Goal: Task Accomplishment & Management: Complete application form

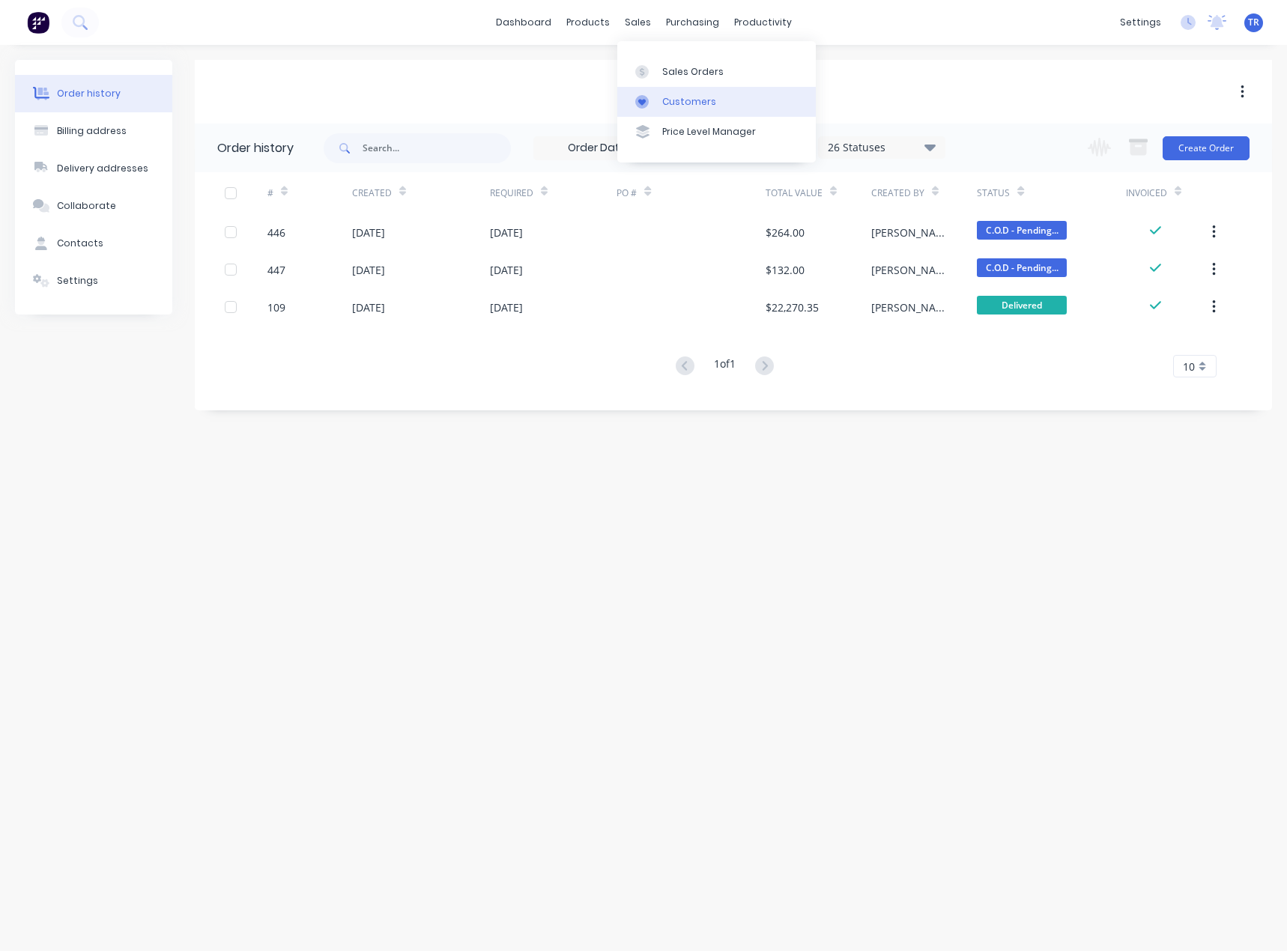
click at [667, 106] on div "Customers" at bounding box center [689, 101] width 54 height 13
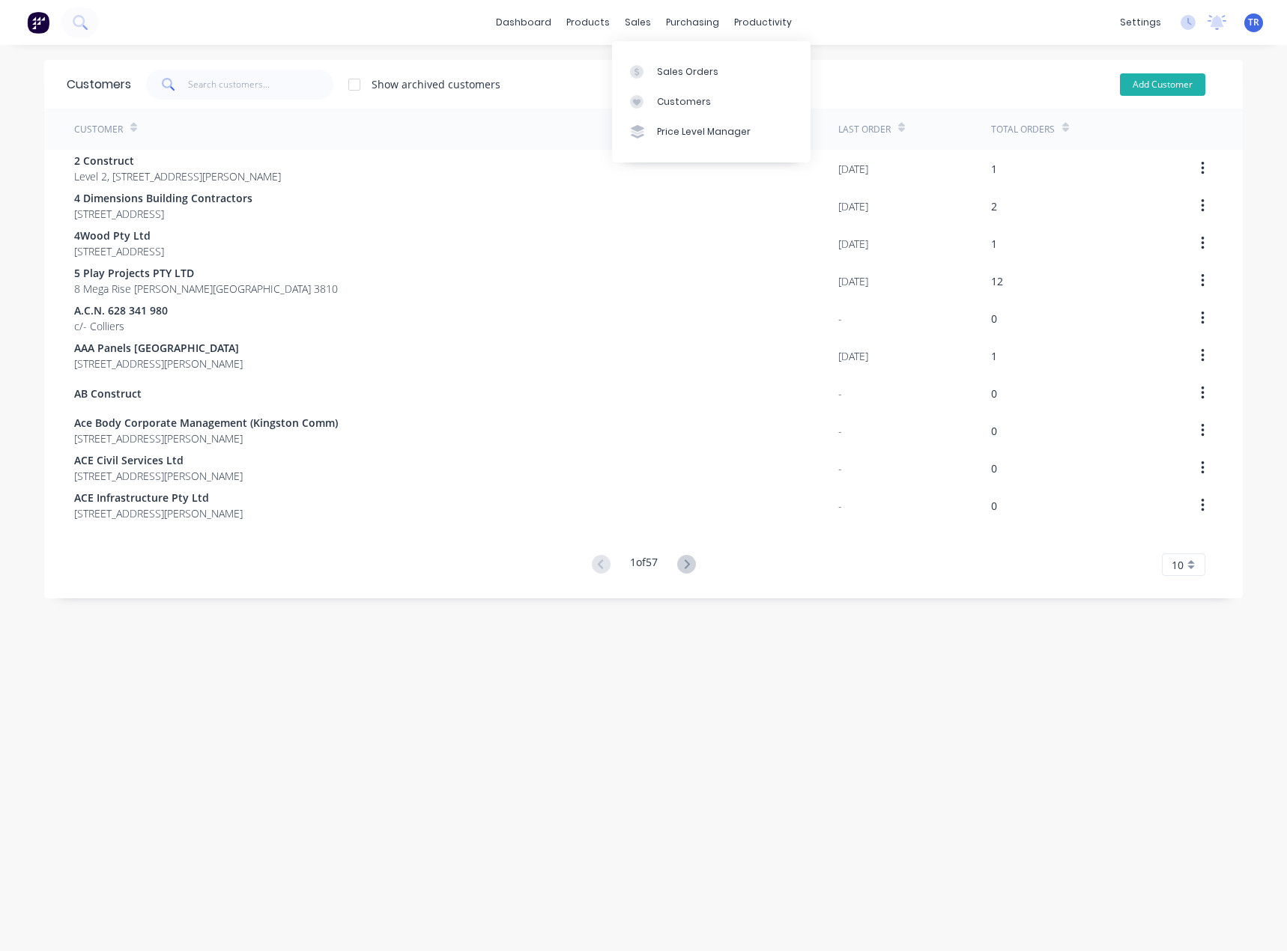
click at [1120, 77] on button "Add Customer" at bounding box center [1162, 84] width 85 height 22
select select "AU"
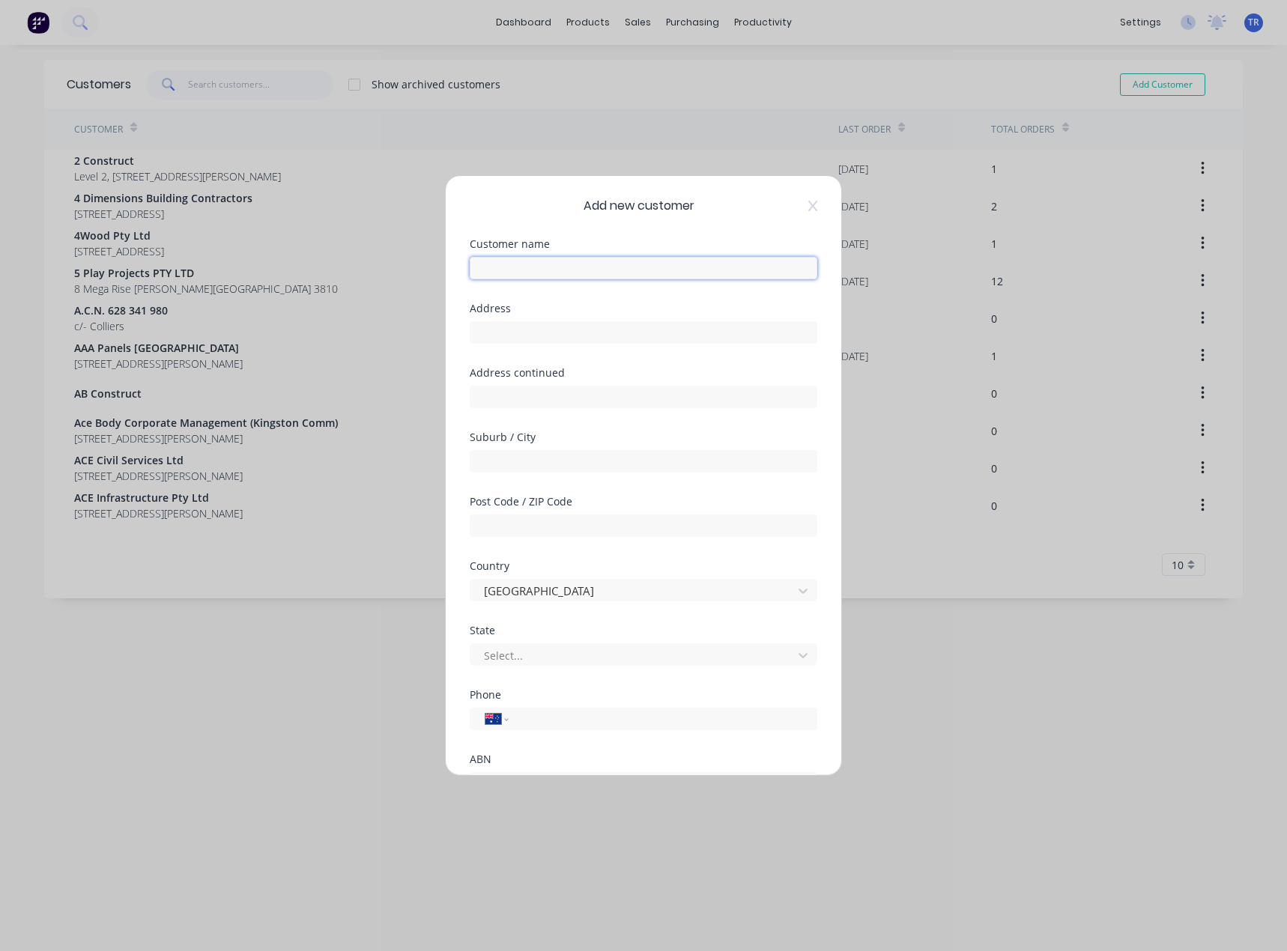
click at [584, 260] on input "text" at bounding box center [643, 268] width 347 height 22
type input "D"
type input "[PERSON_NAME]"
type input "[STREET_ADDRESS]"
drag, startPoint x: 532, startPoint y: 467, endPoint x: 532, endPoint y: 455, distance: 12.0
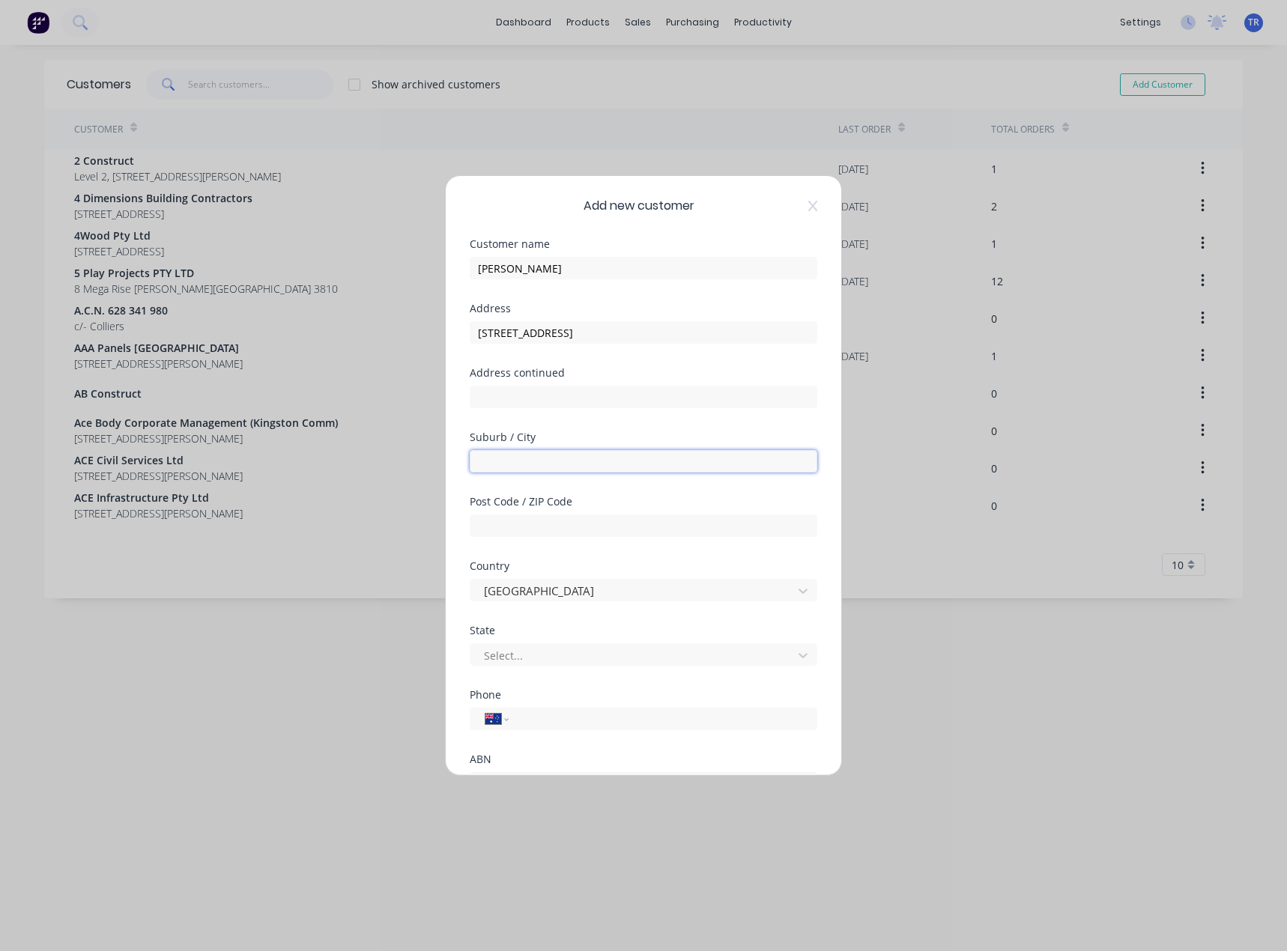
click at [532, 467] on input "text" at bounding box center [643, 461] width 347 height 22
type input "[GEOGRAPHIC_DATA]"
drag, startPoint x: 574, startPoint y: 537, endPoint x: 575, endPoint y: 521, distance: 15.8
click at [574, 537] on div "Post Code / ZIP Code" at bounding box center [643, 528] width 347 height 64
paste input "4124"
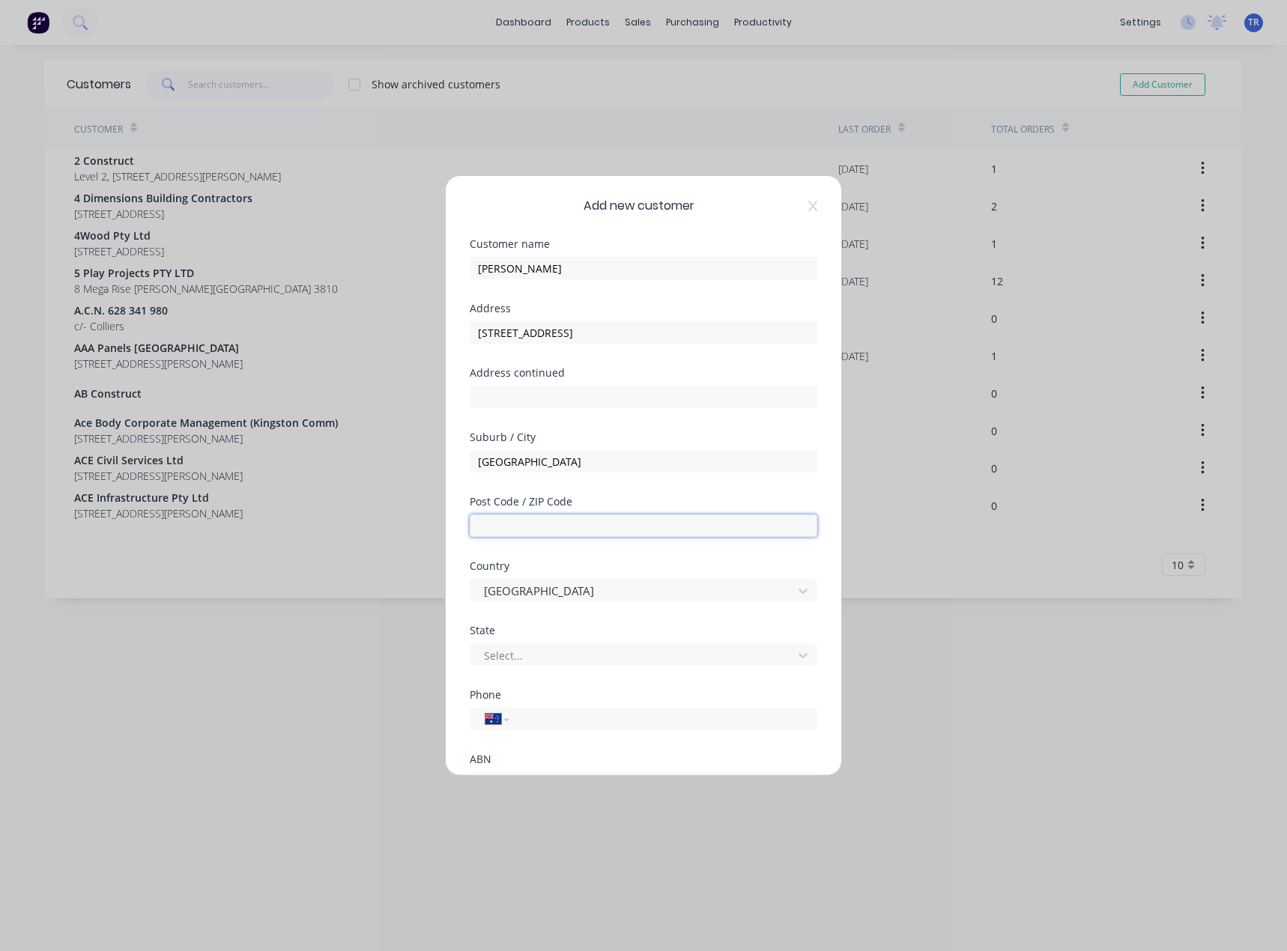
click at [575, 520] on input "text" at bounding box center [643, 525] width 347 height 22
type input "4124"
click at [499, 648] on div at bounding box center [633, 655] width 303 height 19
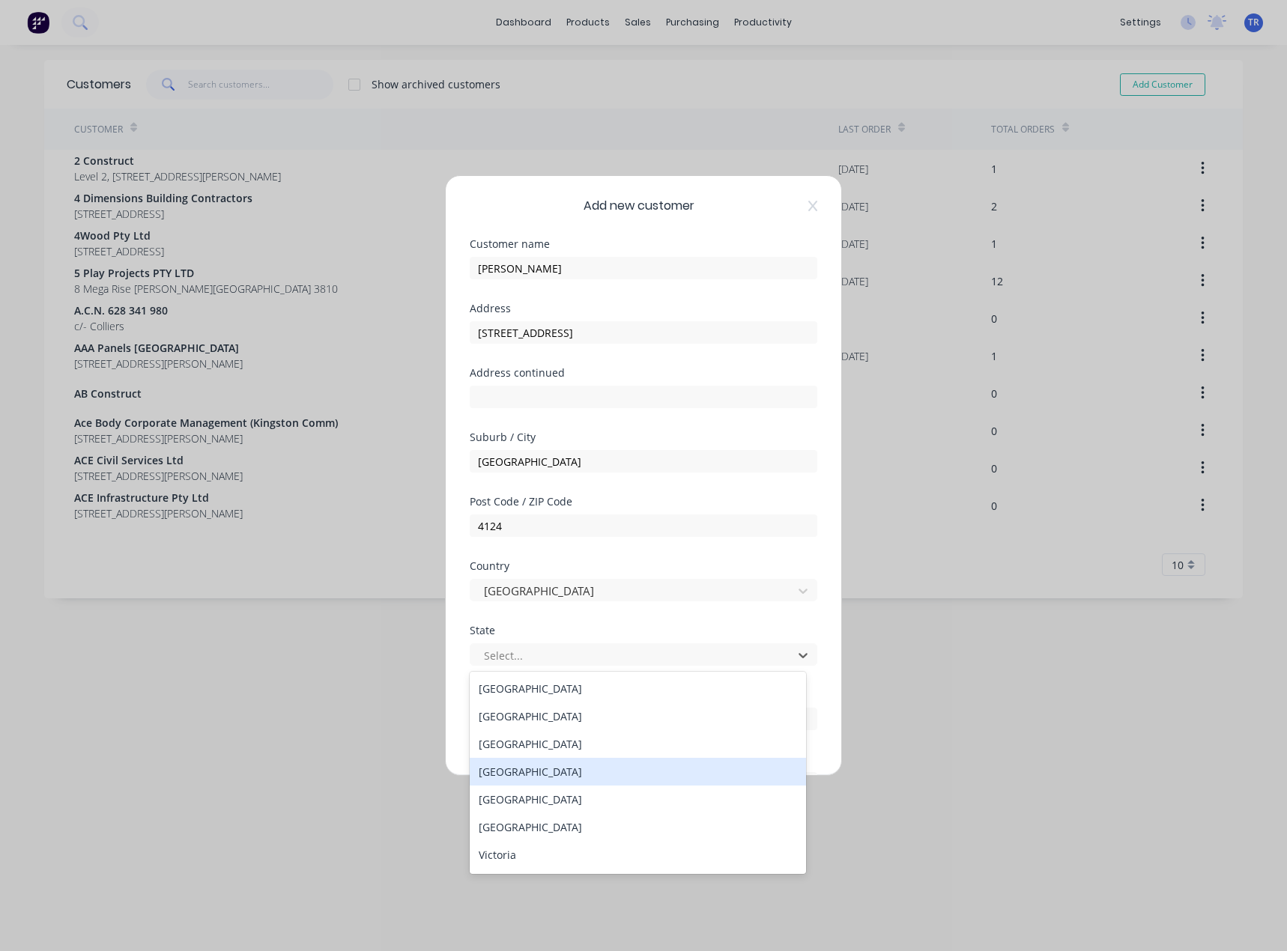
click at [556, 782] on div "[GEOGRAPHIC_DATA]" at bounding box center [638, 772] width 336 height 28
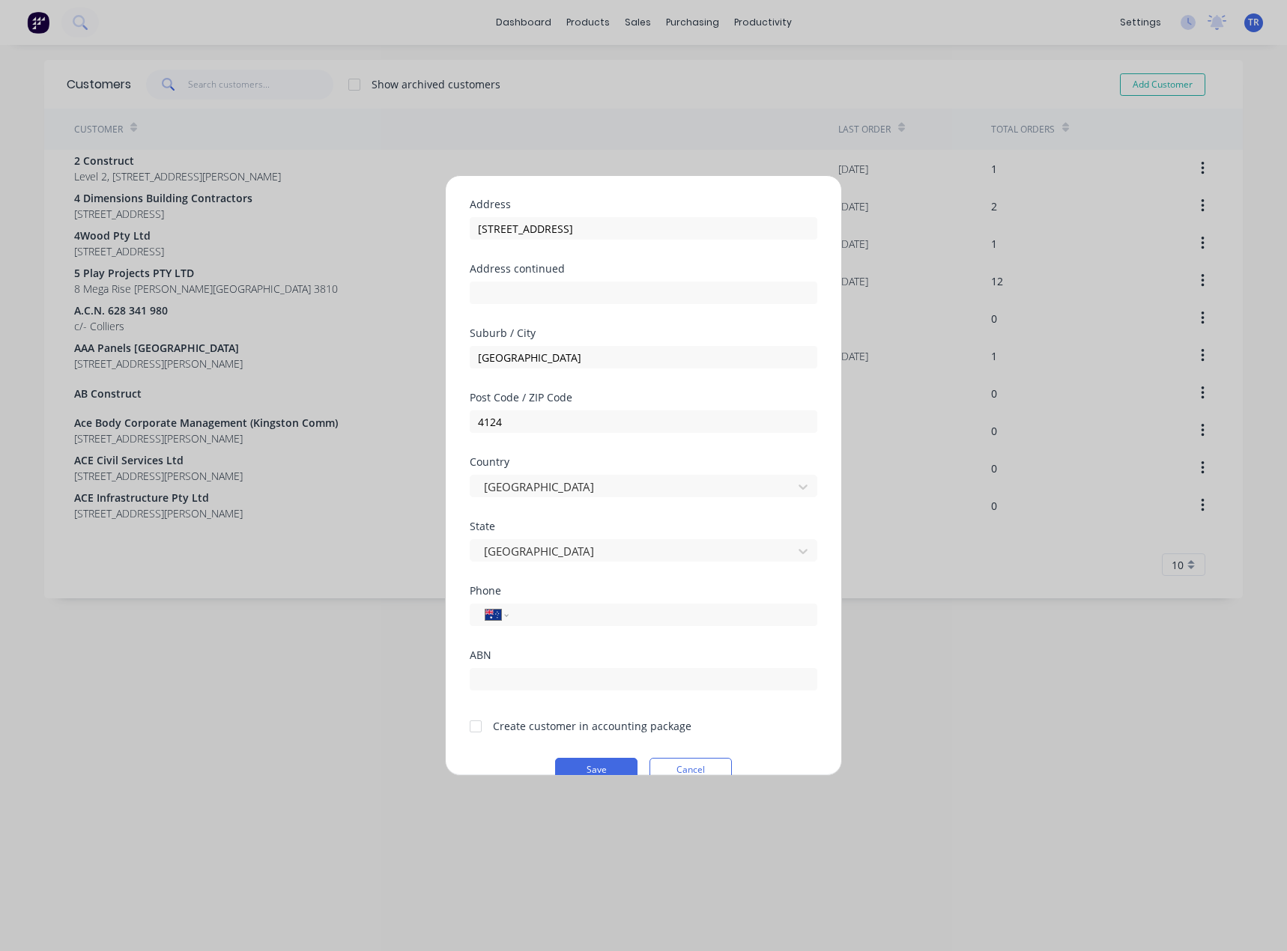
scroll to position [132, 0]
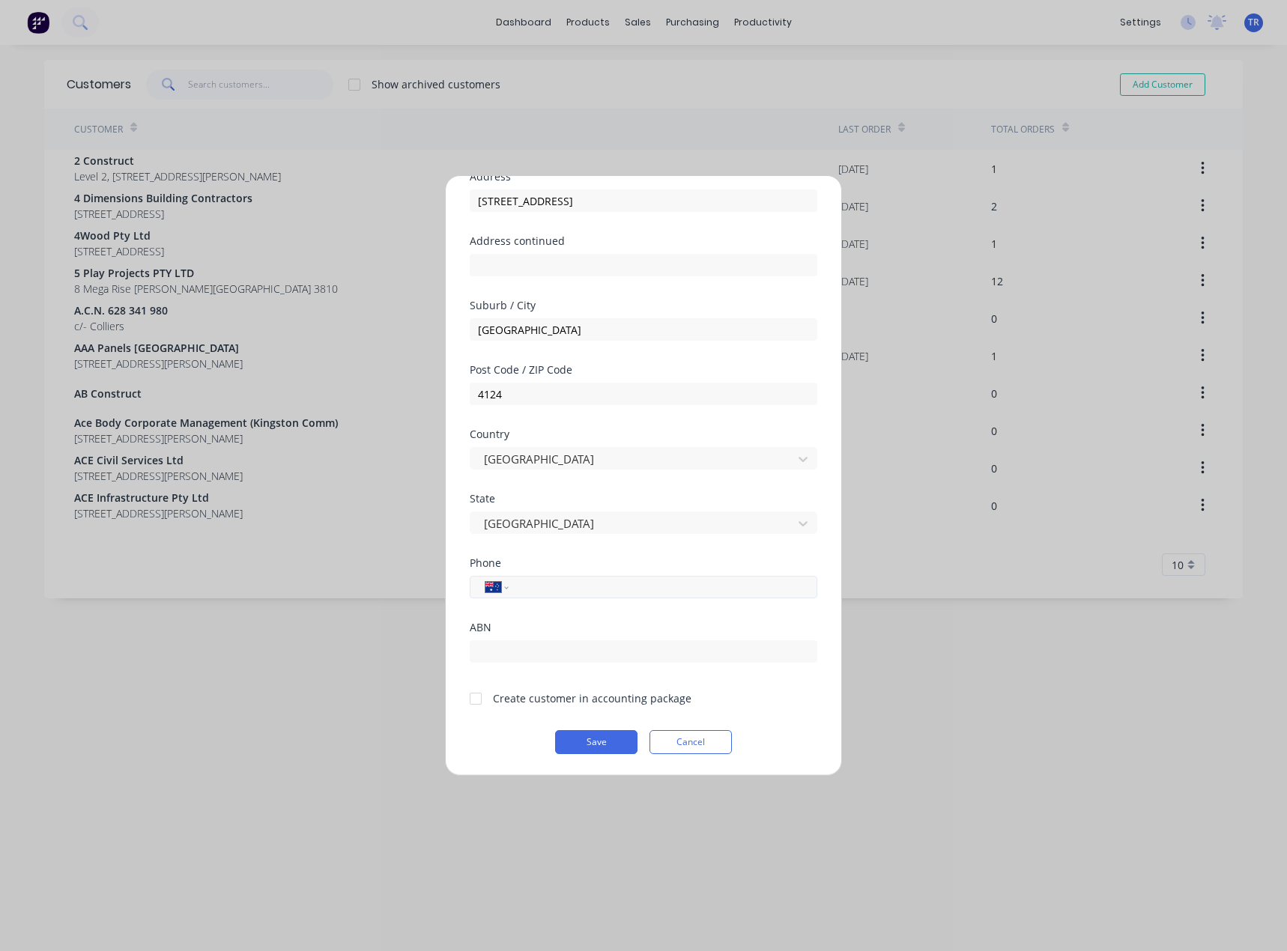
click at [536, 586] on input "tel" at bounding box center [660, 587] width 282 height 17
type input "9"
type input "0424 273 060"
click at [534, 690] on div "Create customer in accounting package" at bounding box center [592, 698] width 198 height 16
click at [522, 699] on div "Create customer in accounting package" at bounding box center [592, 698] width 198 height 16
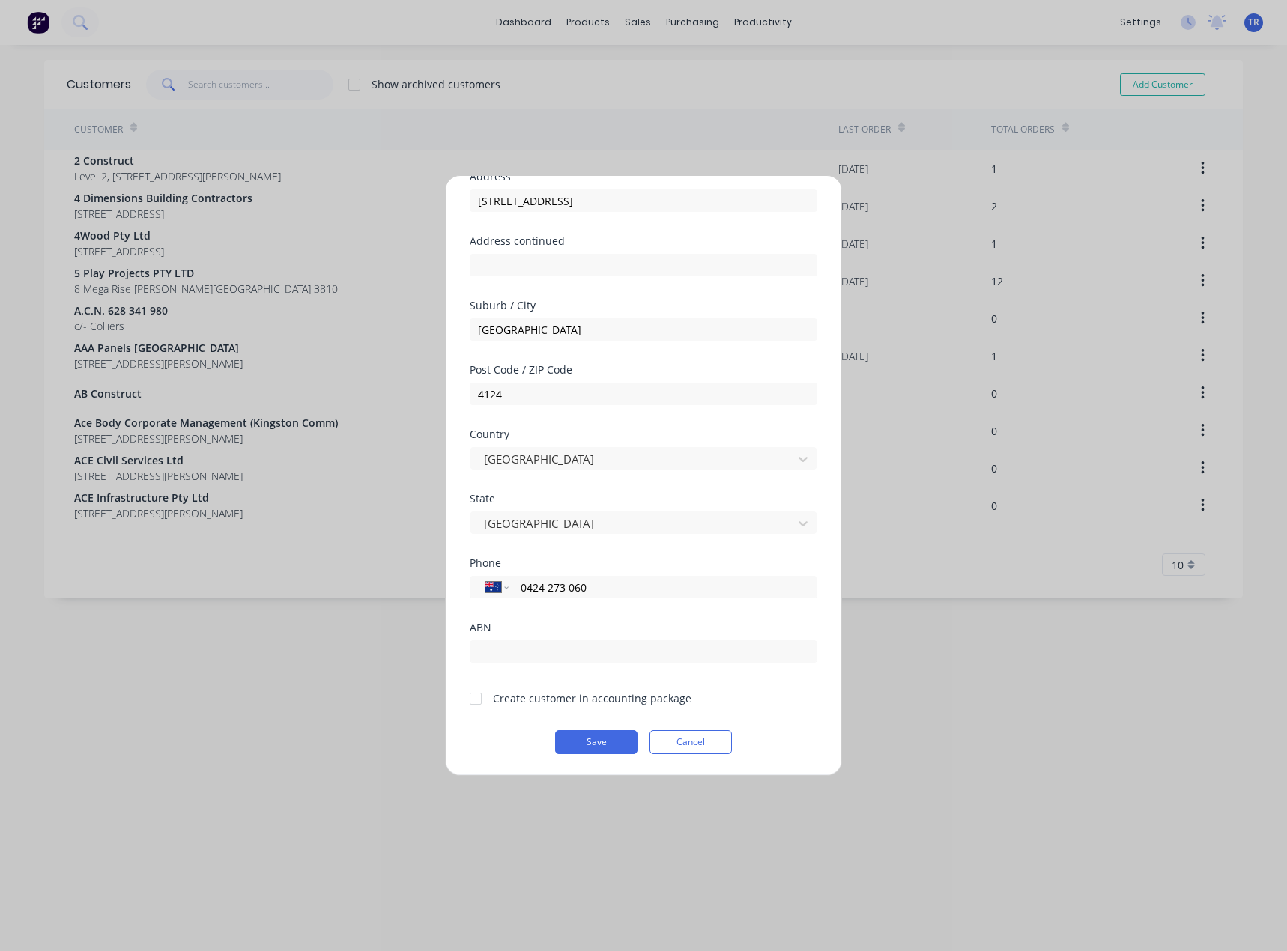
click at [472, 701] on div at bounding box center [476, 699] width 30 height 30
click at [562, 738] on button "Save" at bounding box center [596, 742] width 82 height 24
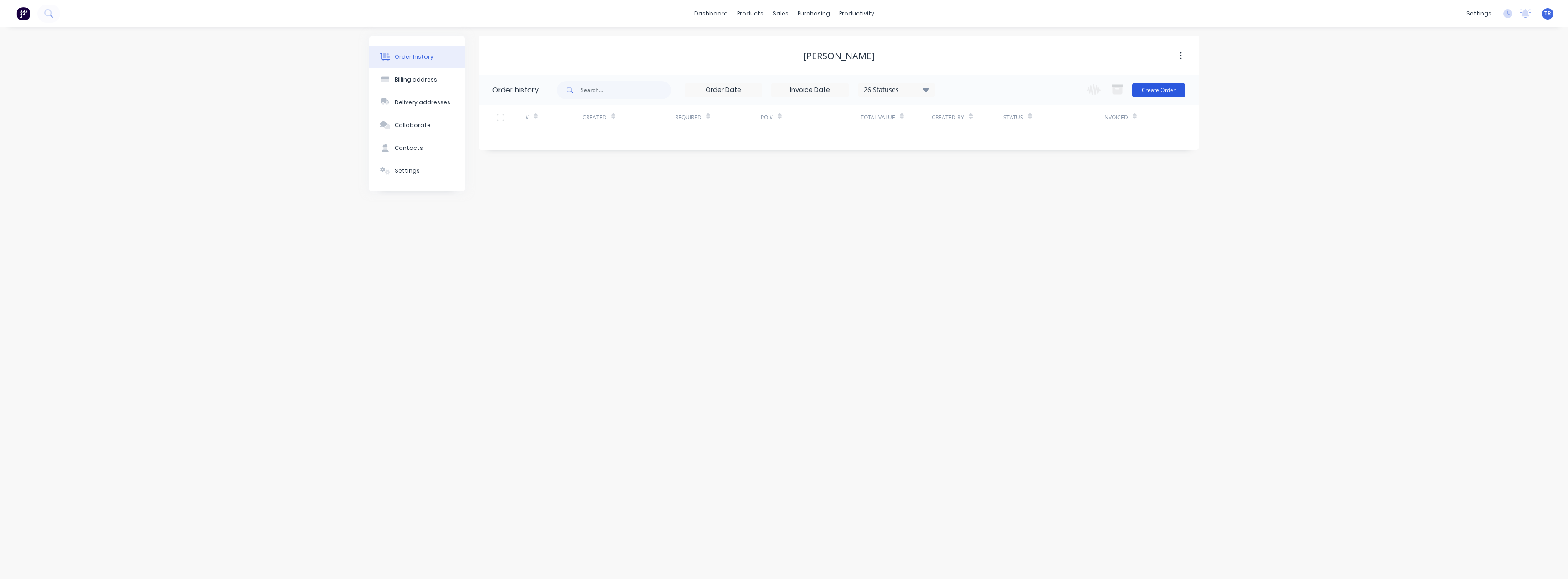
click at [783, 94] on button "Create Order" at bounding box center [1158, 90] width 53 height 15
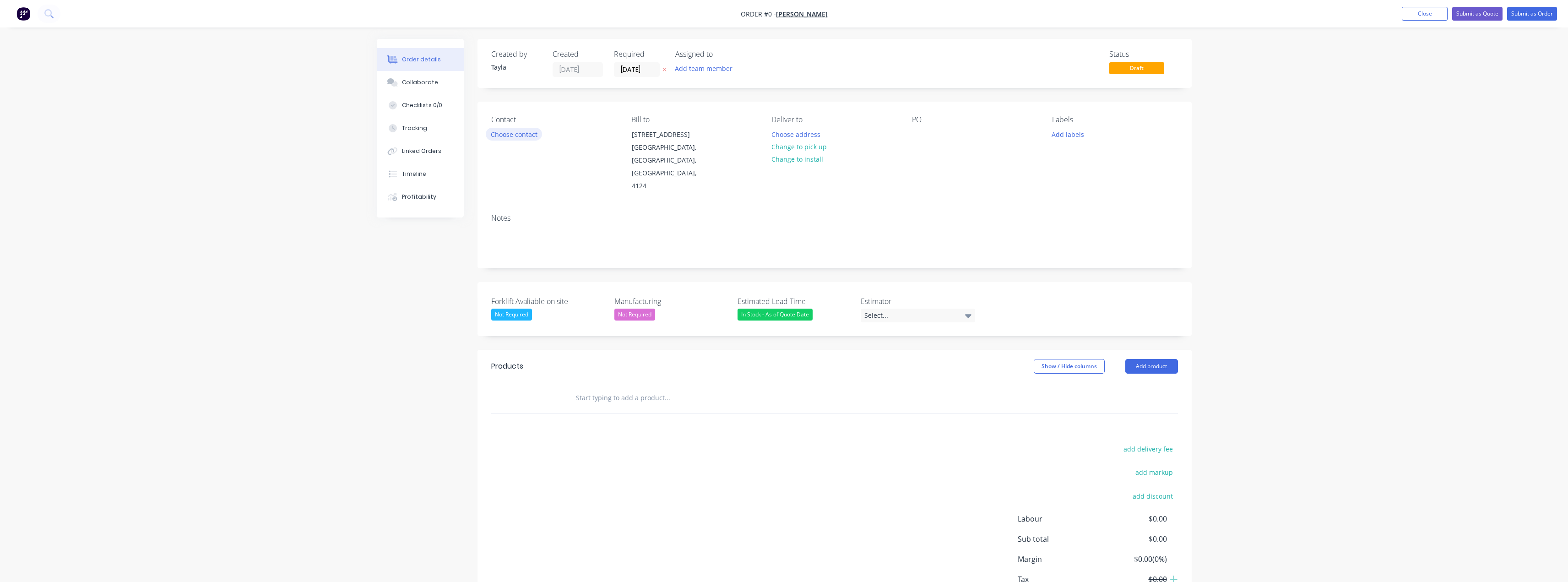
click at [510, 133] on button "Choose contact" at bounding box center [514, 134] width 56 height 12
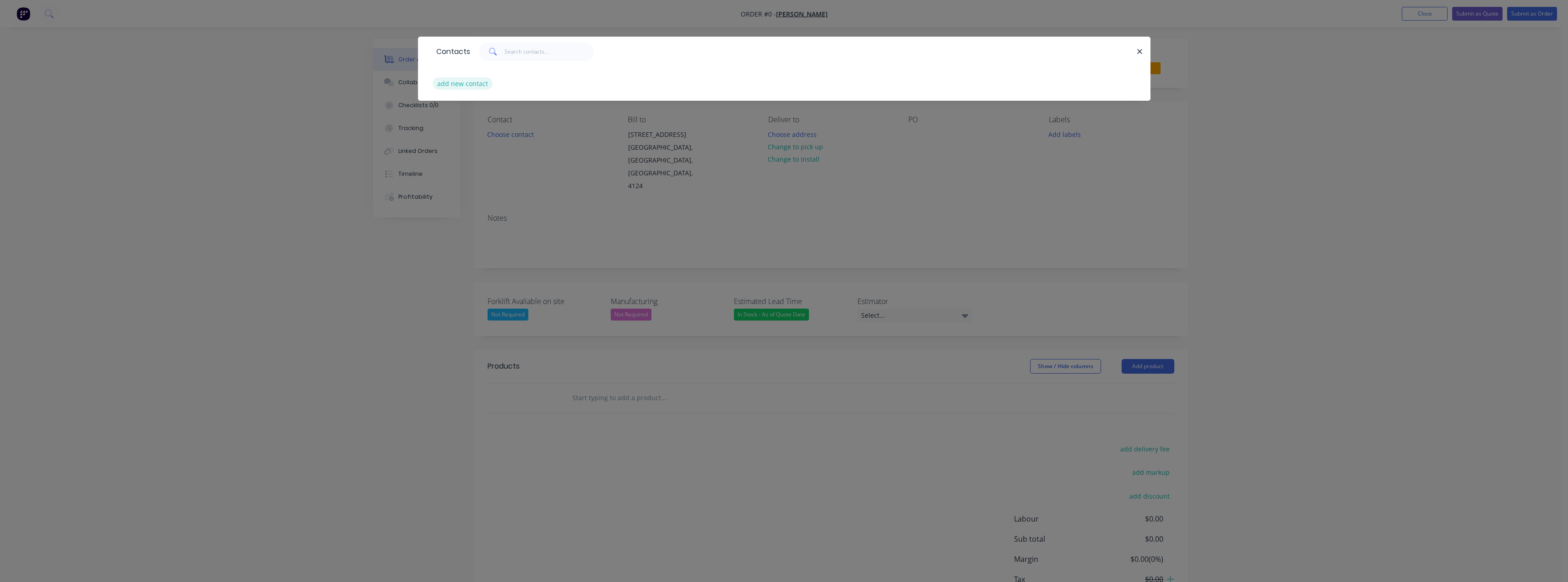
click at [468, 85] on button "add new contact" at bounding box center [463, 84] width 61 height 12
select select "AU"
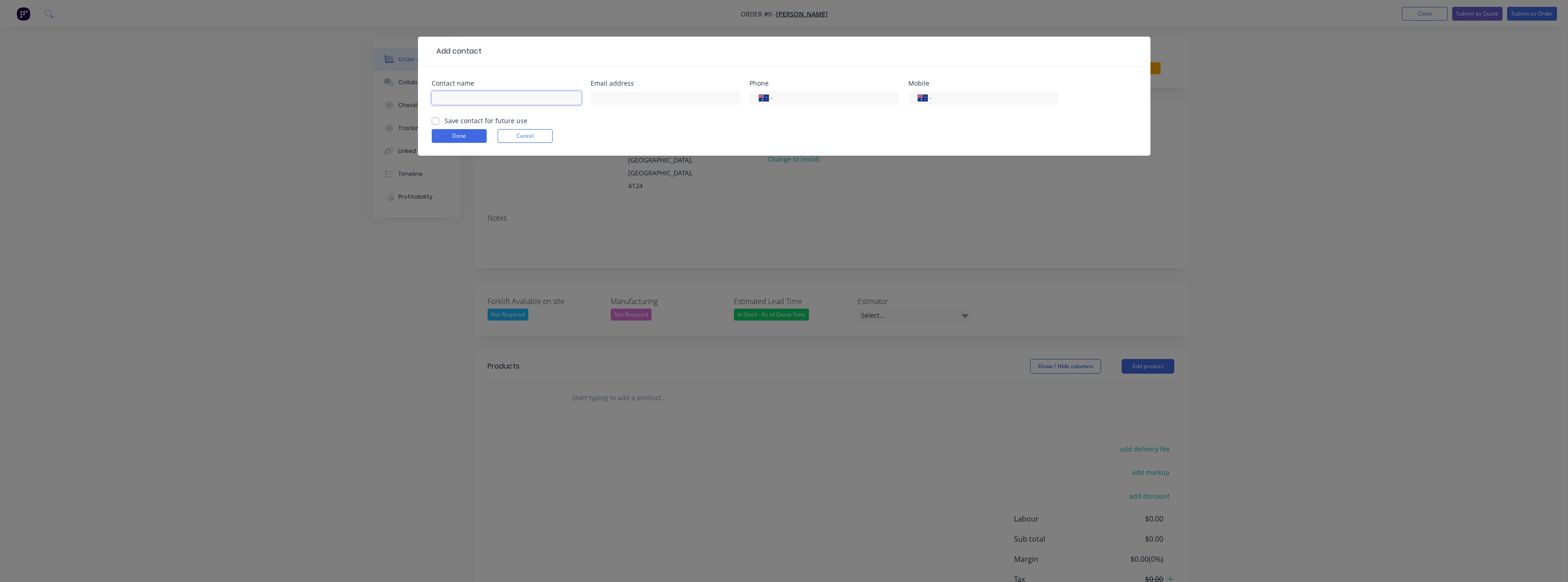
click at [468, 98] on input "text" at bounding box center [506, 98] width 150 height 13
type input "[PERSON_NAME]"
type input "[EMAIL_ADDRESS][DOMAIN_NAME]"
click at [786, 97] on input "tel" at bounding box center [834, 98] width 110 height 10
type input "0424 273 060"
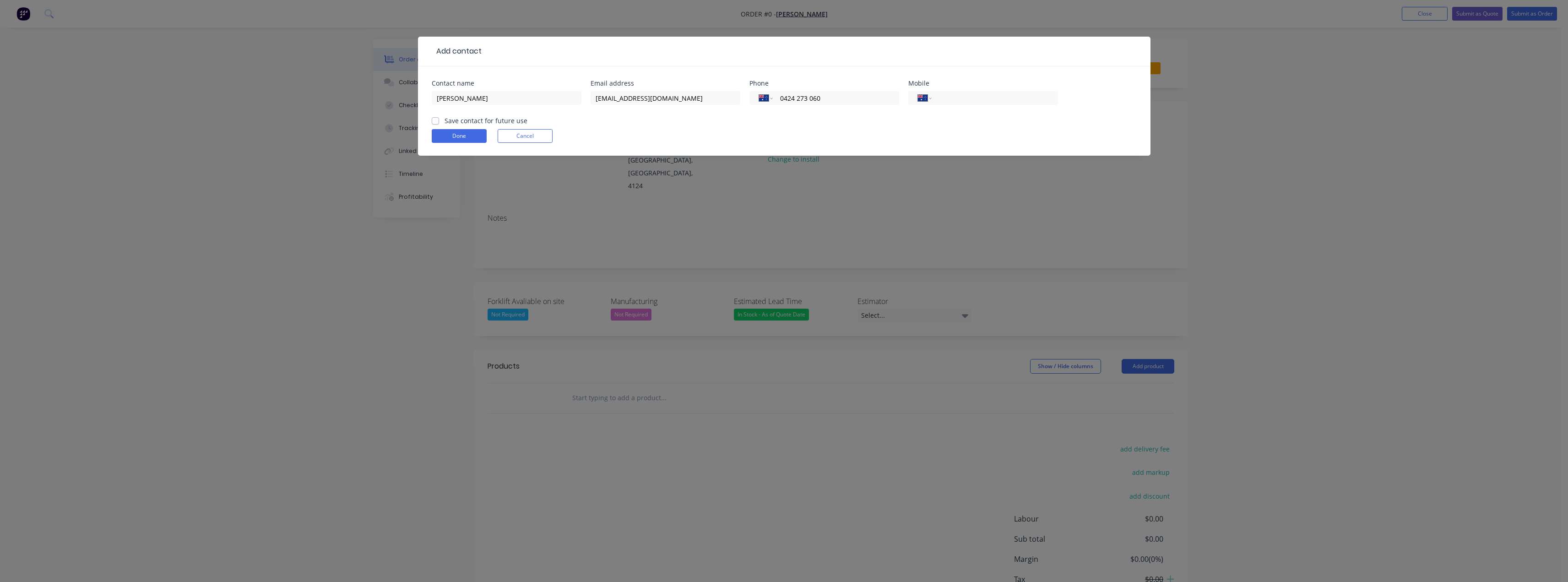
click at [444, 121] on label "Save contact for future use" at bounding box center [486, 120] width 83 height 10
click at [438, 121] on input "Save contact for future use" at bounding box center [435, 120] width 7 height 9
checkbox input "true"
click at [436, 129] on button "Done" at bounding box center [459, 136] width 55 height 13
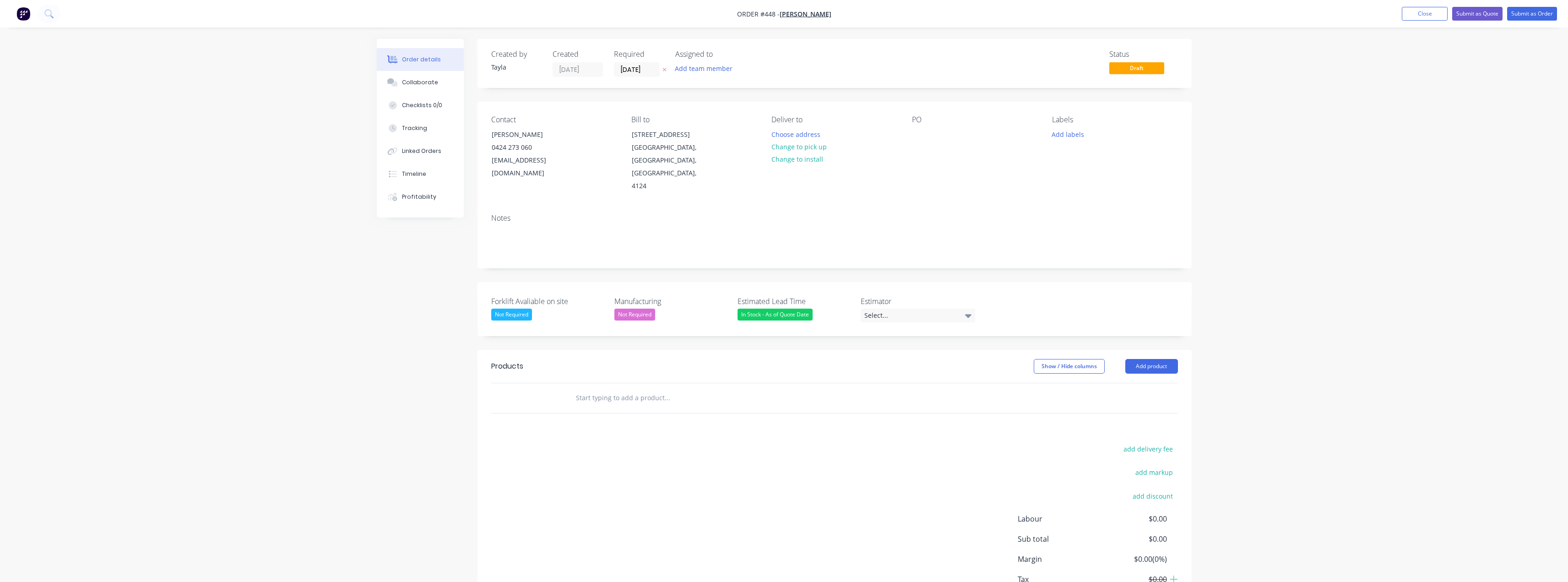
click at [495, 309] on div "Not Required" at bounding box center [512, 314] width 41 height 12
click at [504, 371] on div "Not Required" at bounding box center [518, 375] width 41 height 12
click at [515, 309] on div "Not Required" at bounding box center [512, 314] width 41 height 12
click at [516, 352] on button "No" at bounding box center [560, 356] width 138 height 18
click at [786, 309] on div "Select..." at bounding box center [918, 315] width 114 height 13
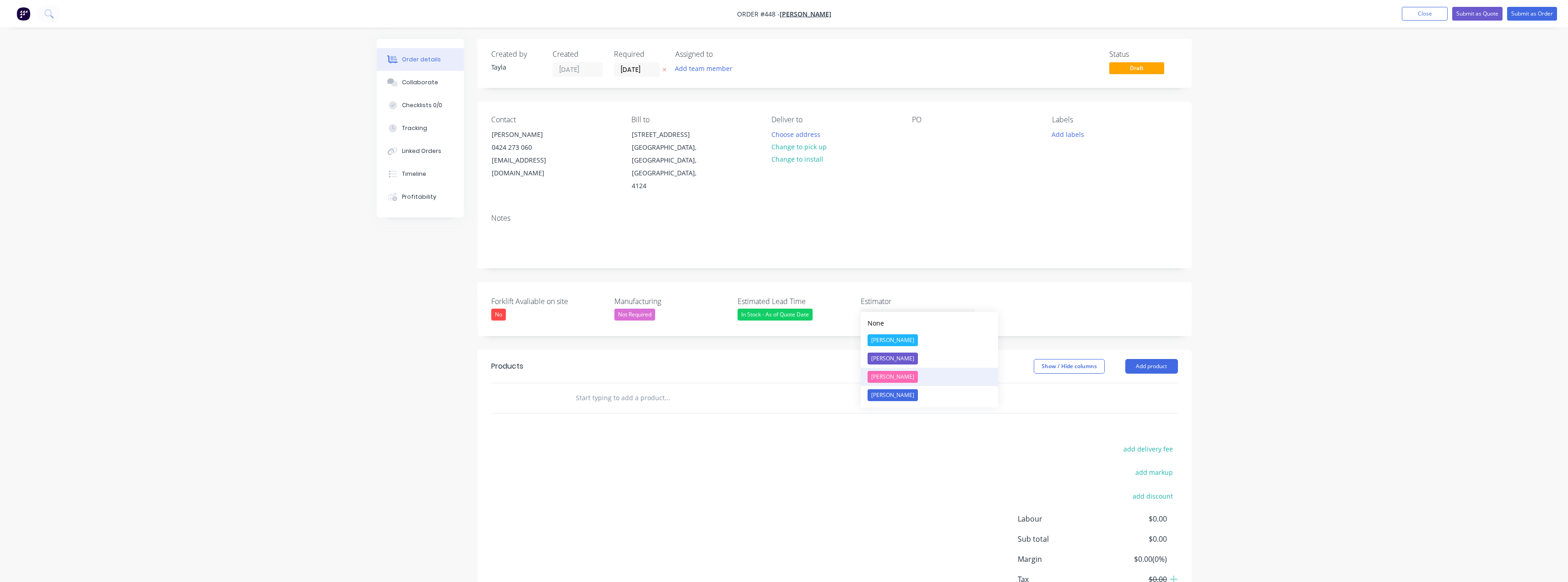
click at [786, 375] on button "[PERSON_NAME]" at bounding box center [929, 377] width 138 height 18
click at [786, 136] on button "Choose address" at bounding box center [796, 134] width 59 height 12
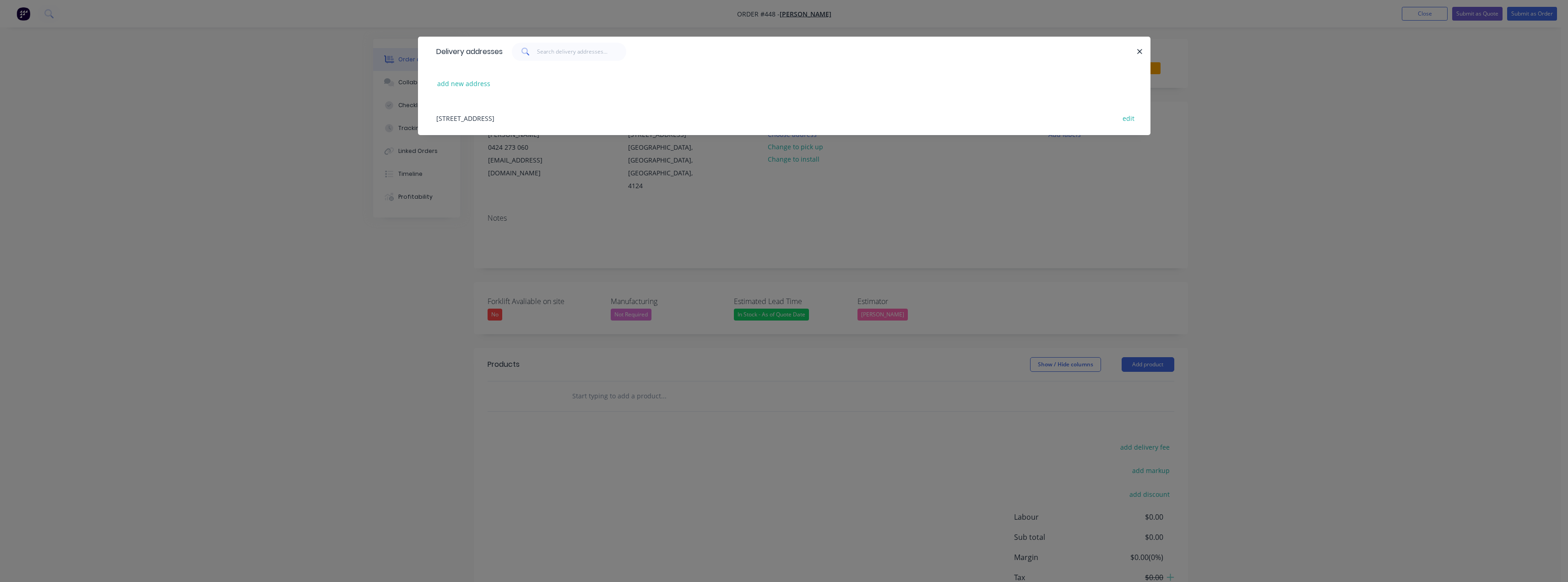
click at [499, 117] on div "[STREET_ADDRESS] edit" at bounding box center [784, 118] width 705 height 34
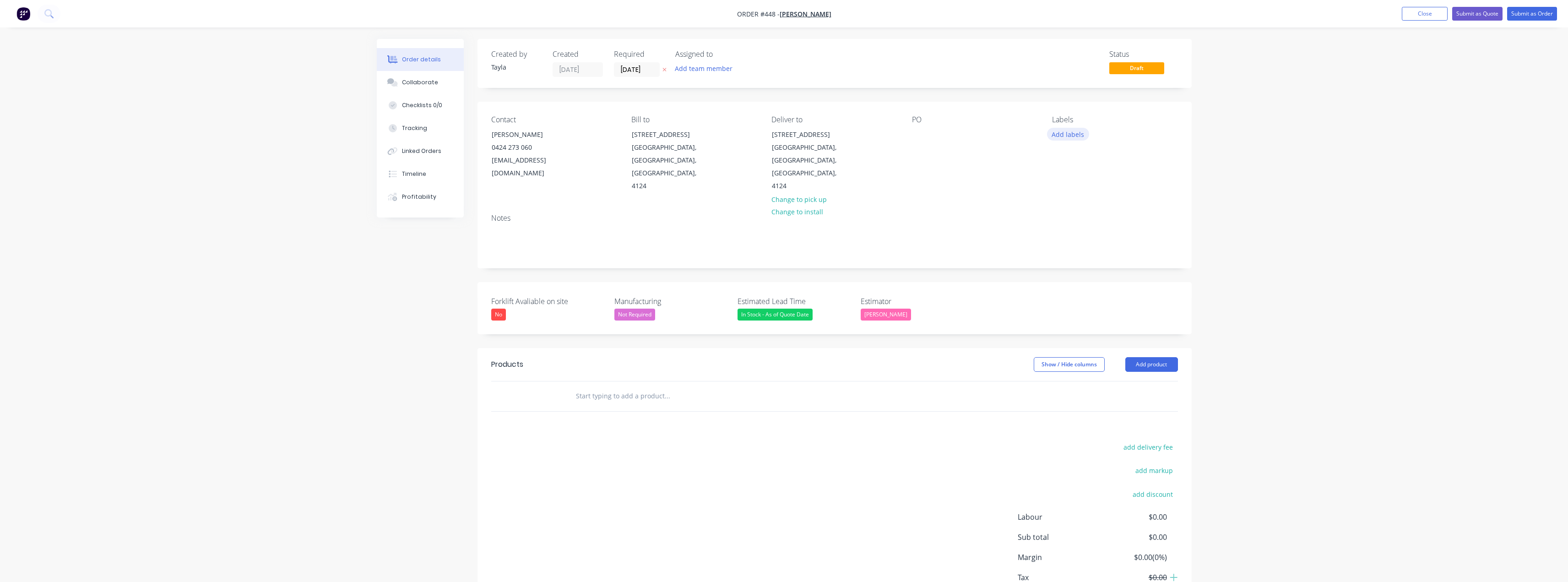
click at [786, 134] on button "Add labels" at bounding box center [1068, 134] width 42 height 12
click at [786, 250] on div "Supply Only" at bounding box center [1095, 252] width 38 height 10
click at [786, 265] on div "Created by [PERSON_NAME] Created [DATE] Required [DATE] Assigned to Add team me…" at bounding box center [834, 335] width 714 height 592
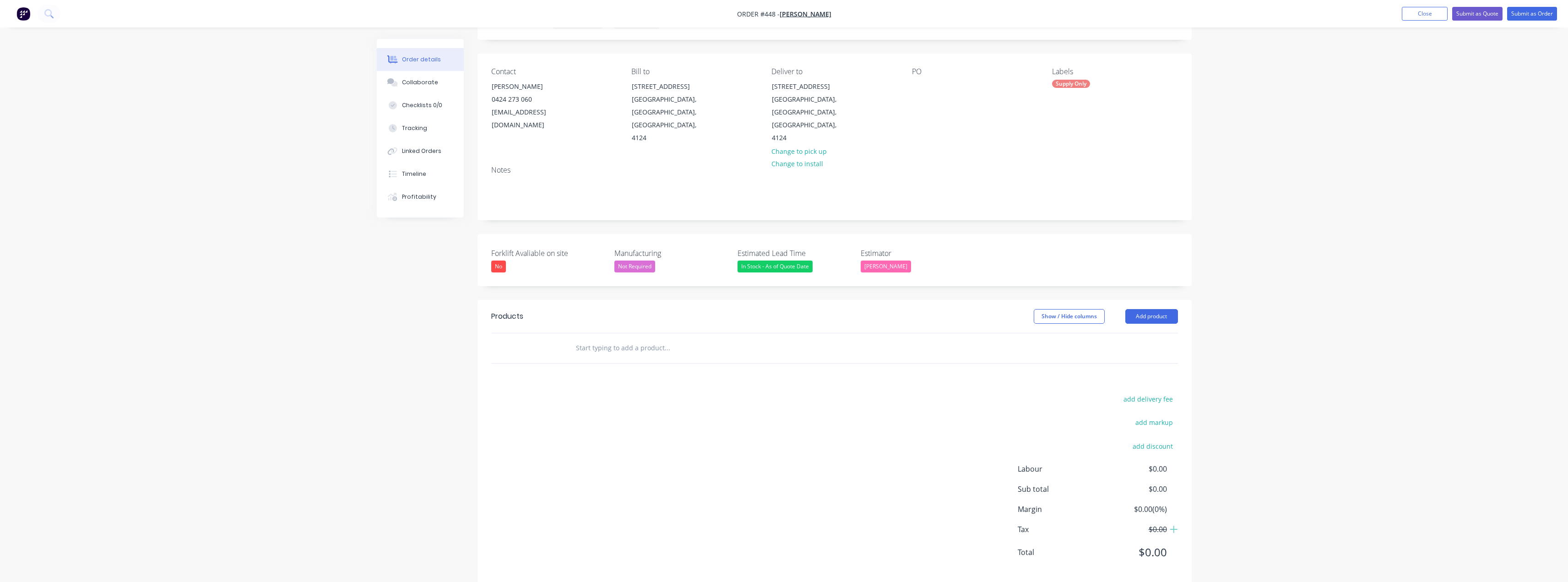
scroll to position [50, 0]
click at [786, 307] on button "Add product" at bounding box center [1152, 314] width 53 height 15
click at [786, 347] on button "Basic product" at bounding box center [1134, 356] width 87 height 18
click at [786, 358] on icon "button" at bounding box center [1166, 362] width 2 height 8
click at [786, 435] on div "Delete" at bounding box center [1134, 441] width 70 height 13
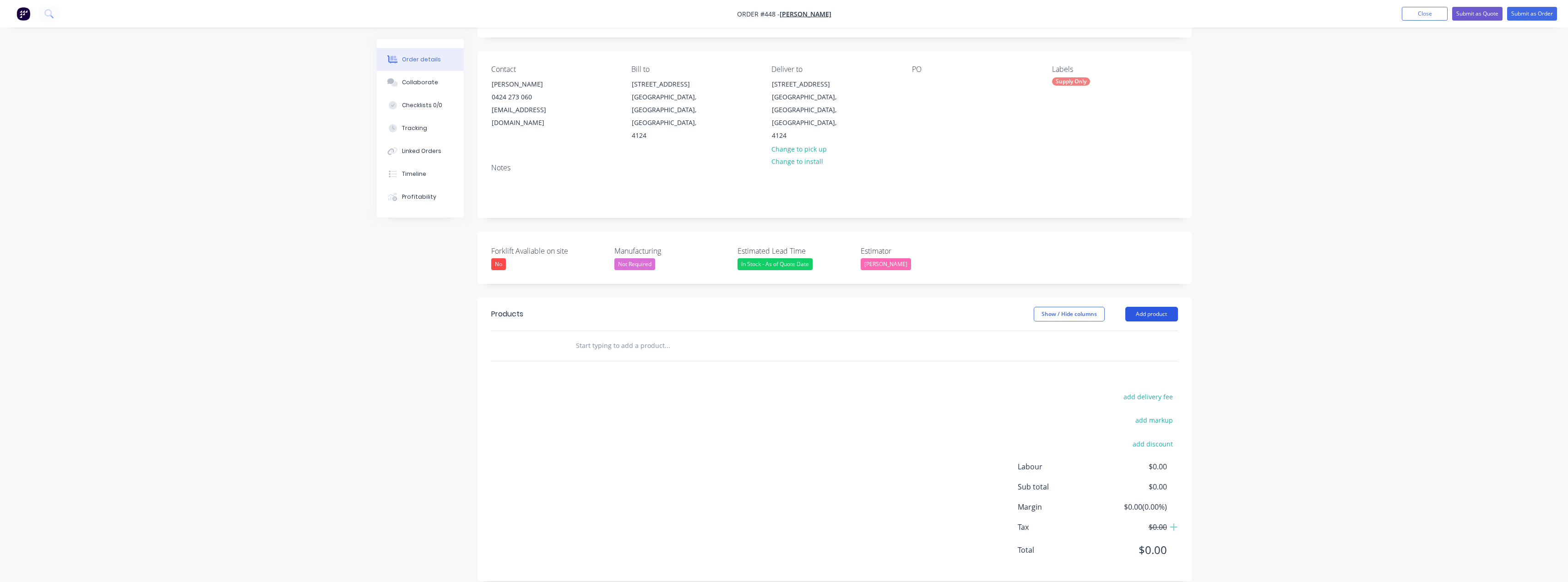
click at [786, 307] on button "Add product" at bounding box center [1152, 314] width 53 height 15
click at [786, 331] on div "Product catalogue" at bounding box center [1134, 337] width 70 height 13
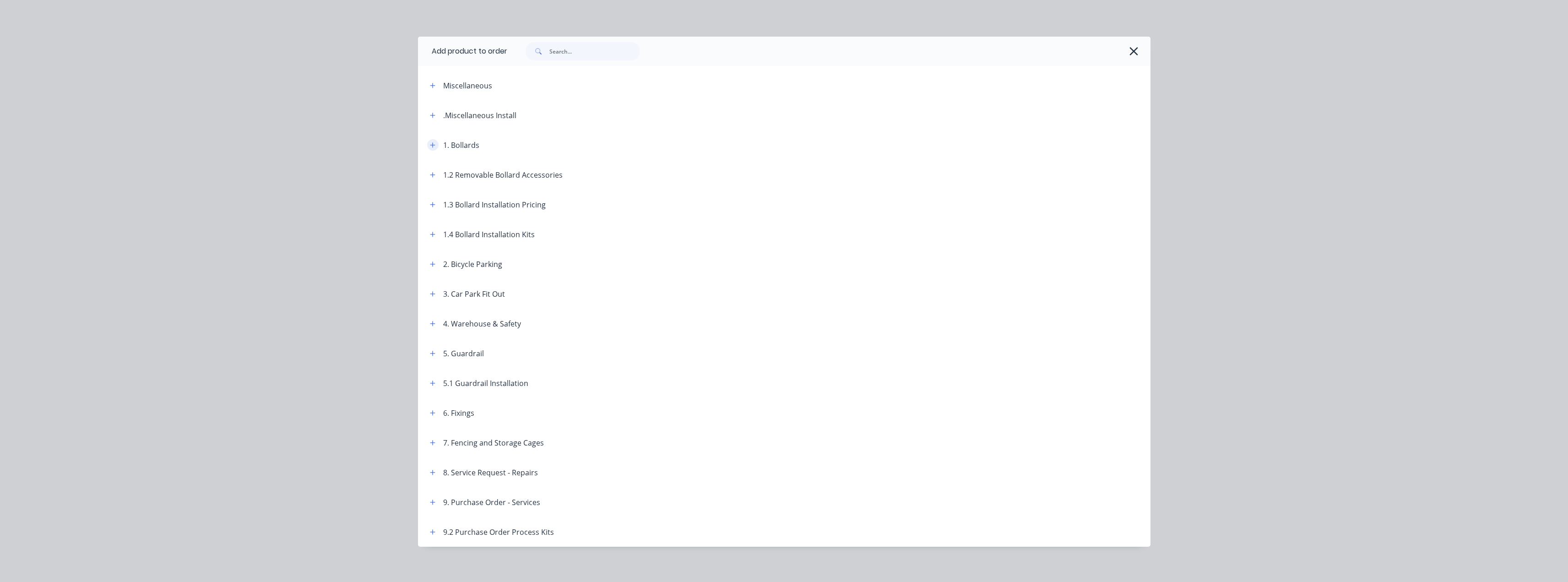
click at [430, 147] on icon "button" at bounding box center [432, 145] width 6 height 6
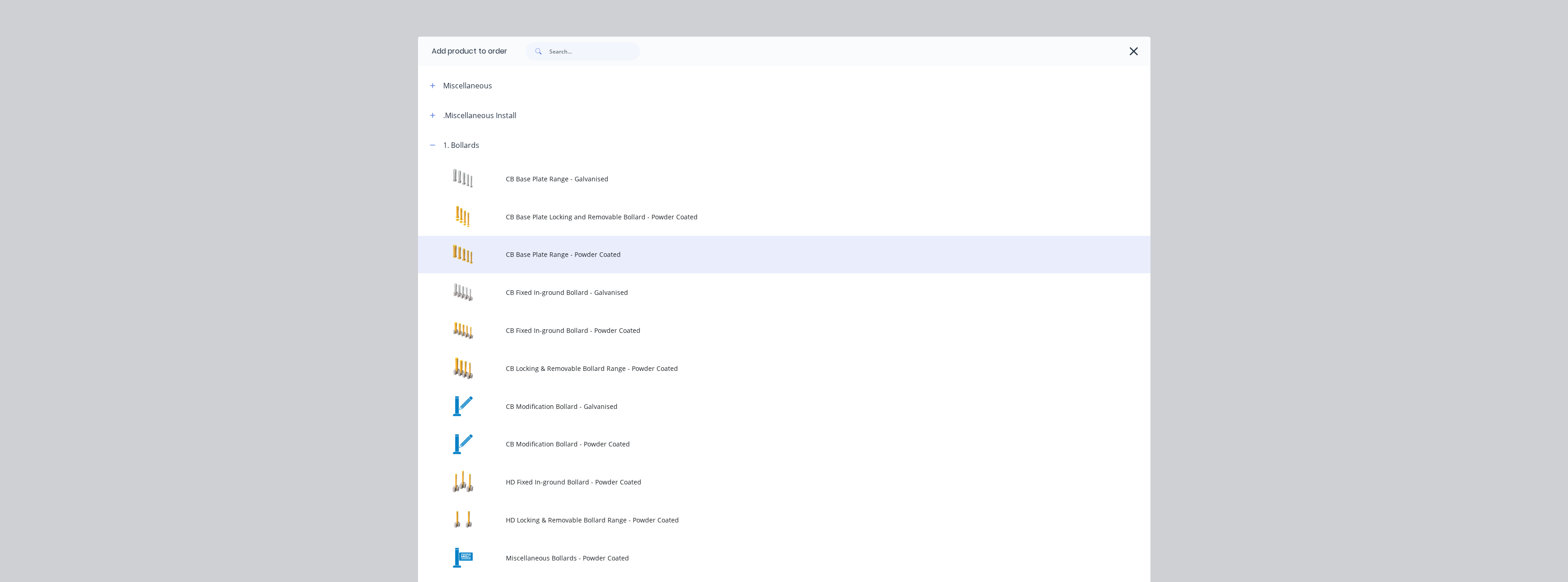
click at [536, 254] on span "CB Base Plate Range - Powder Coated" at bounding box center [763, 254] width 515 height 10
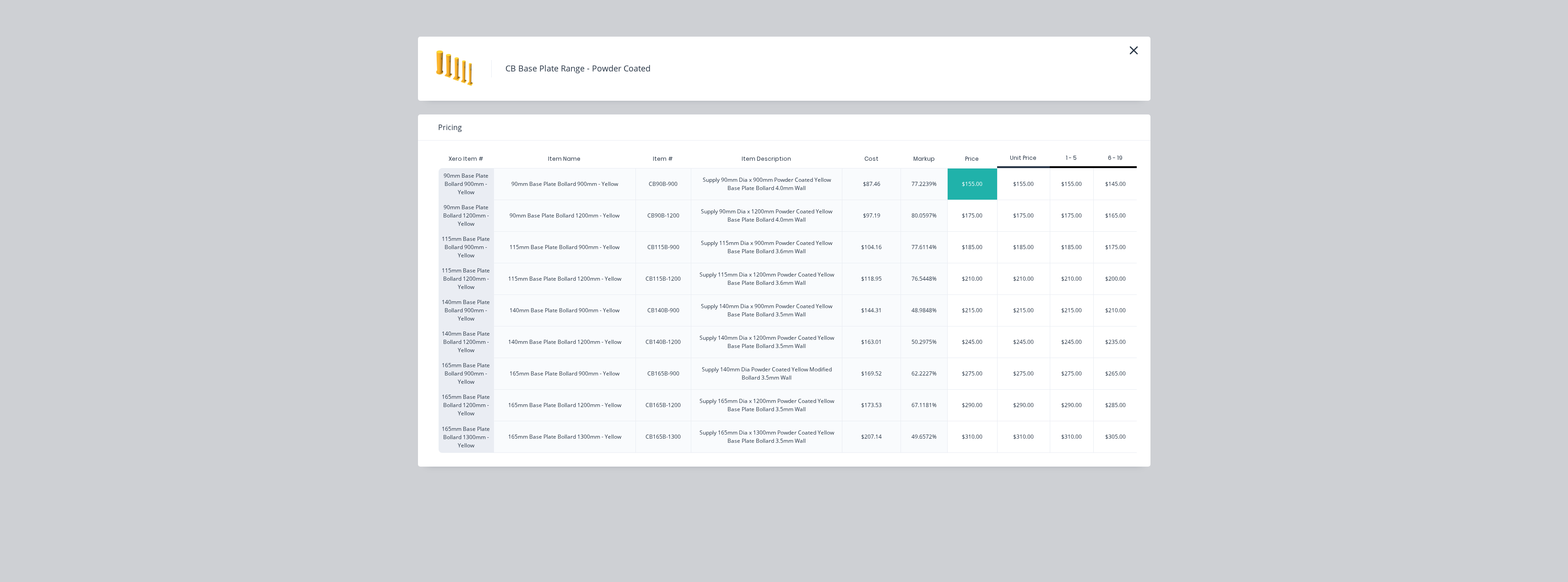
click at [786, 188] on div "$155.00" at bounding box center [972, 184] width 50 height 31
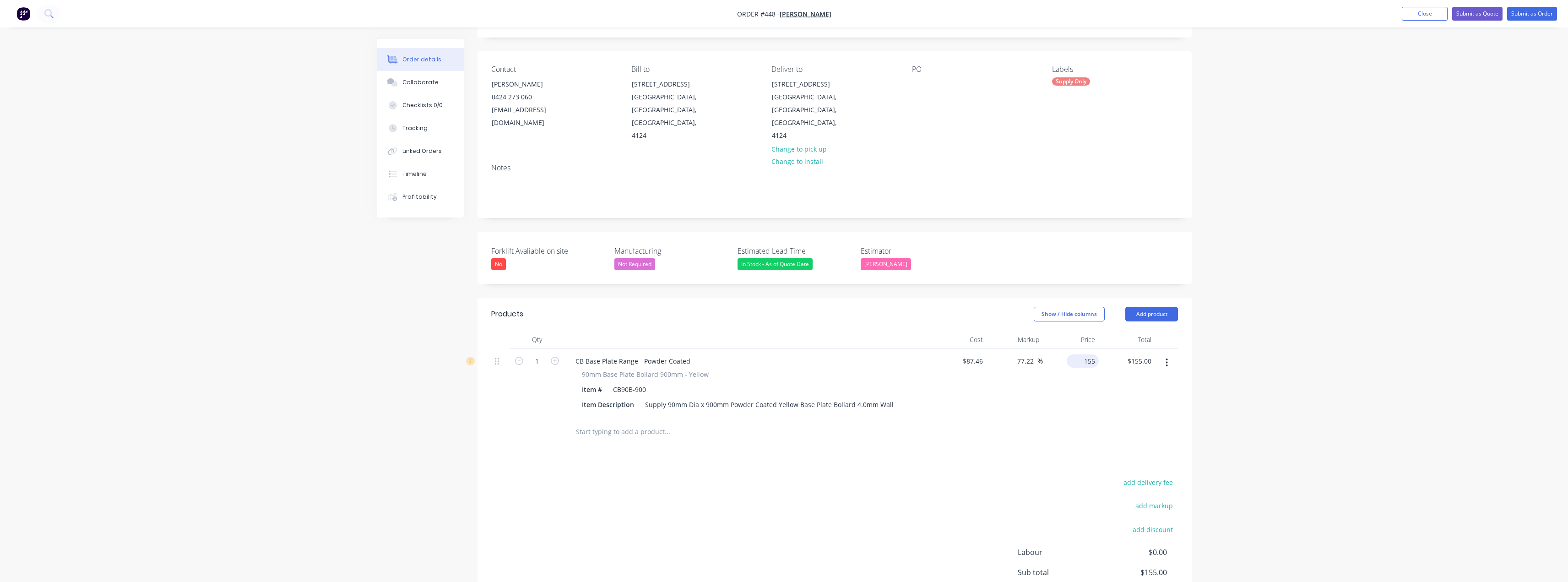
click at [786, 352] on div "155 $155.00" at bounding box center [1071, 383] width 56 height 68
type input "90"
type input "2.9"
type input "$90.00"
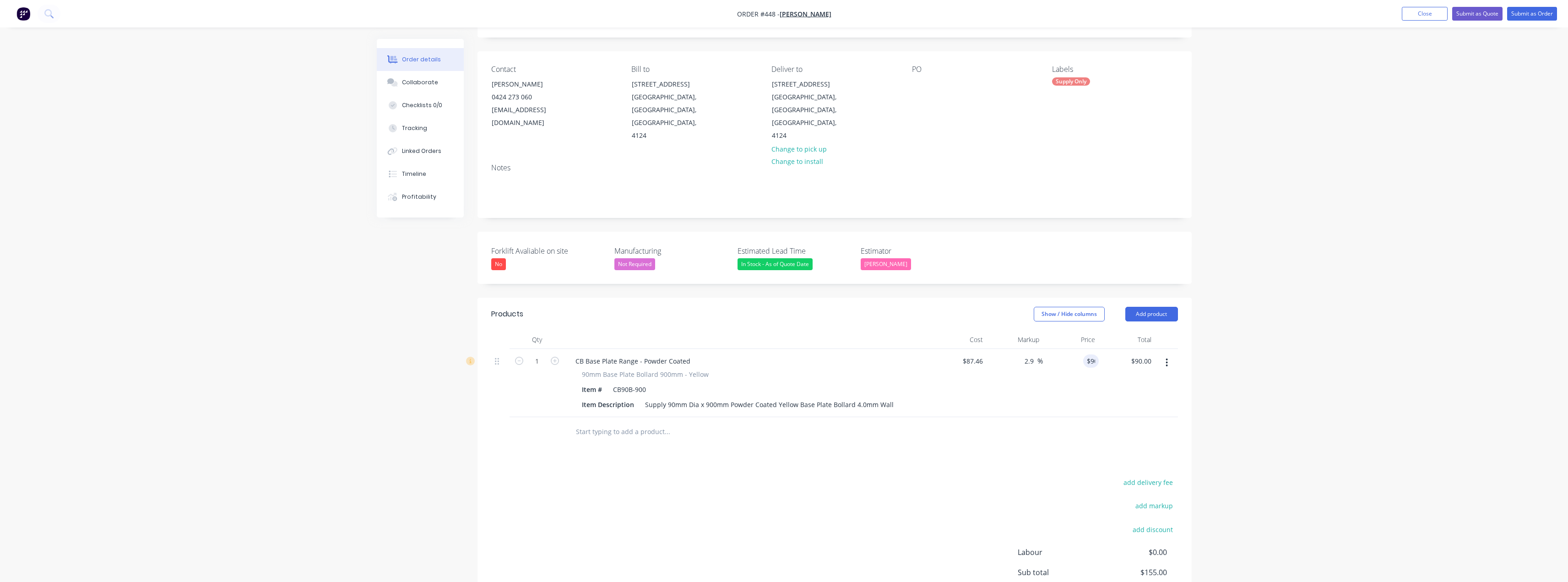
click at [786, 396] on div "2.9 77.22 %" at bounding box center [1015, 383] width 56 height 68
click at [554, 356] on icon "button" at bounding box center [554, 360] width 8 height 8
type input "2"
type input "$180.00"
click at [554, 356] on icon "button" at bounding box center [554, 360] width 8 height 8
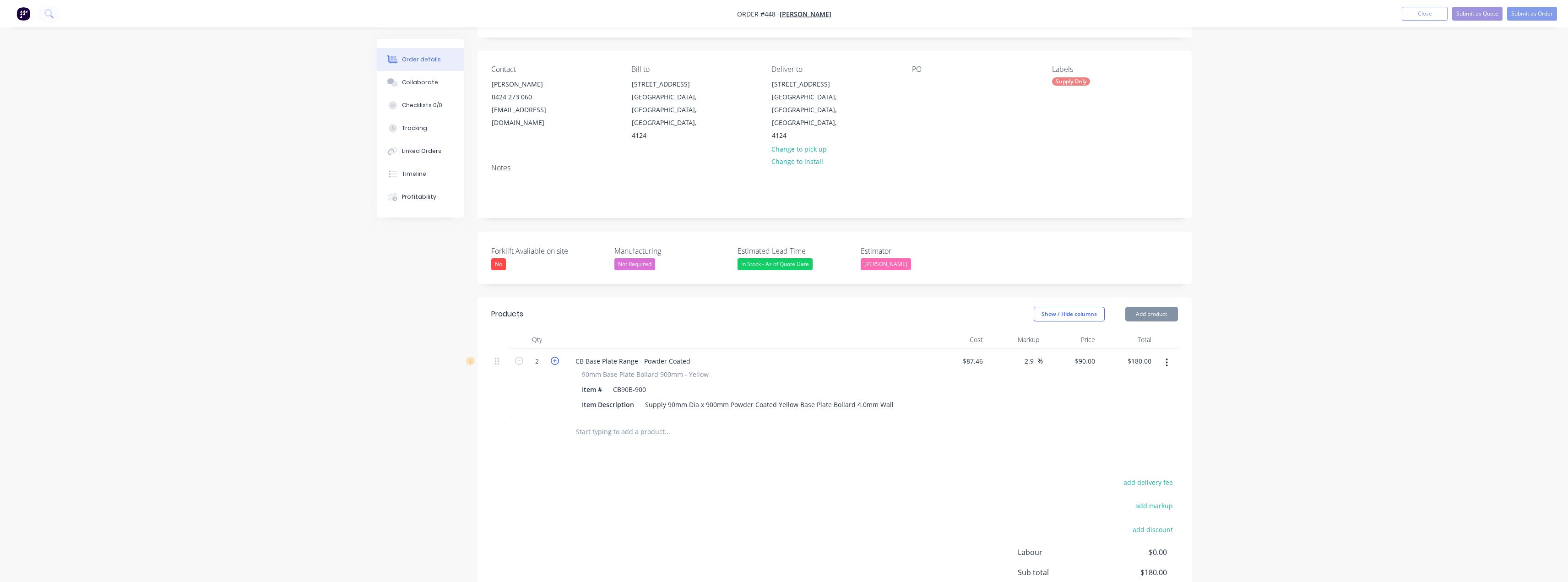
type input "3"
type input "$270.00"
click at [554, 356] on icon "button" at bounding box center [554, 360] width 8 height 8
type input "4"
type input "$360.00"
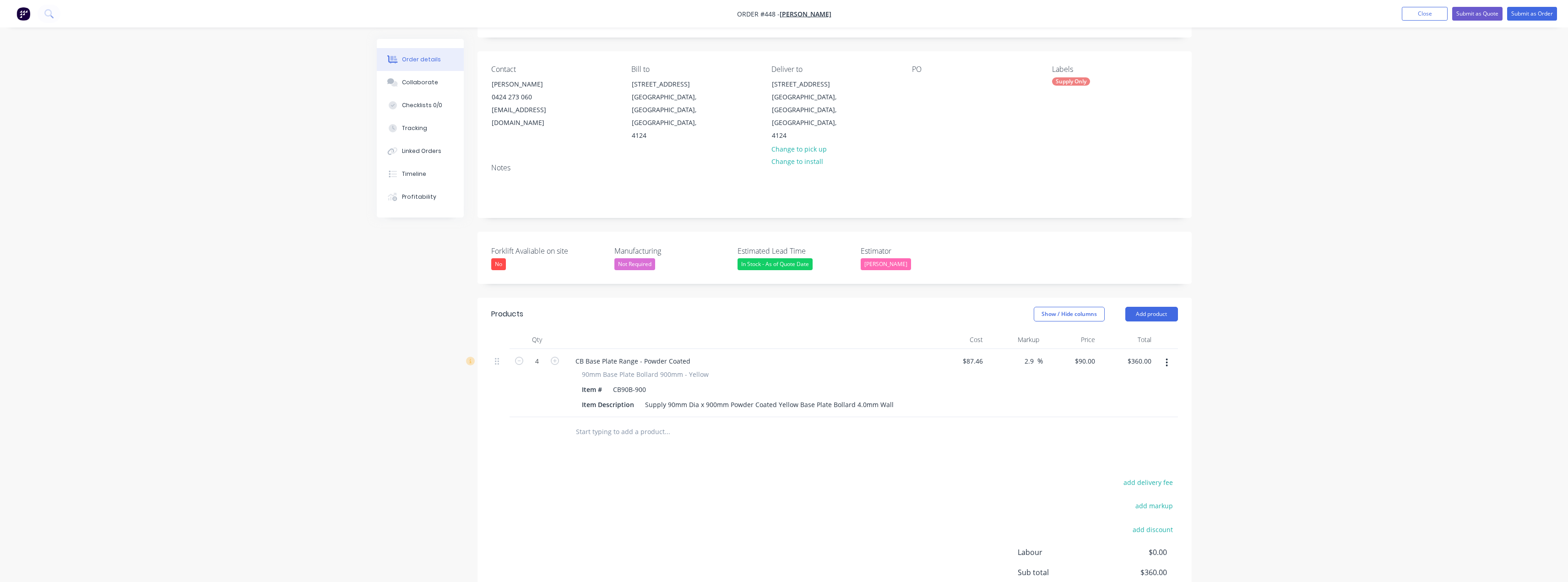
click at [543, 425] on div at bounding box center [537, 432] width 55 height 30
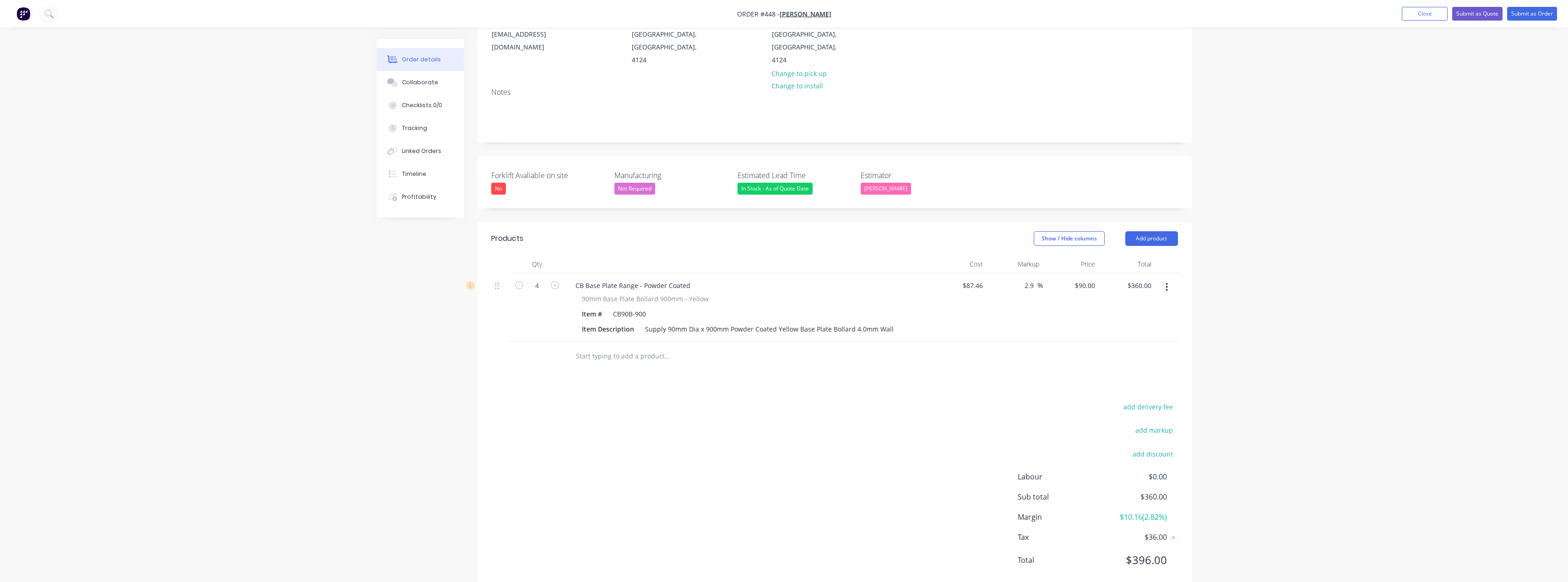
scroll to position [136, 0]
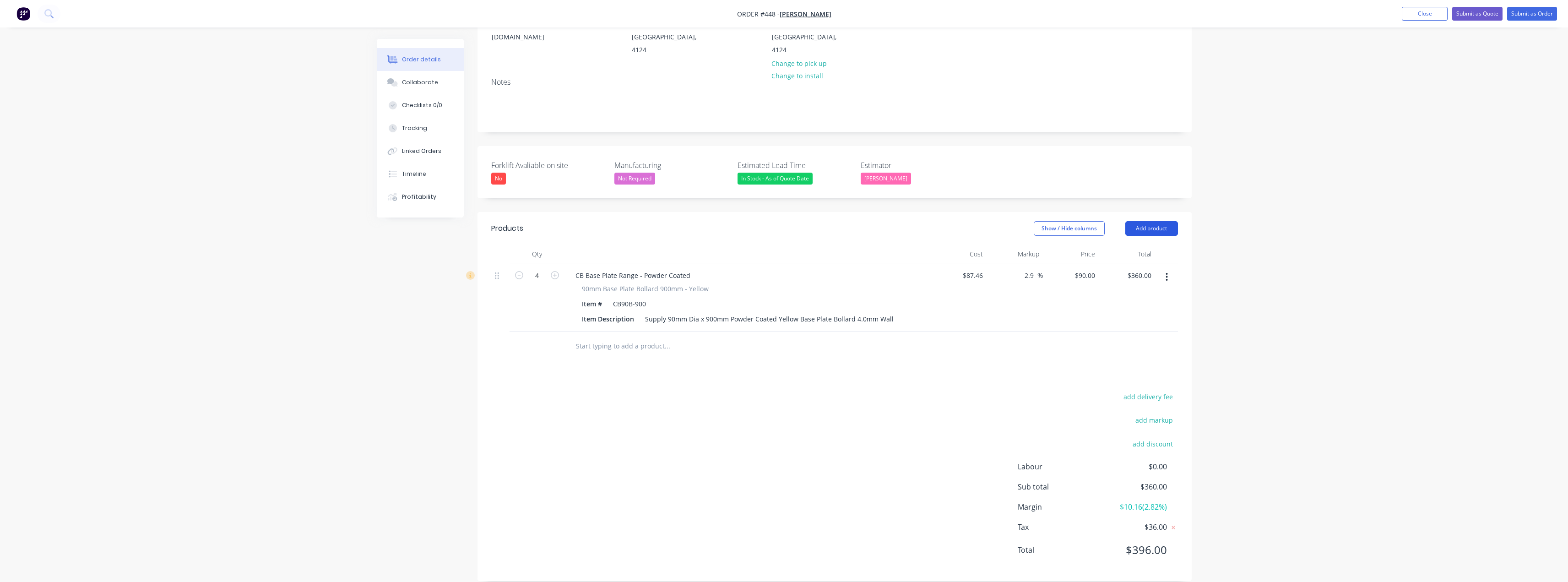
click at [786, 221] on button "Add product" at bounding box center [1152, 229] width 53 height 15
click at [786, 364] on div "Products Show / Hide columns Add product Product catalogue Basic product Produc…" at bounding box center [834, 397] width 714 height 369
click at [786, 391] on button "add delivery fee" at bounding box center [1148, 397] width 59 height 12
paste input "132.24"
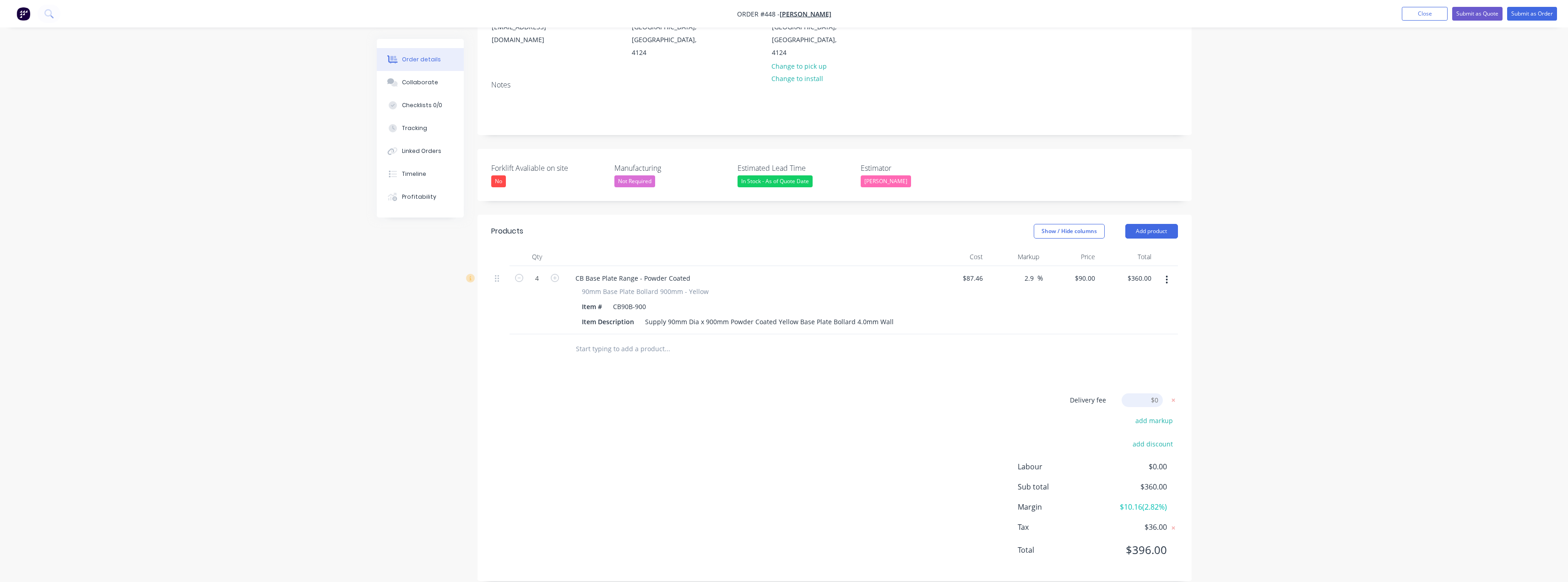
type input "132.24"
click at [786, 400] on div "Delivery fee Delivery fee Delivery fee name (Optional) 132.24 132.24 $0 add mar…" at bounding box center [834, 480] width 686 height 174
click at [424, 90] on button "Collaborate" at bounding box center [420, 82] width 87 height 23
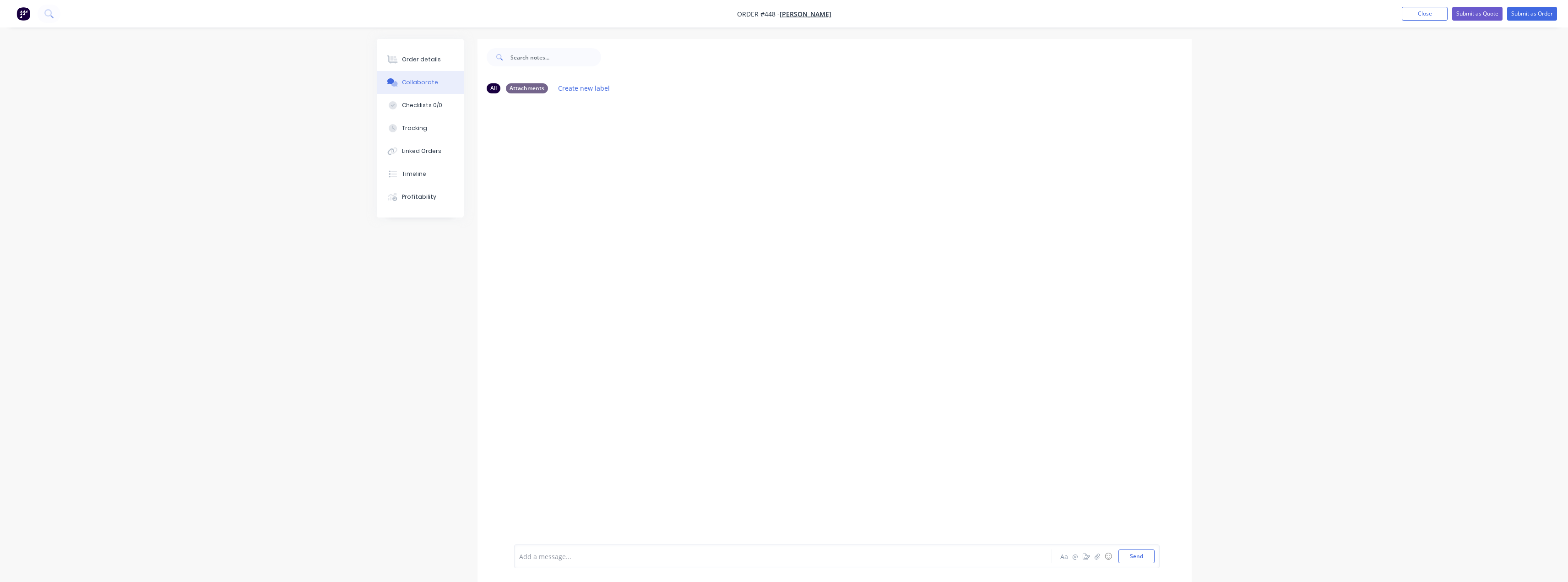
click at [714, 559] on div at bounding box center [757, 556] width 476 height 10
click at [713, 557] on div at bounding box center [757, 556] width 476 height 10
click at [786, 557] on icon "button" at bounding box center [1097, 556] width 5 height 6
click at [786, 557] on button "Send" at bounding box center [1136, 556] width 36 height 13
click at [399, 61] on div at bounding box center [392, 59] width 13 height 8
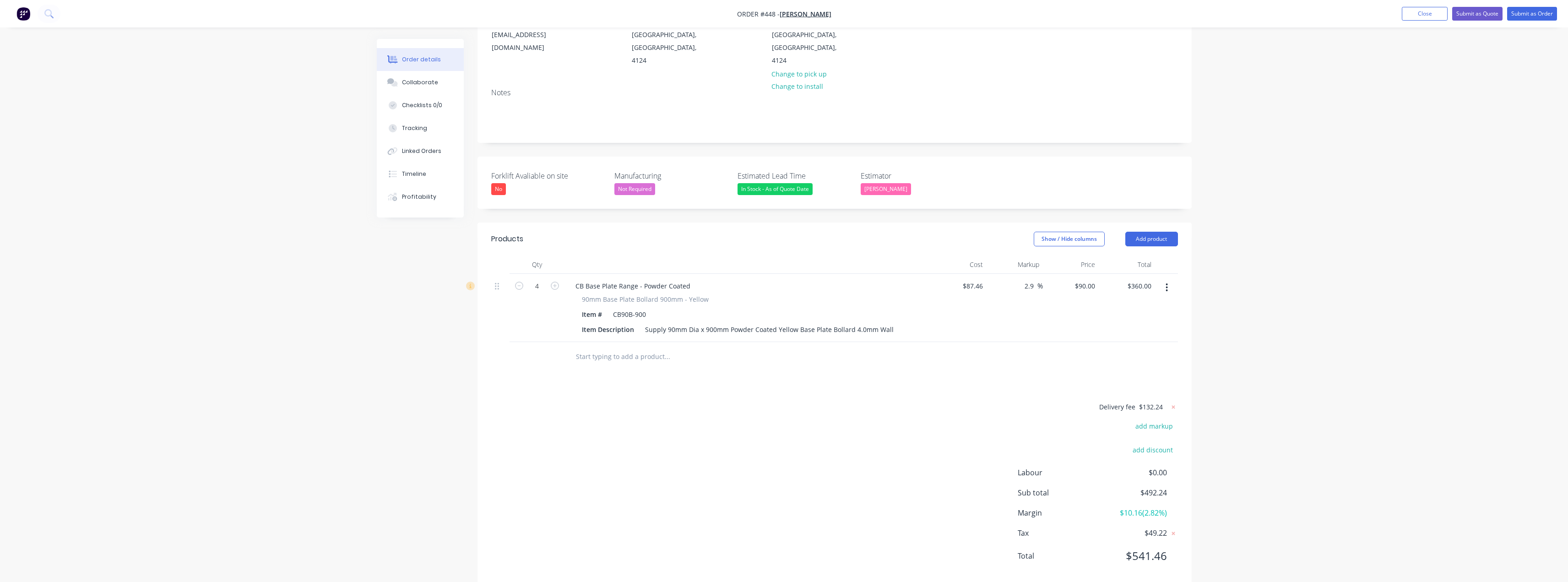
scroll to position [131, 0]
click at [786, 396] on icon at bounding box center [1173, 400] width 9 height 9
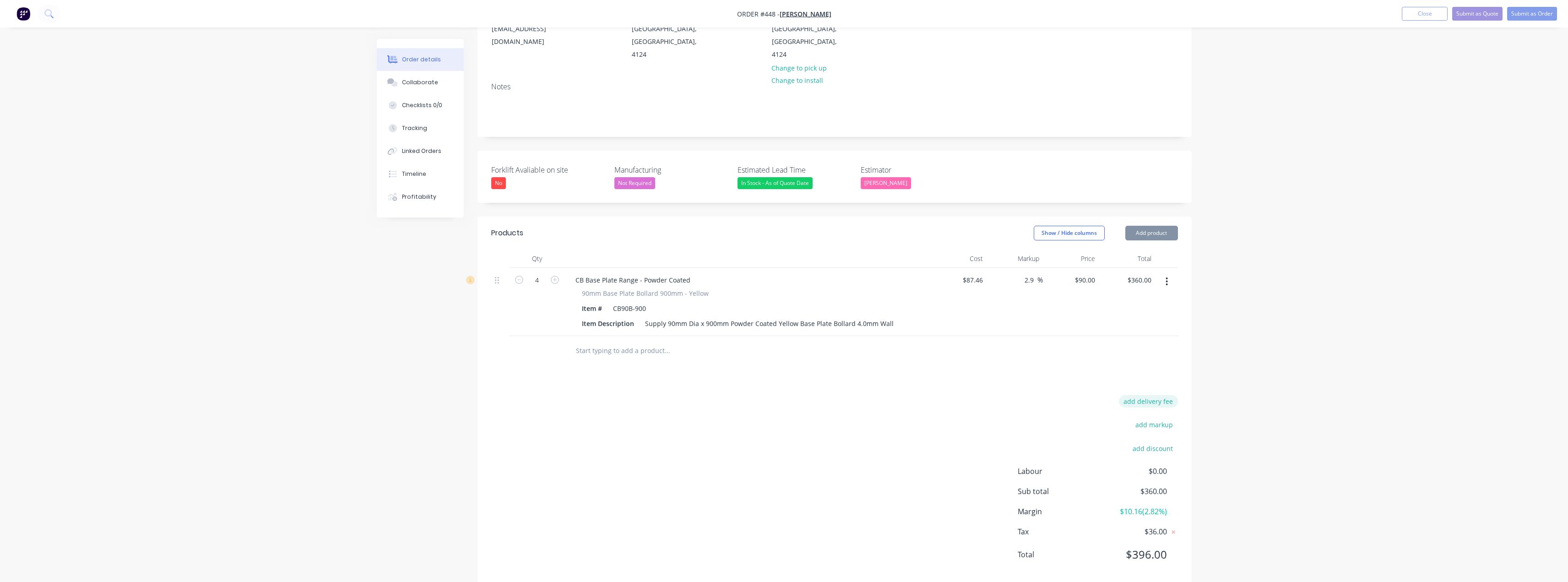
click at [786, 395] on button "add delivery fee" at bounding box center [1148, 401] width 59 height 12
type input "120.22"
click at [786, 411] on div "Delivery fee Delivery fee Delivery fee name (Optional) 120.22 120.22 $0 add mar…" at bounding box center [834, 482] width 686 height 174
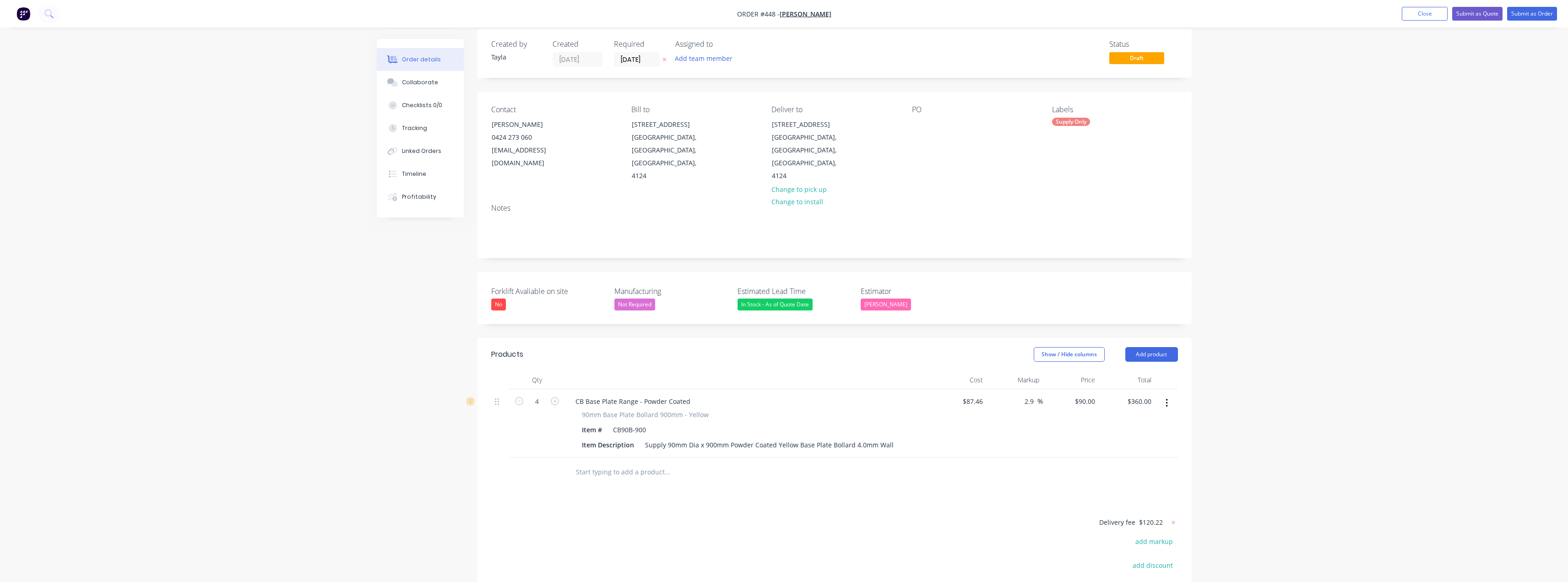
scroll to position [0, 0]
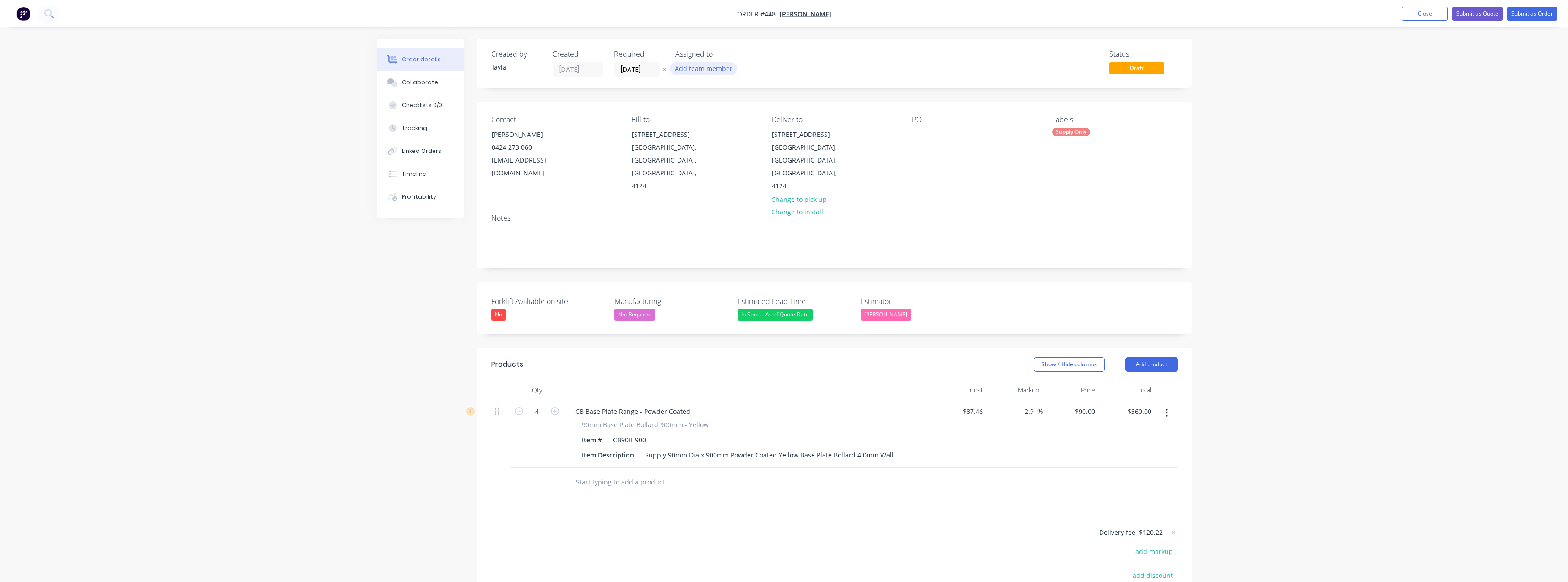
click at [707, 67] on button "Add team member" at bounding box center [704, 68] width 67 height 12
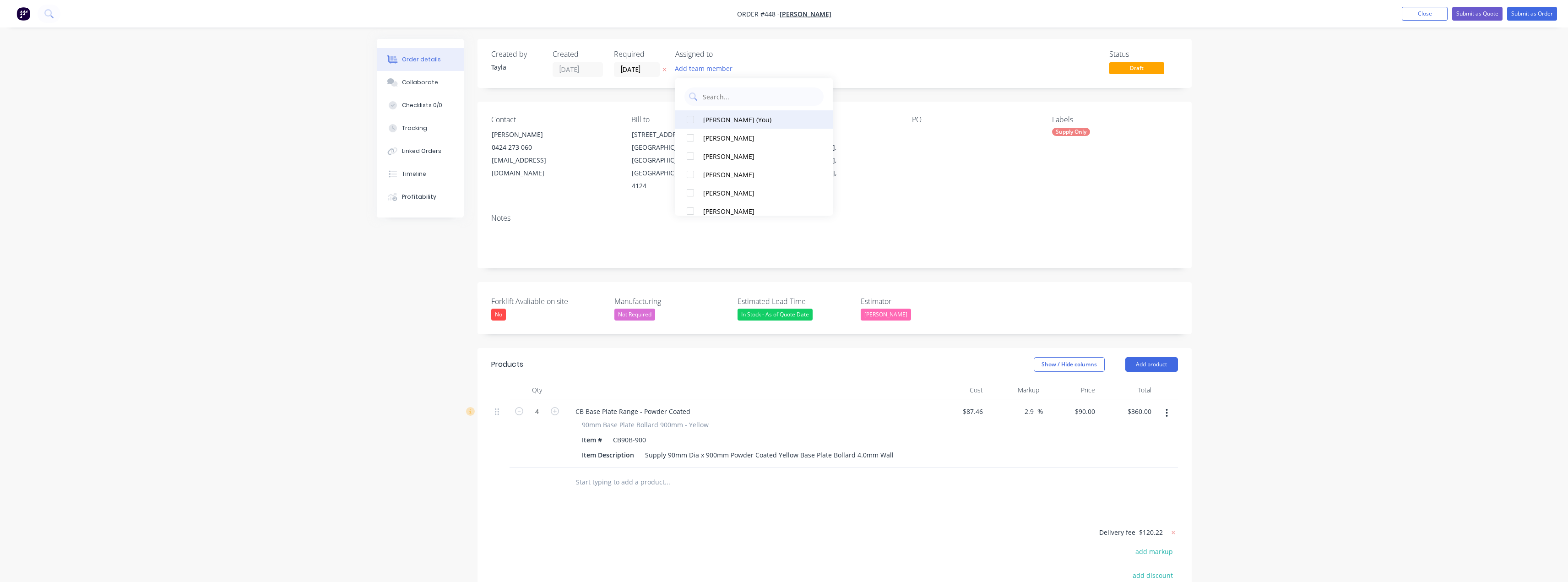
click at [718, 120] on div "[PERSON_NAME] (You)" at bounding box center [757, 120] width 108 height 10
click at [435, 212] on div "Order details Collaborate Checklists 0/0 Tracking Linked Orders Timeline Profit…" at bounding box center [420, 128] width 87 height 179
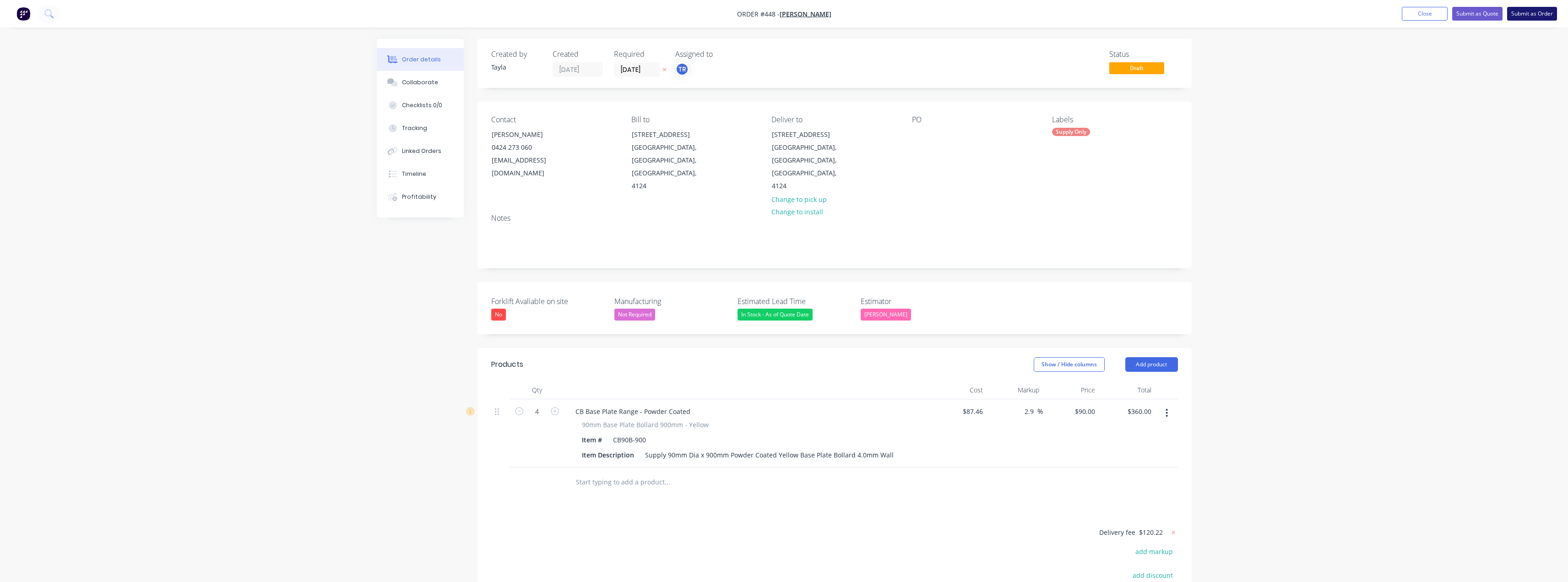
click at [786, 13] on button "Submit as Order" at bounding box center [1532, 13] width 50 height 13
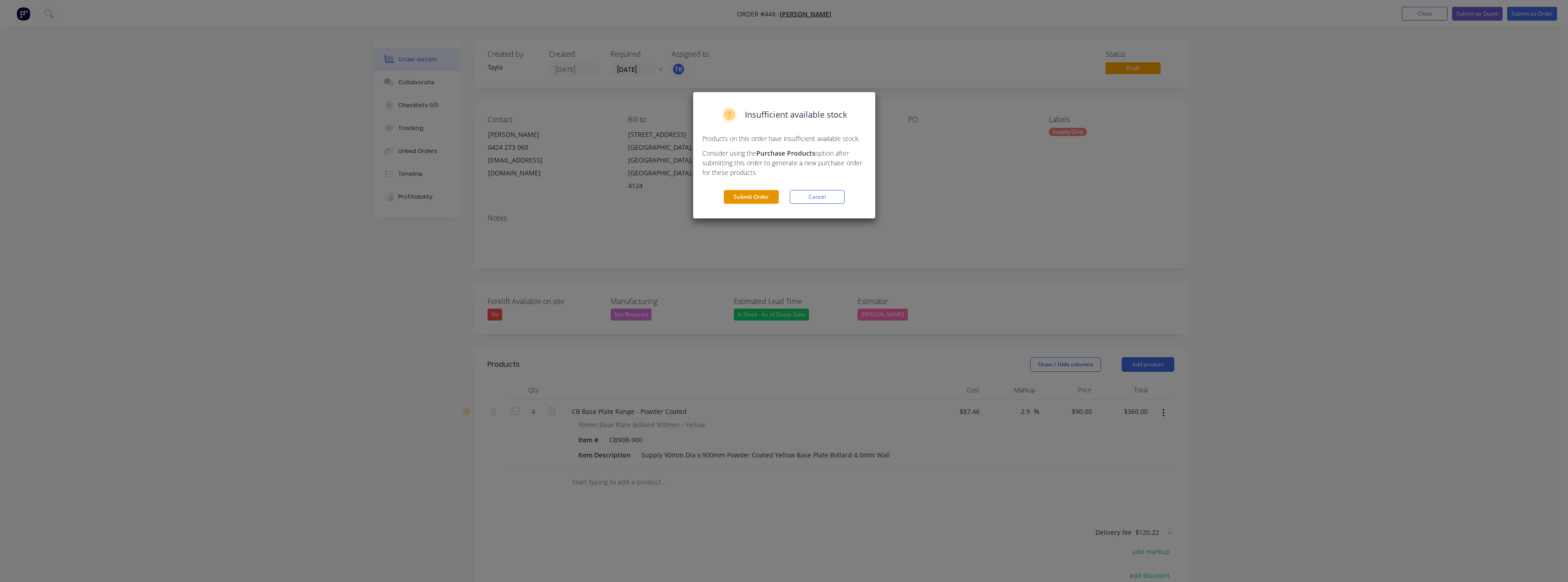
click at [737, 203] on button "Submit Order" at bounding box center [751, 197] width 55 height 13
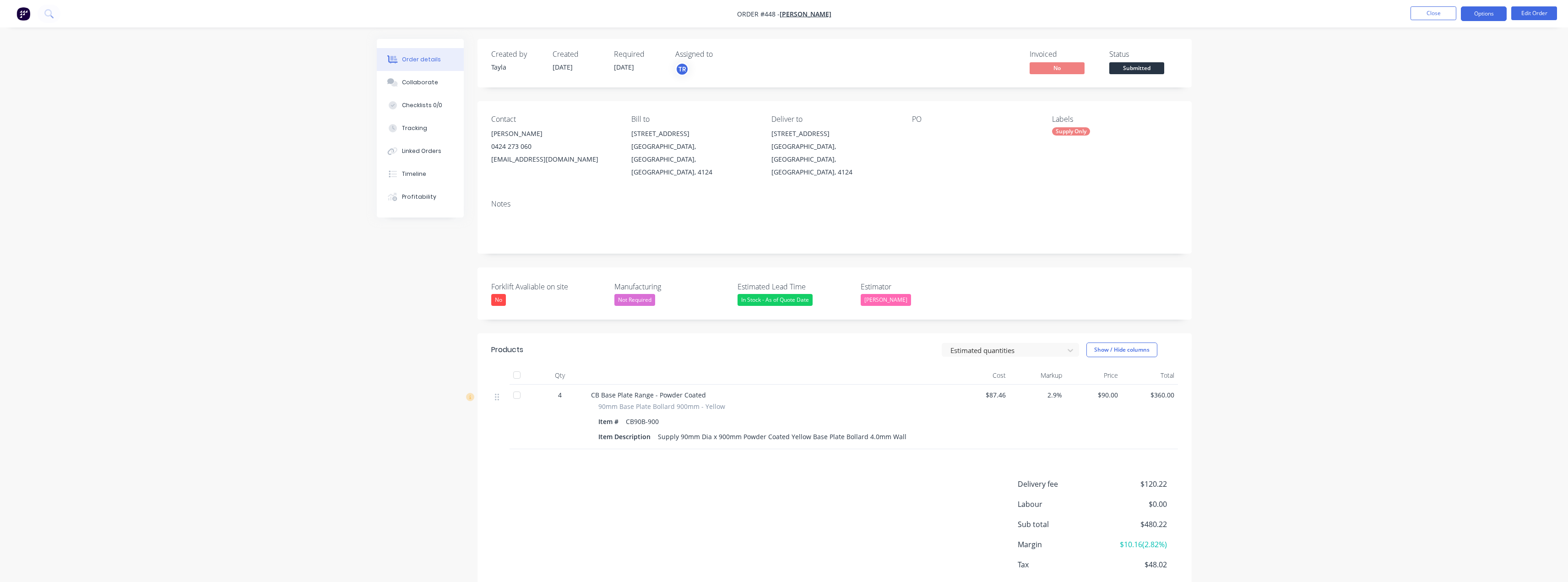
click at [786, 13] on button "Options" at bounding box center [1484, 13] width 46 height 15
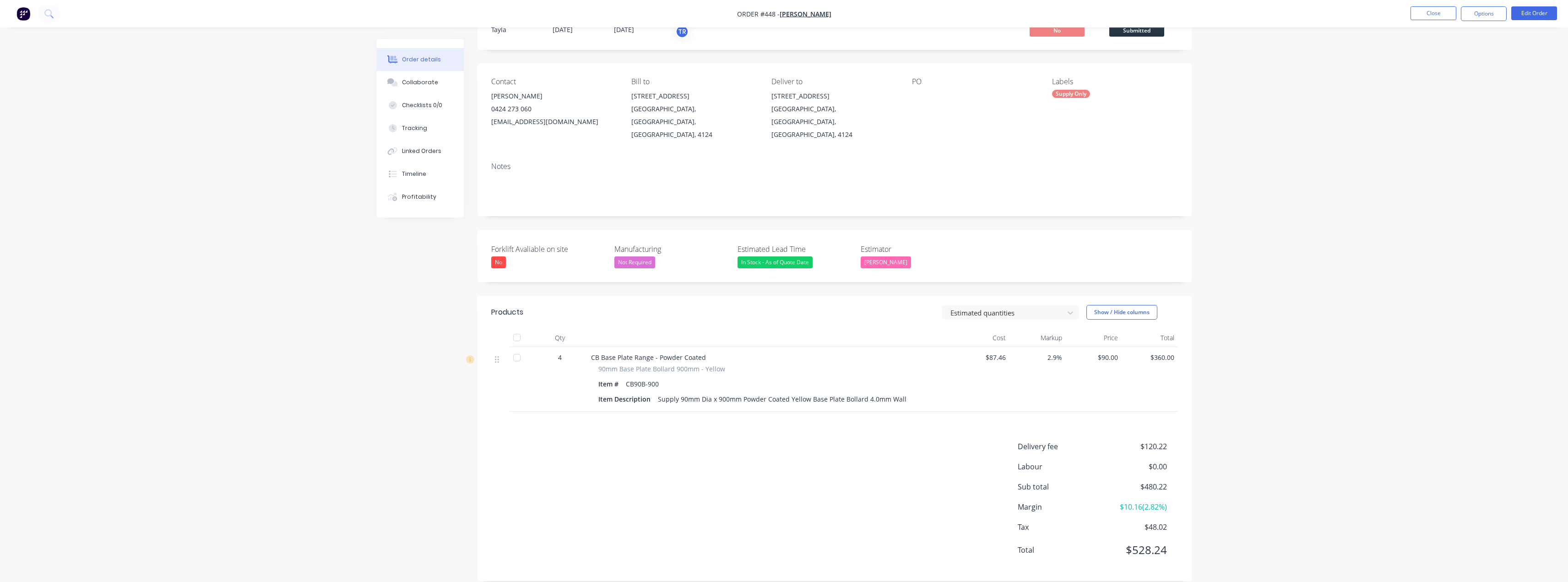
click at [786, 441] on div "Delivery fee $120.22" at bounding box center [1098, 446] width 160 height 11
drag, startPoint x: 1168, startPoint y: 433, endPoint x: 1144, endPoint y: 432, distance: 24.0
click at [786, 441] on div "Delivery fee $120.22" at bounding box center [1098, 446] width 160 height 11
click at [786, 353] on span "$360.00" at bounding box center [1150, 358] width 49 height 10
click at [786, 347] on div "$360.00" at bounding box center [1150, 380] width 56 height 65
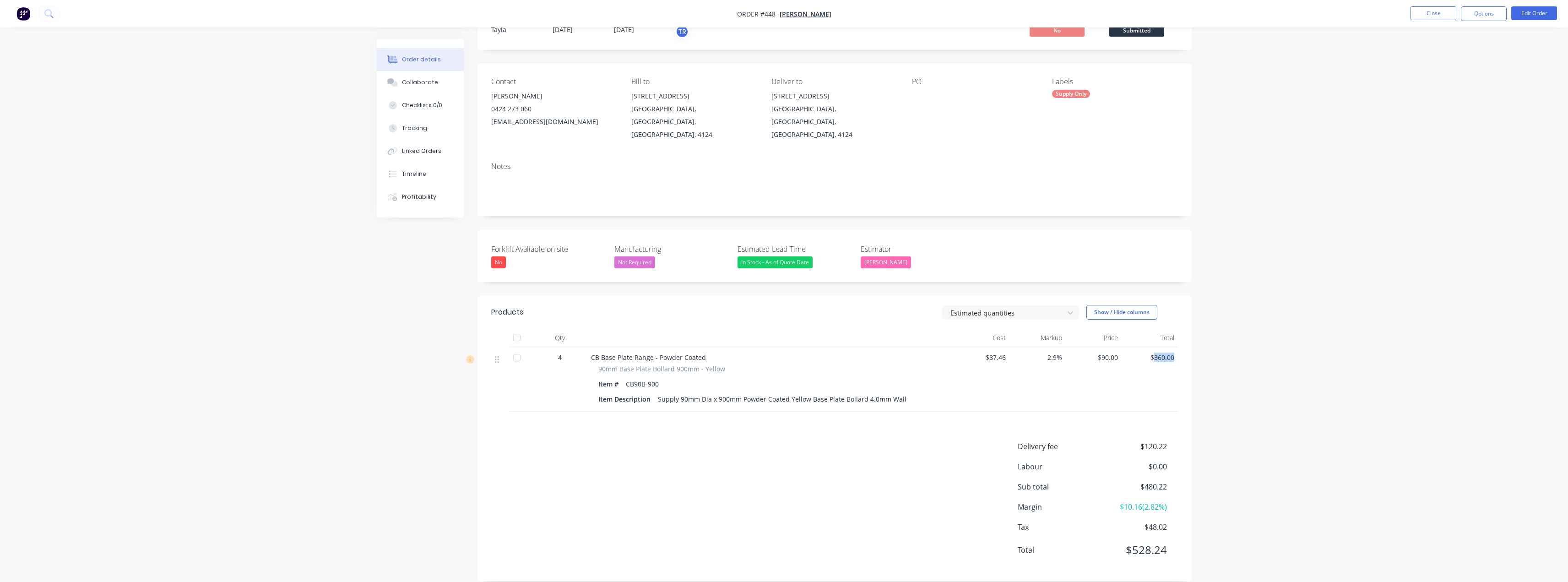
drag, startPoint x: 1152, startPoint y: 344, endPoint x: 1178, endPoint y: 345, distance: 26.0
click at [786, 345] on div "Qty Cost Markup Price Total 4 CB Base Plate Range - Powder Coated 90mm Base Pla…" at bounding box center [834, 370] width 714 height 83
copy span "360.00"
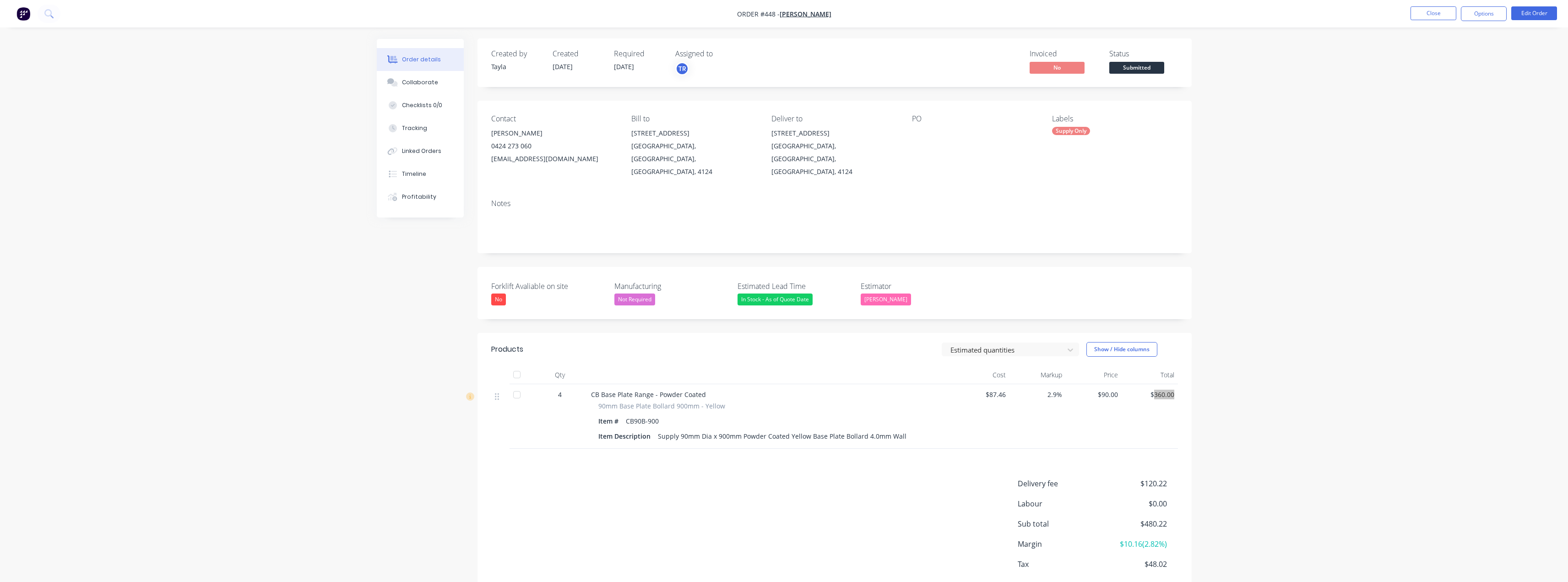
scroll to position [0, 0]
click at [786, 17] on button "Options" at bounding box center [1484, 13] width 46 height 15
click at [786, 52] on div "Invoice" at bounding box center [1456, 56] width 84 height 13
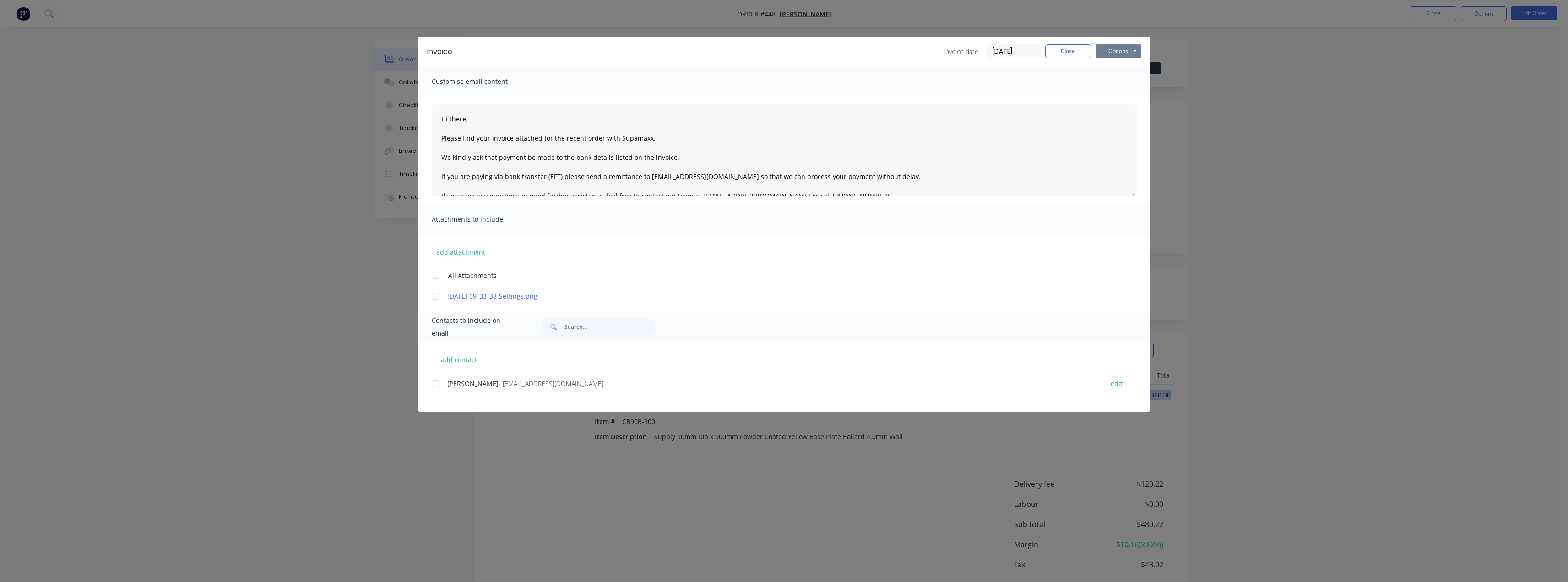
click at [786, 51] on button "Options" at bounding box center [1118, 51] width 46 height 13
click at [786, 66] on button "Preview" at bounding box center [1125, 67] width 59 height 15
click at [786, 46] on button "Close" at bounding box center [1068, 51] width 46 height 13
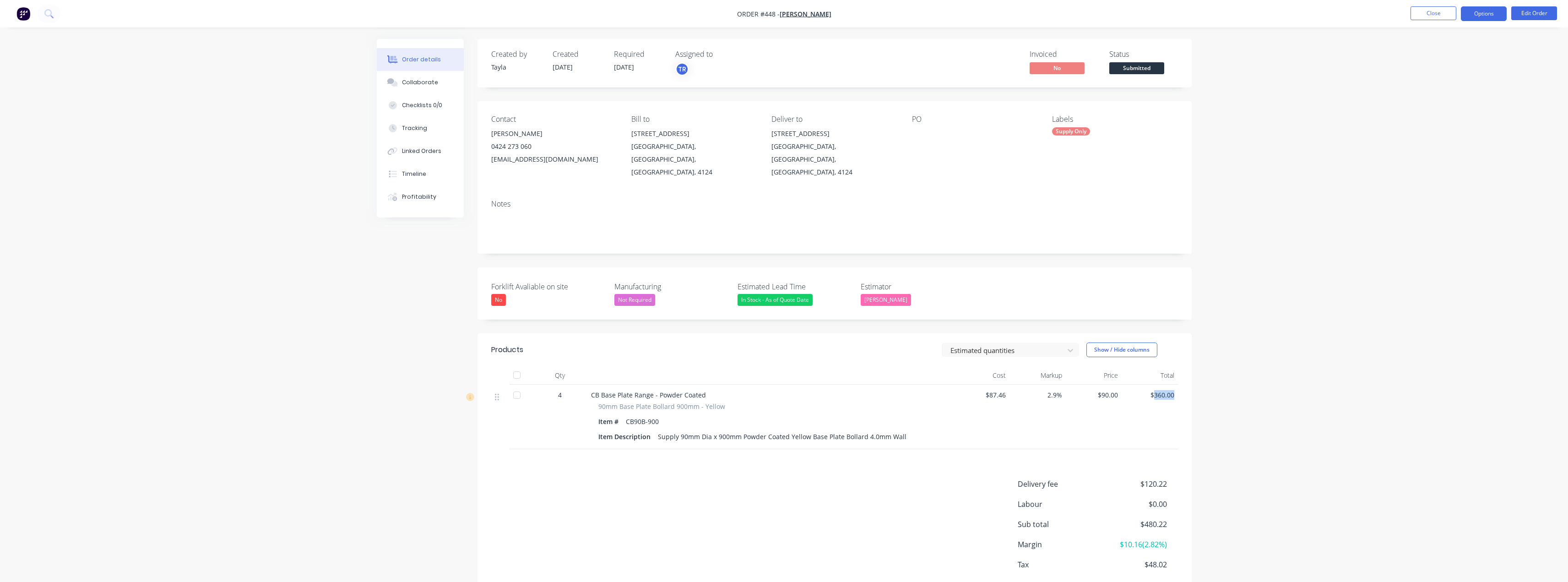
click at [786, 10] on button "Options" at bounding box center [1484, 13] width 46 height 15
click at [786, 54] on div "Invoice" at bounding box center [1456, 56] width 84 height 13
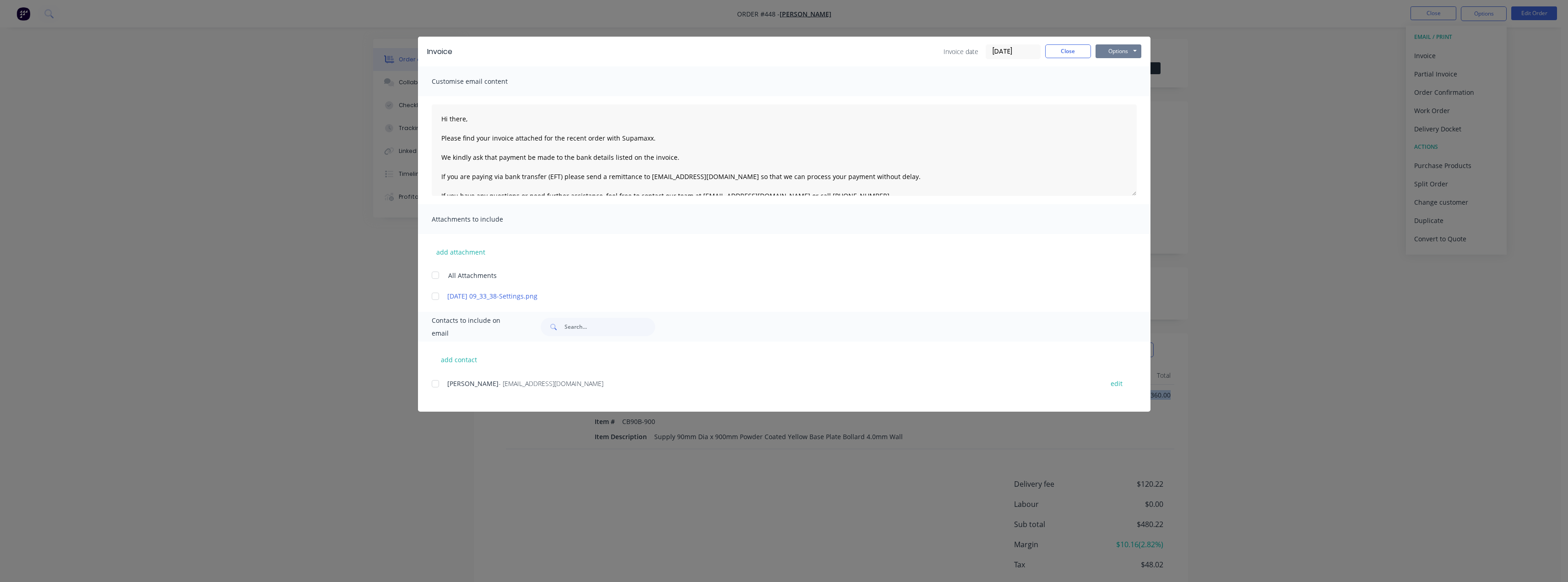
click at [786, 46] on button "Options" at bounding box center [1118, 51] width 46 height 13
click at [786, 97] on button "Email" at bounding box center [1125, 98] width 59 height 15
click at [786, 51] on button "Options" at bounding box center [1118, 51] width 46 height 13
click at [786, 83] on button "Print" at bounding box center [1125, 83] width 59 height 15
click at [786, 53] on button "Close" at bounding box center [1068, 51] width 46 height 13
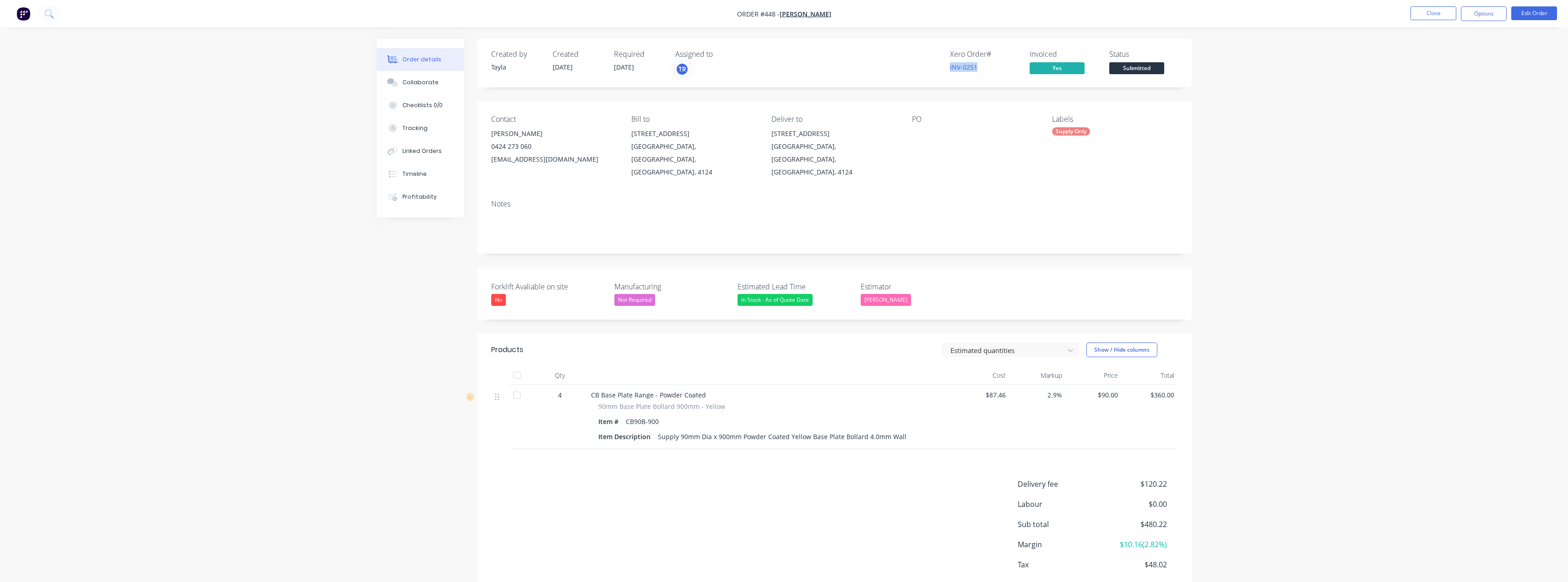
drag, startPoint x: 963, startPoint y: 68, endPoint x: 936, endPoint y: 79, distance: 29.2
click at [786, 68] on div "Xero Order # INV-0251 Invoiced Yes Status Submitted" at bounding box center [972, 63] width 411 height 26
copy link "INV-0251"
click at [786, 68] on span "Submitted" at bounding box center [1136, 68] width 55 height 12
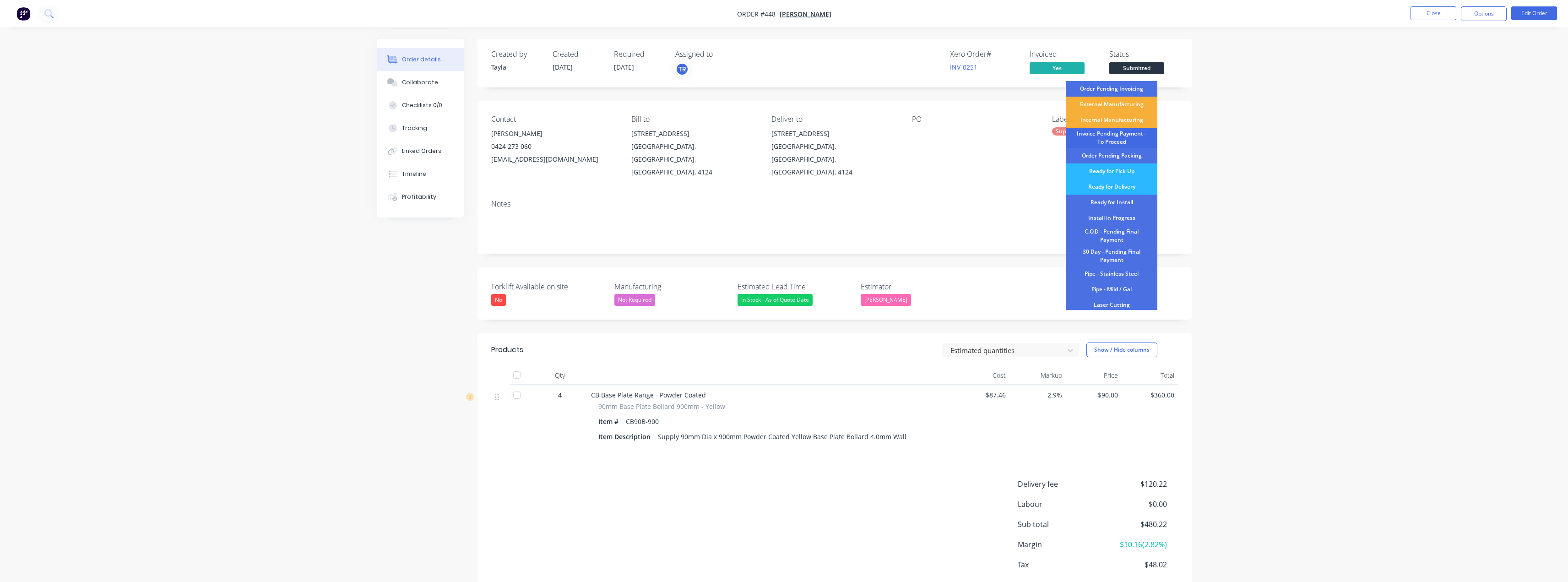
click at [786, 134] on div "Invoice Pending Payment - To Proceed" at bounding box center [1111, 138] width 92 height 20
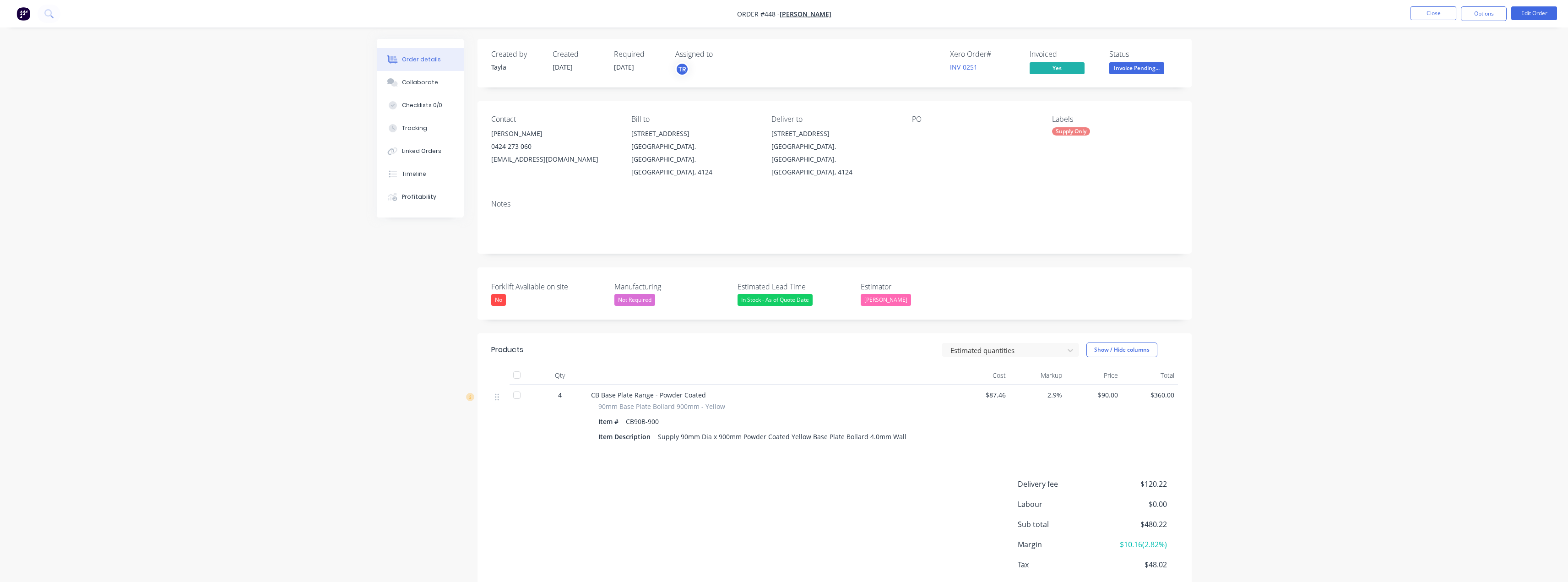
click at [786, 117] on div "Order details Collaborate Checklists 0/0 Tracking Linked Orders Timeline Profit…" at bounding box center [784, 316] width 1568 height 632
click at [786, 9] on button "Options" at bounding box center [1484, 13] width 46 height 15
click at [786, 68] on span "Invoice Pending..." at bounding box center [1136, 68] width 55 height 12
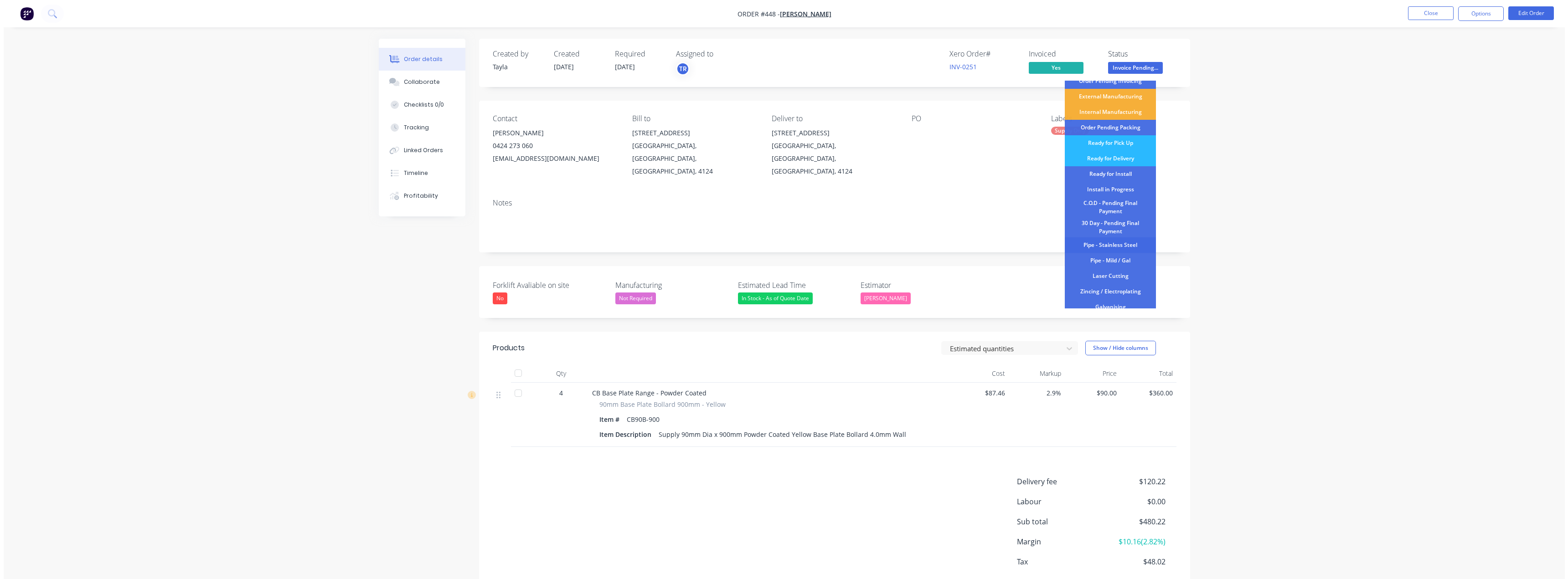
scroll to position [46, 0]
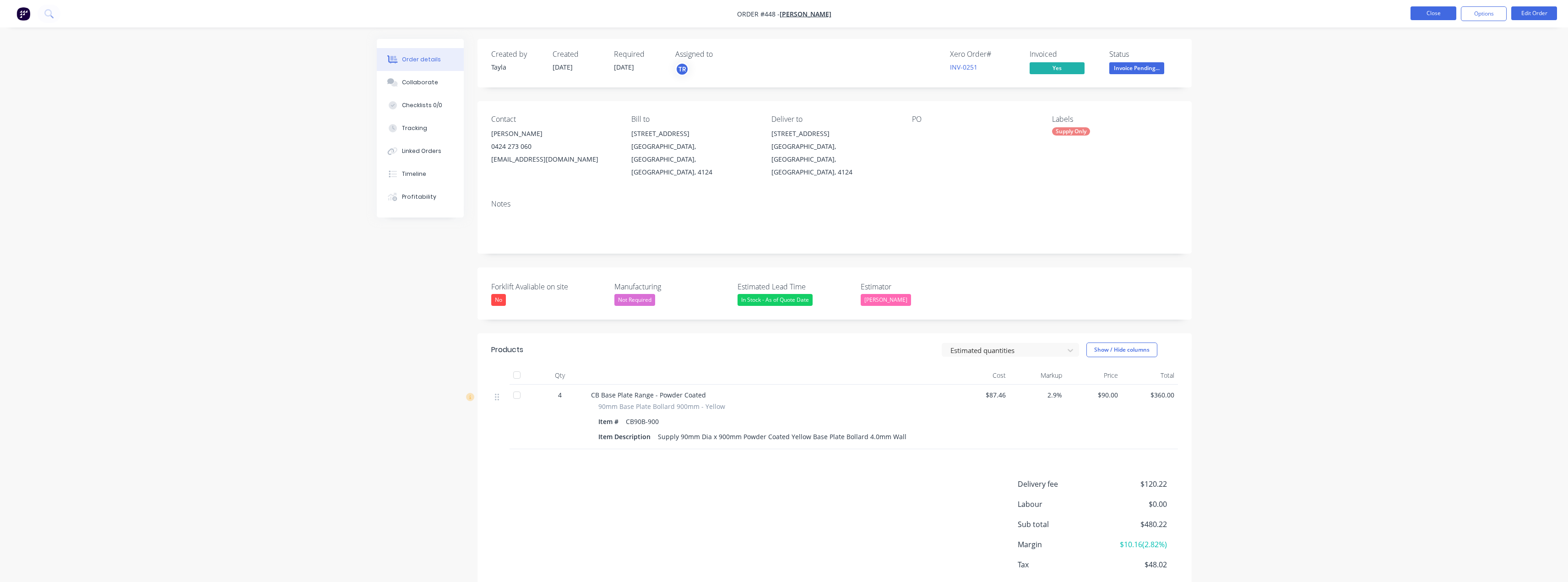
click at [786, 15] on button "Close" at bounding box center [1433, 13] width 46 height 13
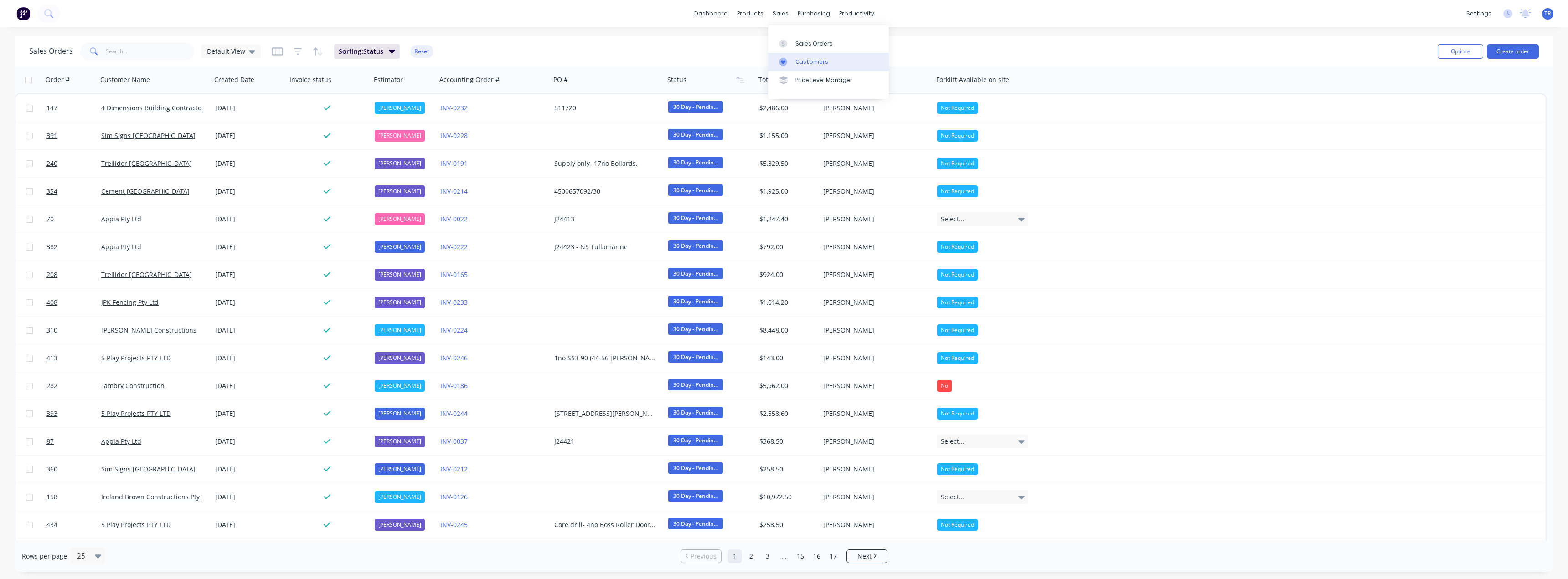
click at [783, 66] on link "Customers" at bounding box center [828, 62] width 121 height 18
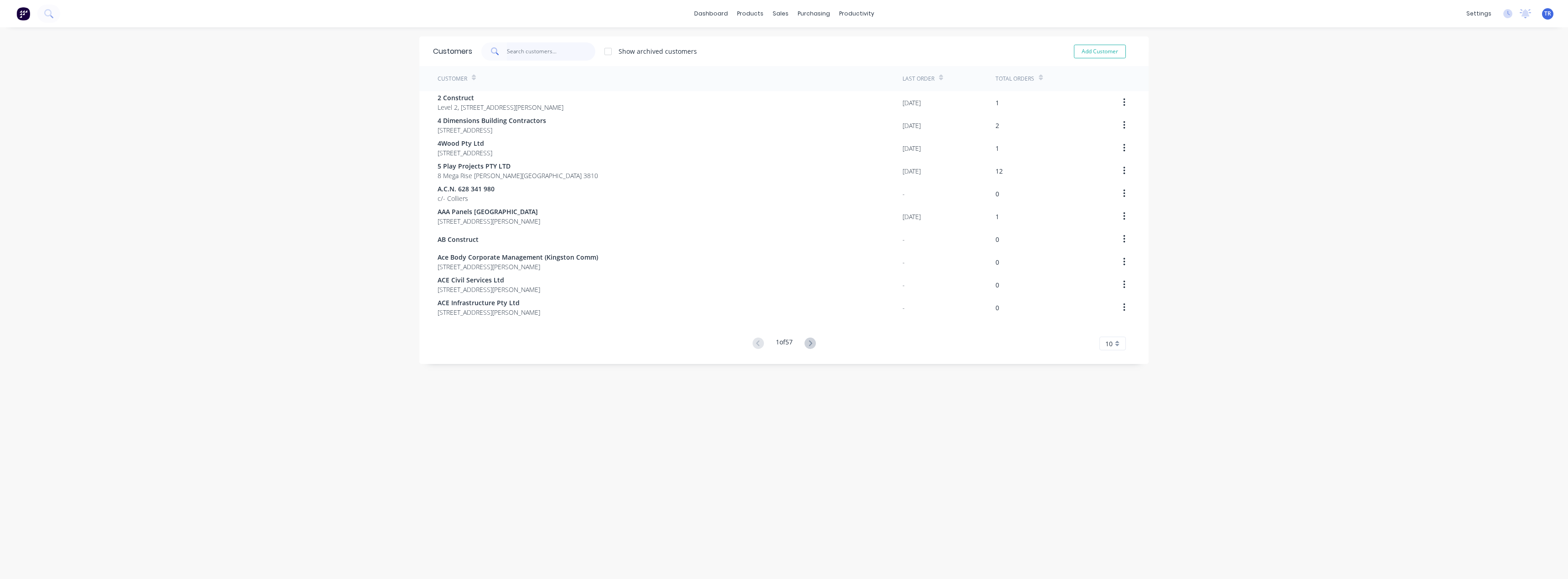
click at [547, 51] on input "text" at bounding box center [551, 52] width 89 height 18
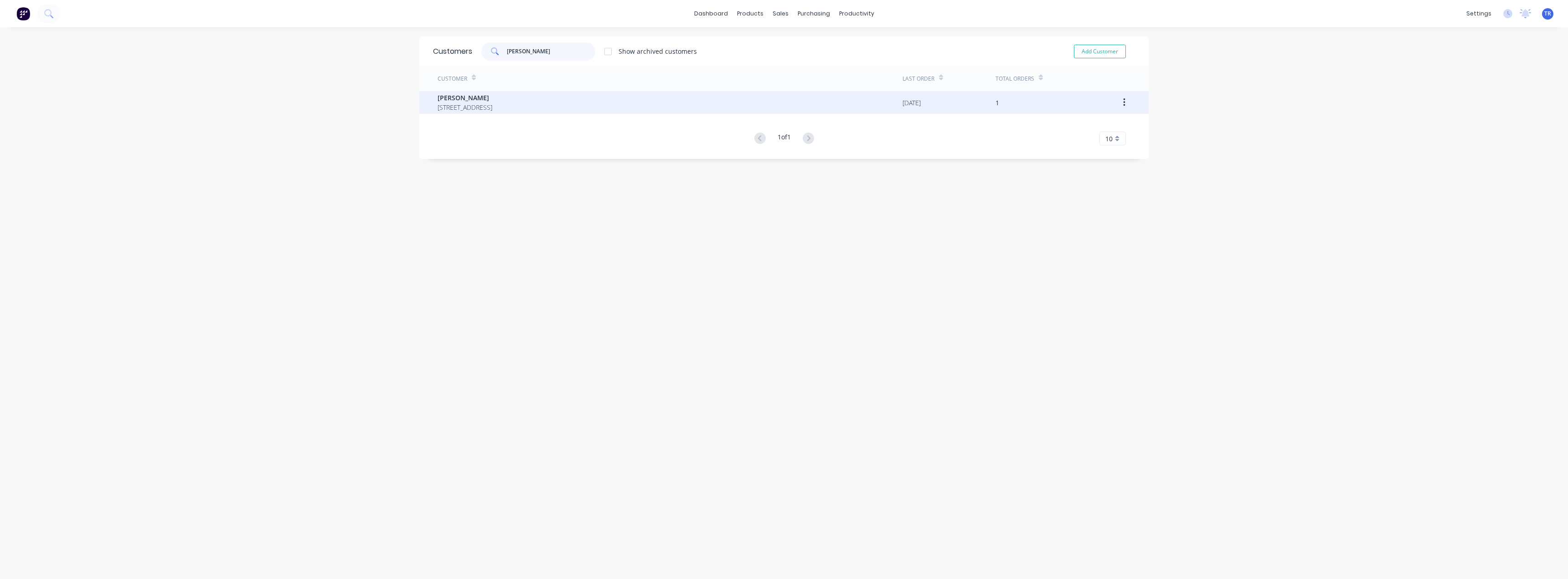
type input "[PERSON_NAME]"
click at [492, 100] on span "[PERSON_NAME]" at bounding box center [465, 98] width 55 height 10
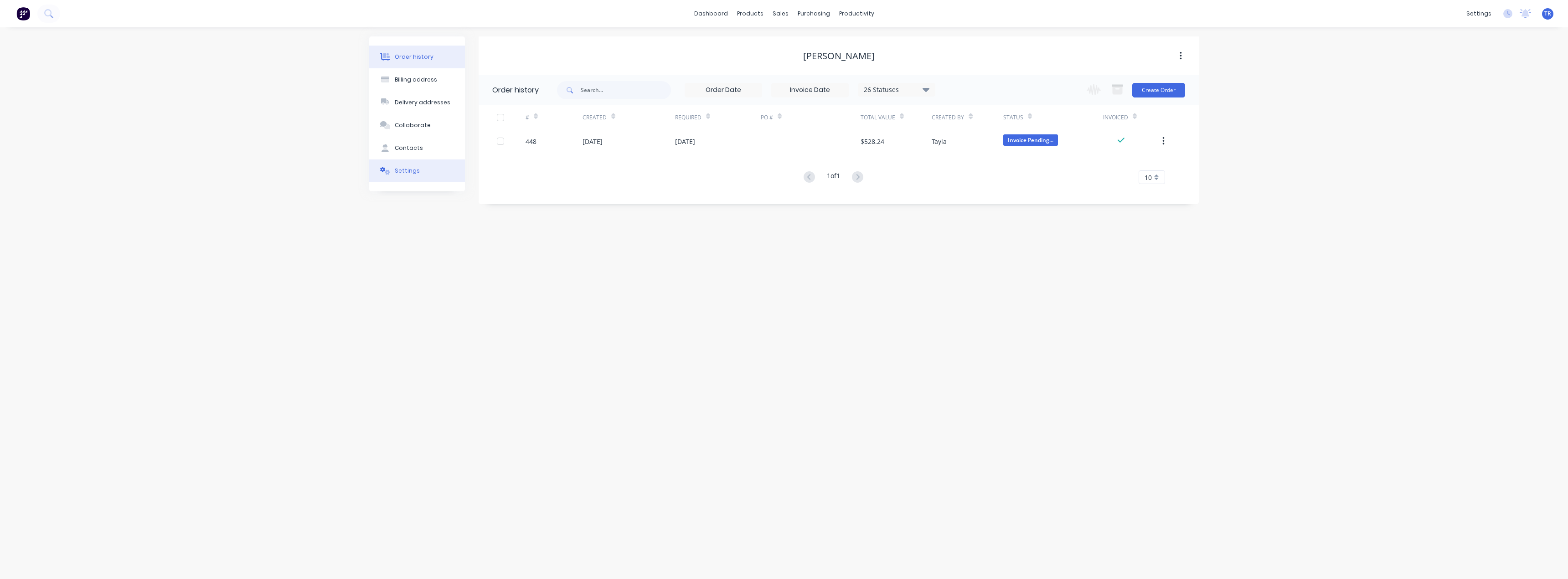
click at [410, 180] on button "Settings" at bounding box center [417, 170] width 96 height 23
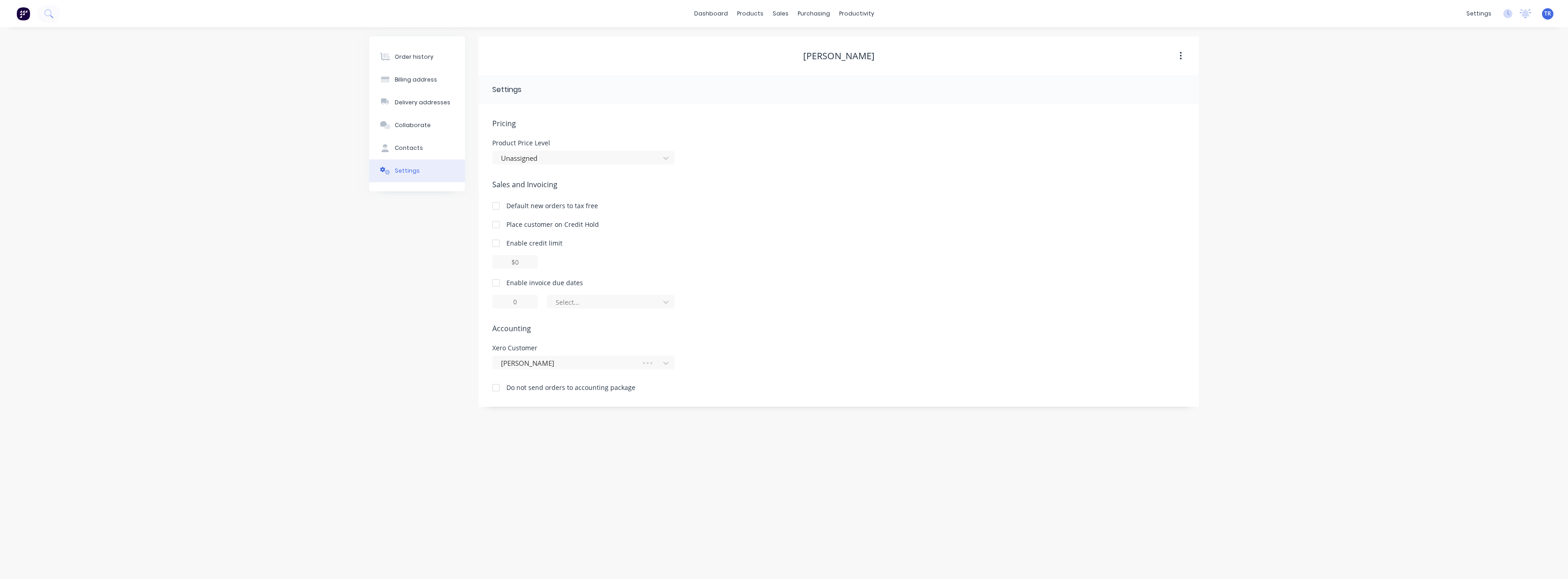
click at [494, 280] on div at bounding box center [496, 283] width 18 height 18
click at [581, 296] on div at bounding box center [604, 302] width 100 height 12
click at [596, 363] on div "day(s) after the invoice date" at bounding box center [611, 356] width 128 height 17
type input "0"
click at [422, 56] on div "Order history" at bounding box center [414, 57] width 39 height 8
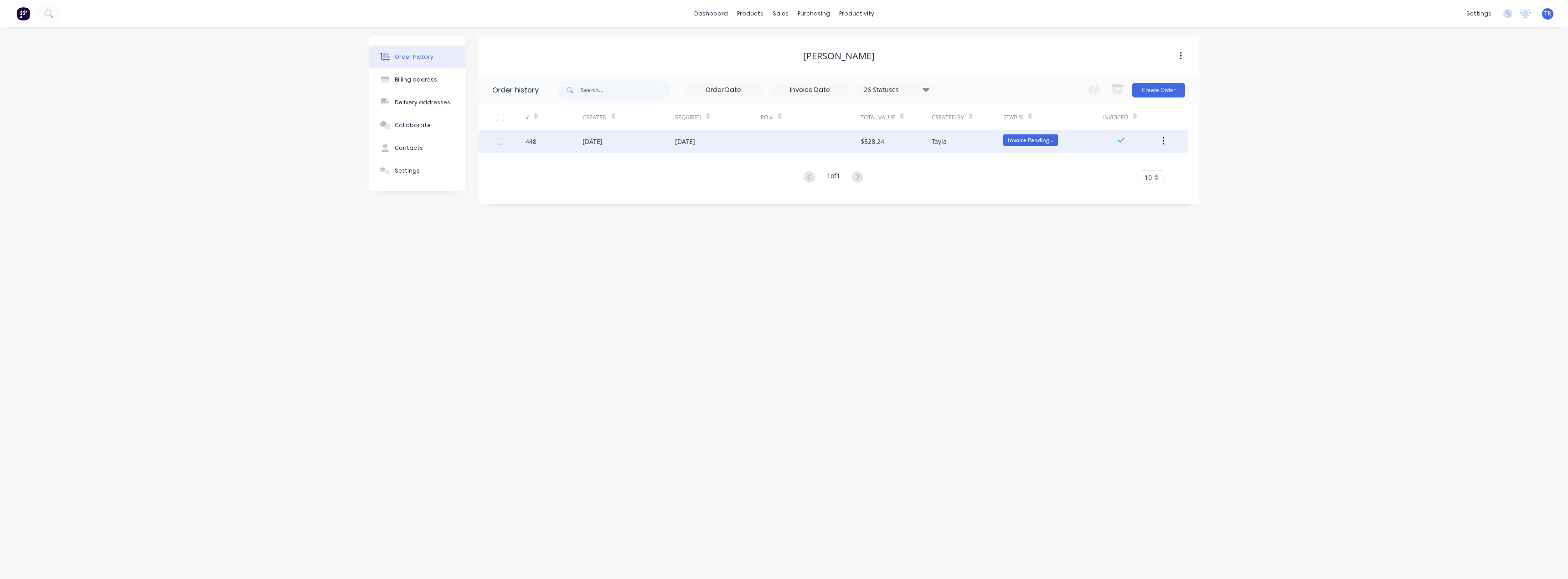
click at [699, 131] on div "[DATE]" at bounding box center [718, 140] width 86 height 23
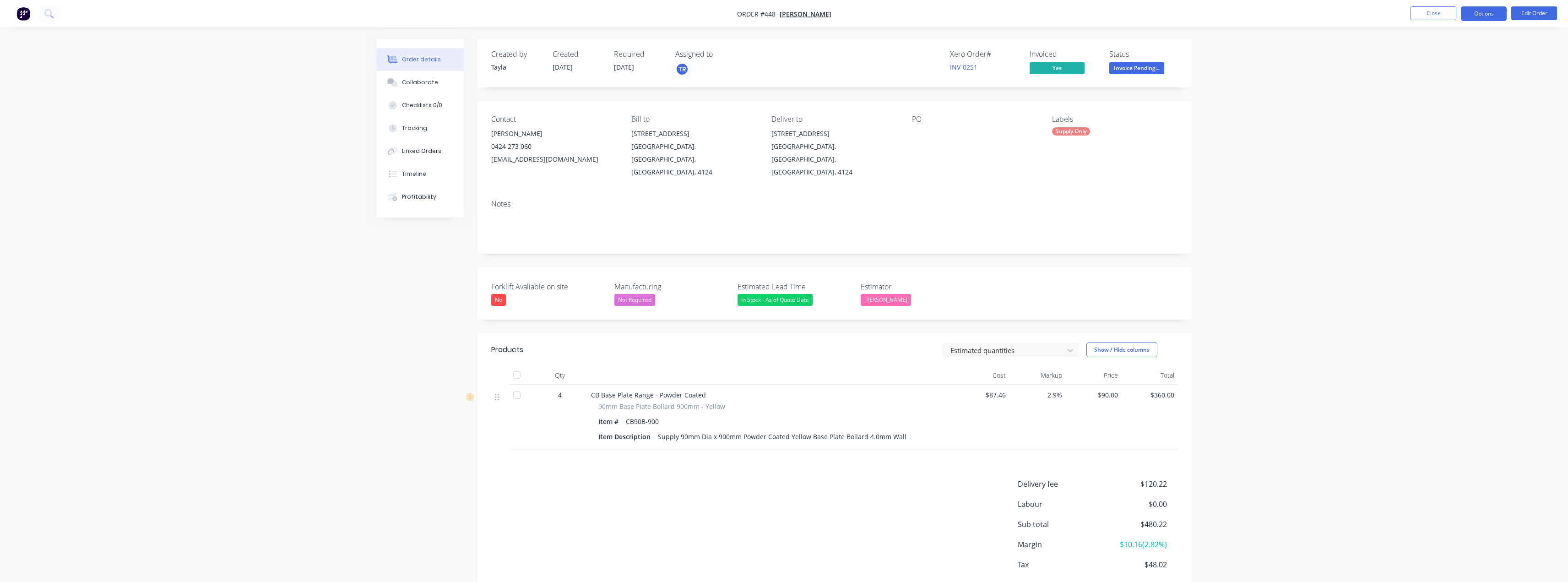
click at [786, 15] on button "Options" at bounding box center [1484, 13] width 46 height 15
click at [786, 127] on div "Delivery Docket" at bounding box center [1456, 129] width 84 height 13
click at [786, 89] on div "Without pricing" at bounding box center [1456, 92] width 84 height 13
click at [786, 17] on button "Close" at bounding box center [1433, 13] width 46 height 13
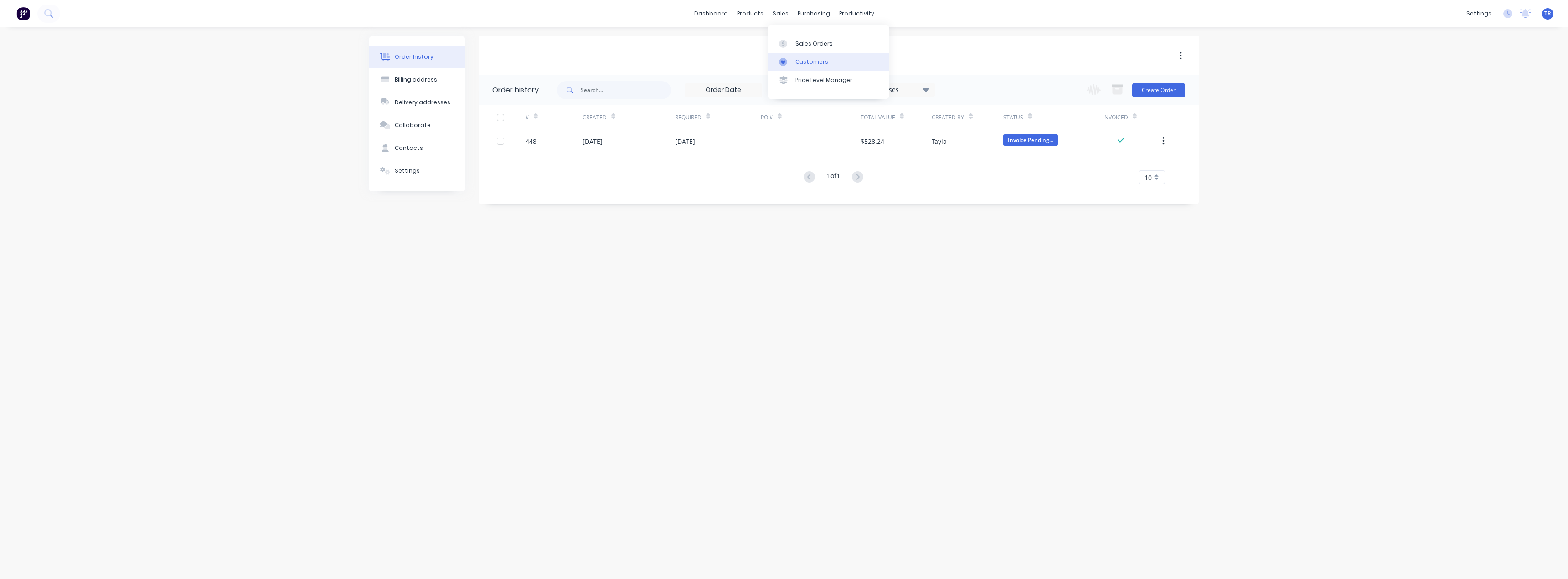
click at [783, 57] on link "Customers" at bounding box center [828, 62] width 121 height 18
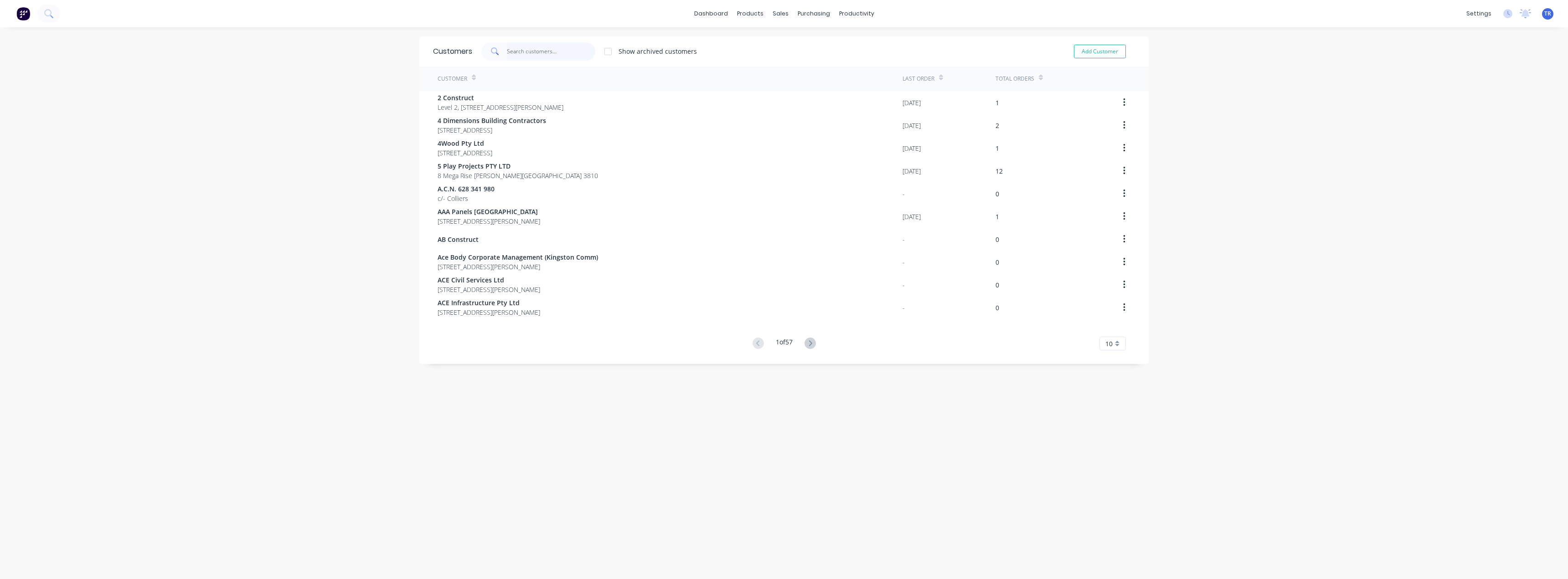
click at [558, 55] on input "text" at bounding box center [551, 52] width 89 height 18
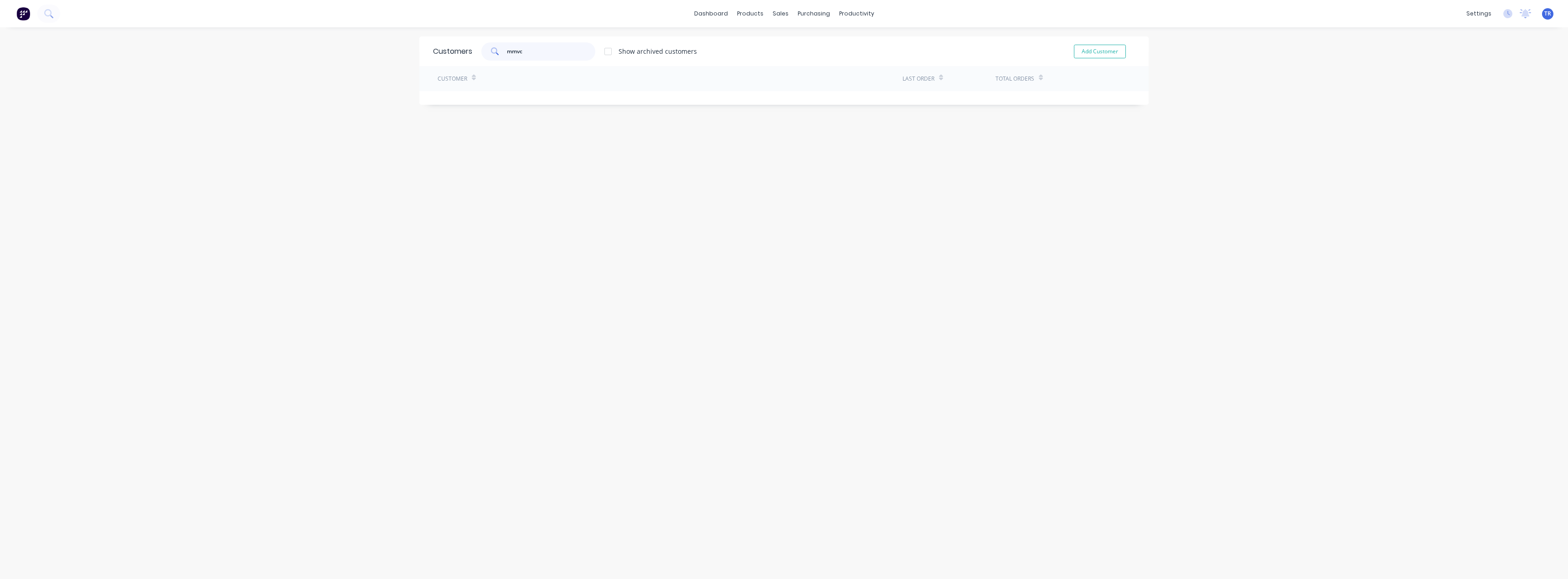
type input "mmvc"
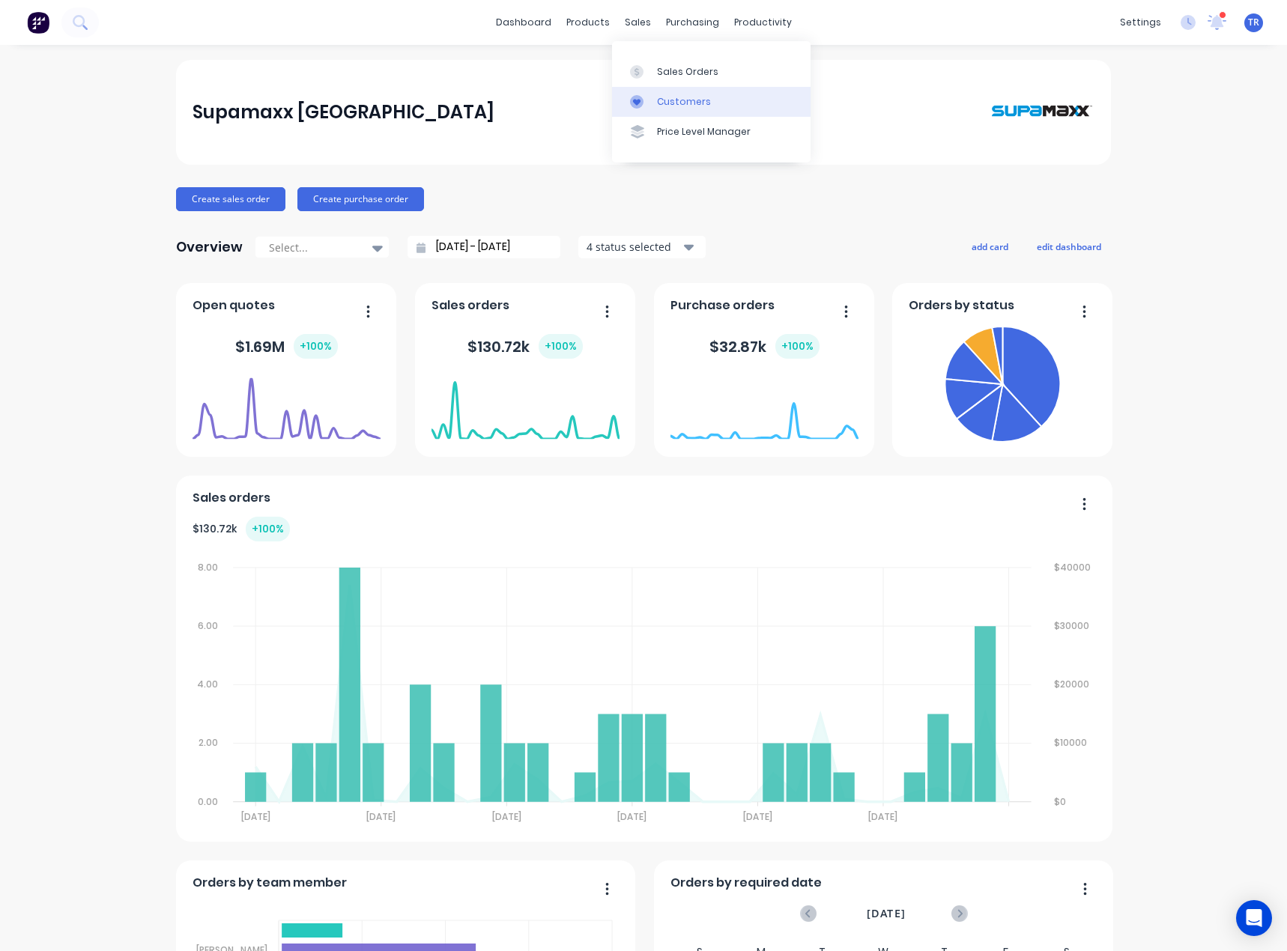
click at [642, 103] on icon at bounding box center [636, 101] width 13 height 13
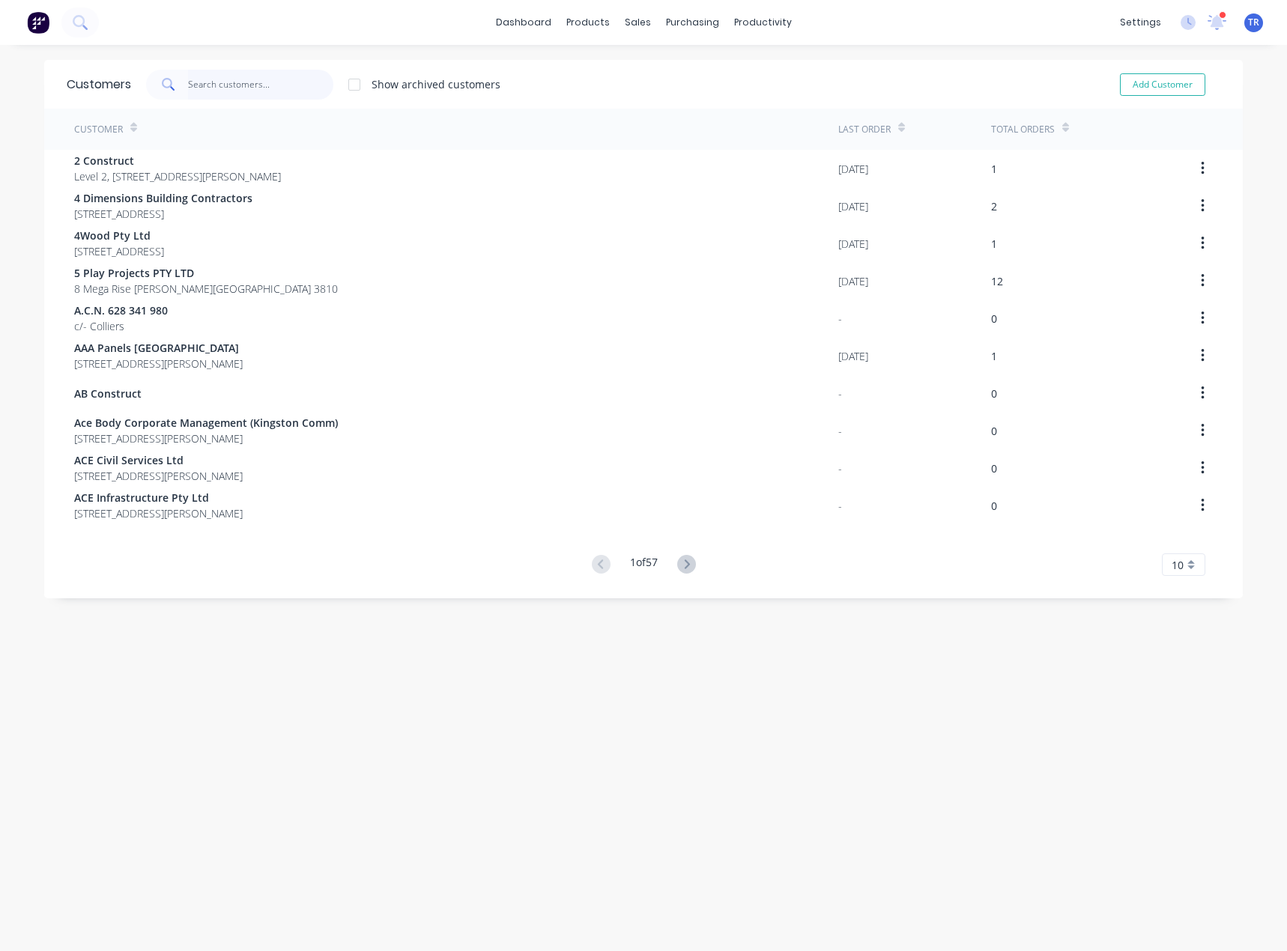
click at [240, 75] on input "text" at bounding box center [261, 85] width 146 height 30
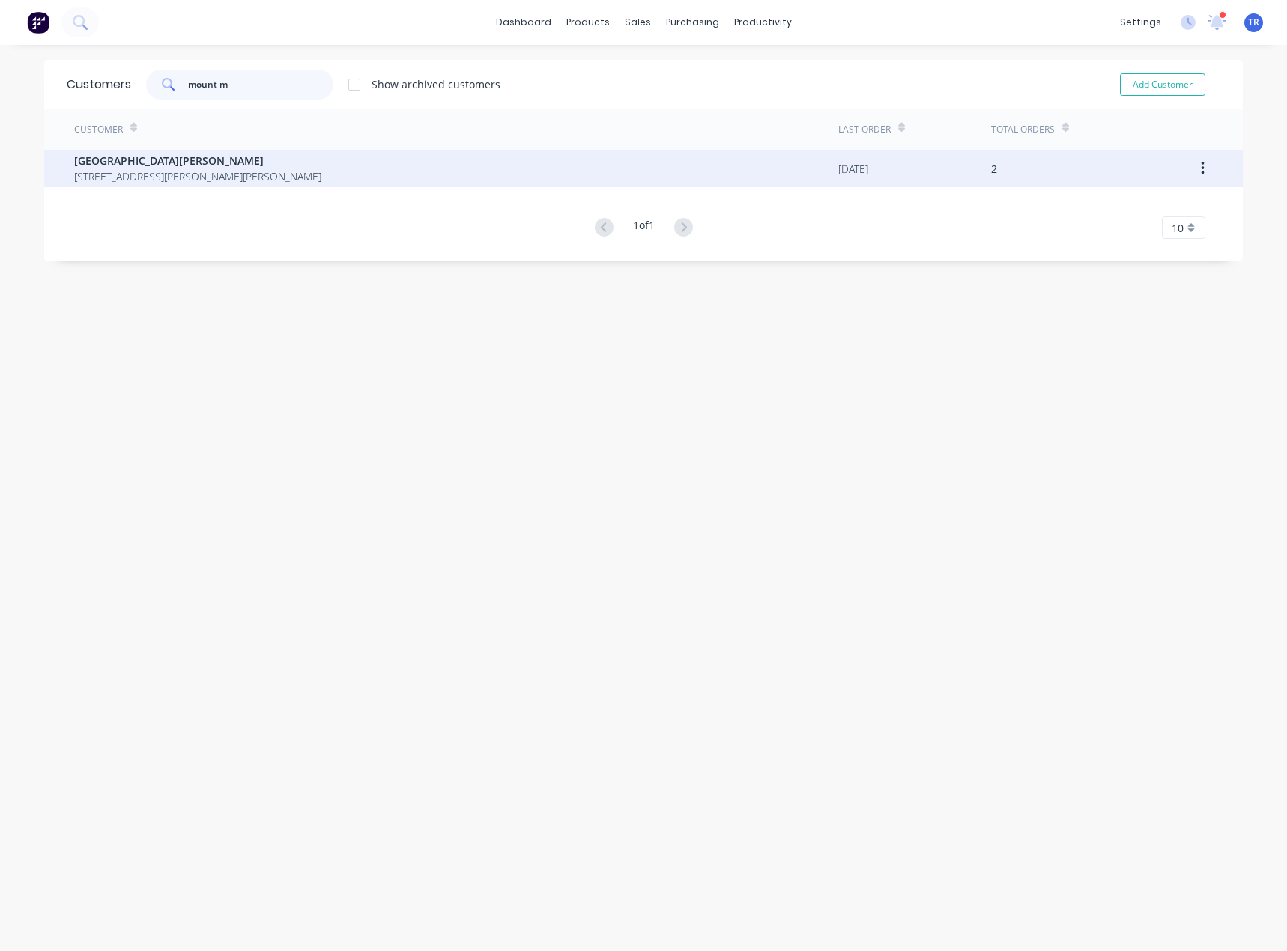
type input "mount m"
click at [231, 155] on span "[GEOGRAPHIC_DATA][PERSON_NAME]" at bounding box center [197, 161] width 247 height 16
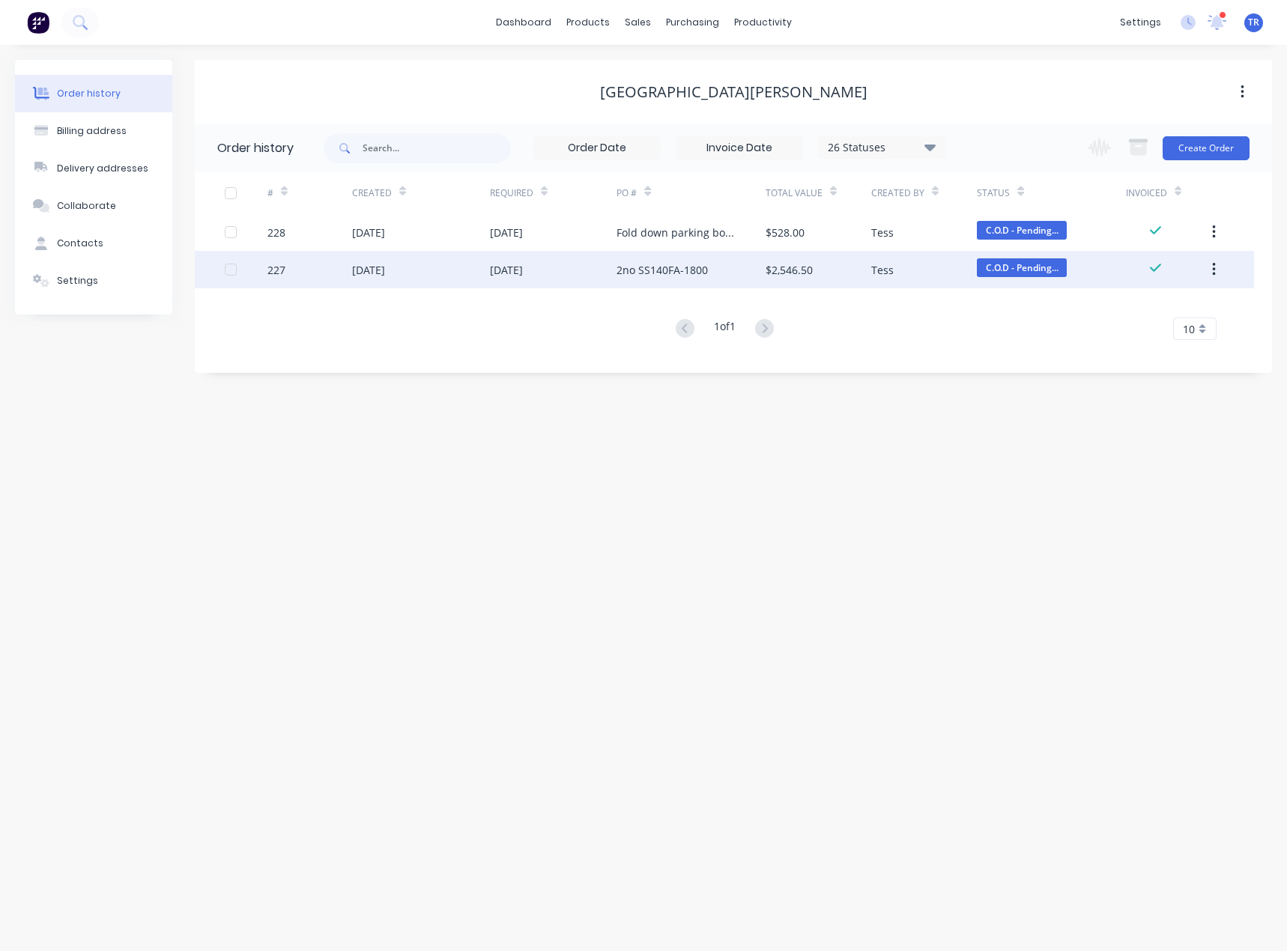
click at [385, 265] on div "[DATE]" at bounding box center [368, 270] width 33 height 16
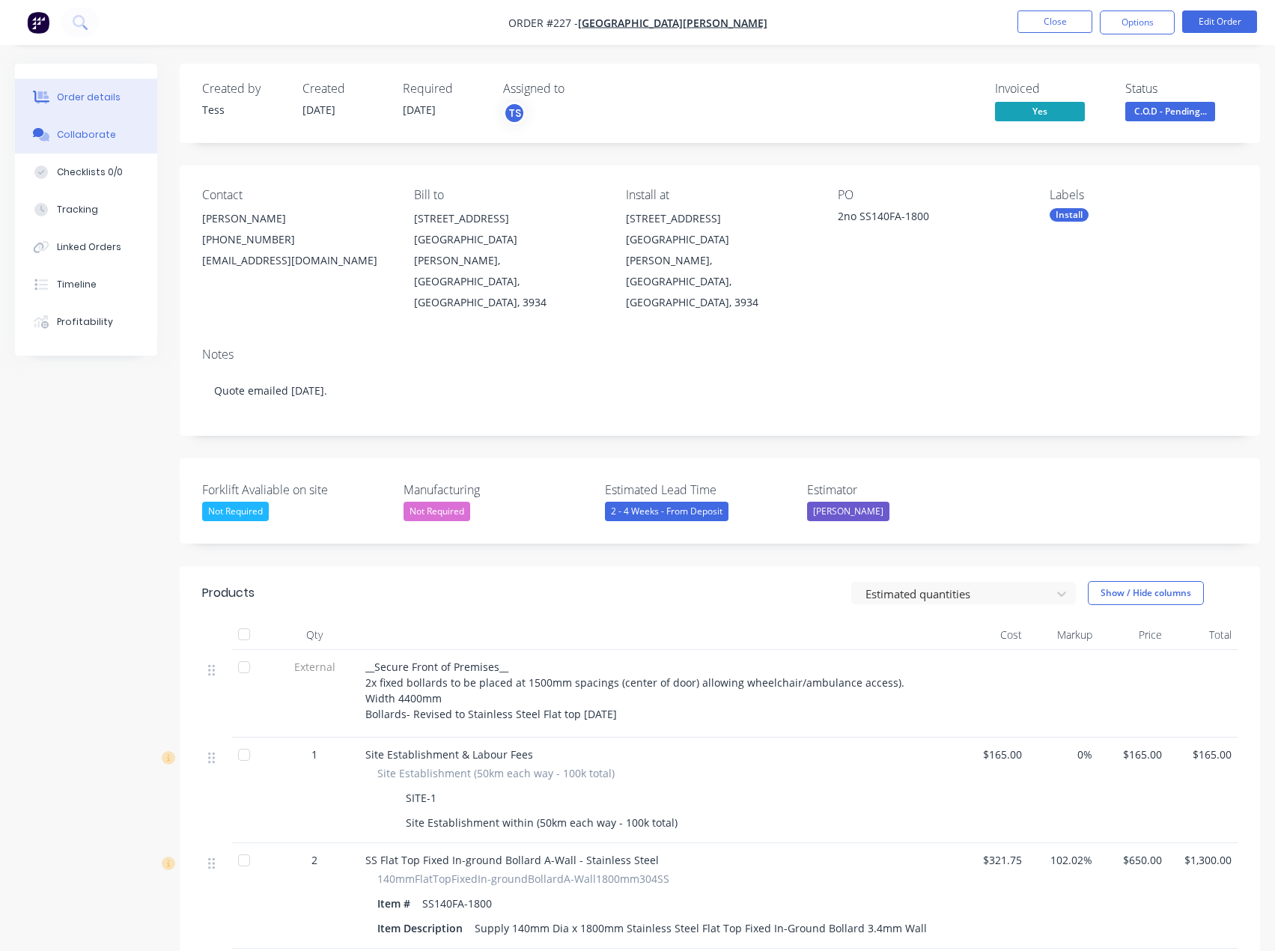
click at [53, 144] on button "Collaborate" at bounding box center [86, 134] width 142 height 37
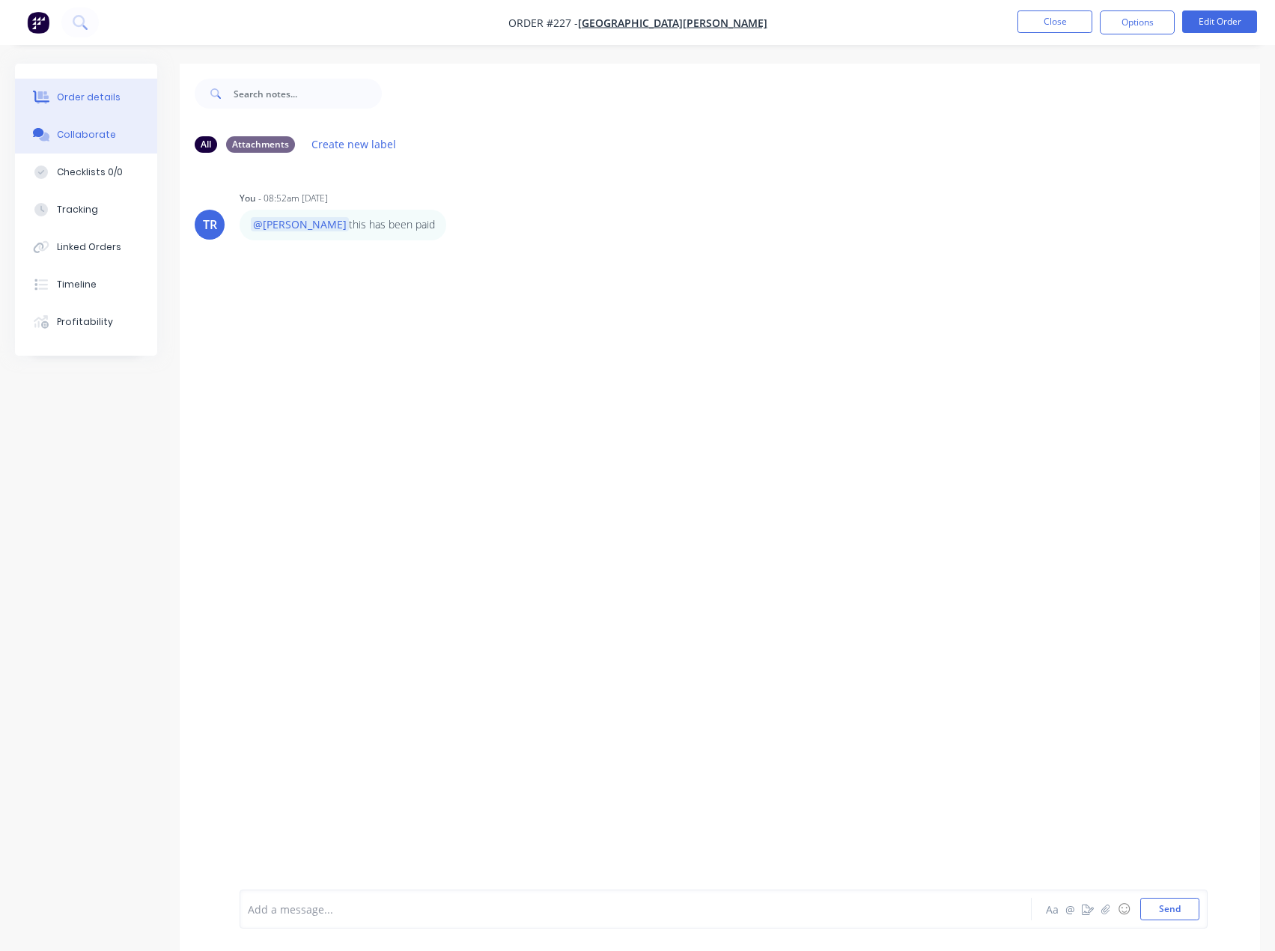
click at [86, 115] on button "Order details" at bounding box center [86, 97] width 142 height 37
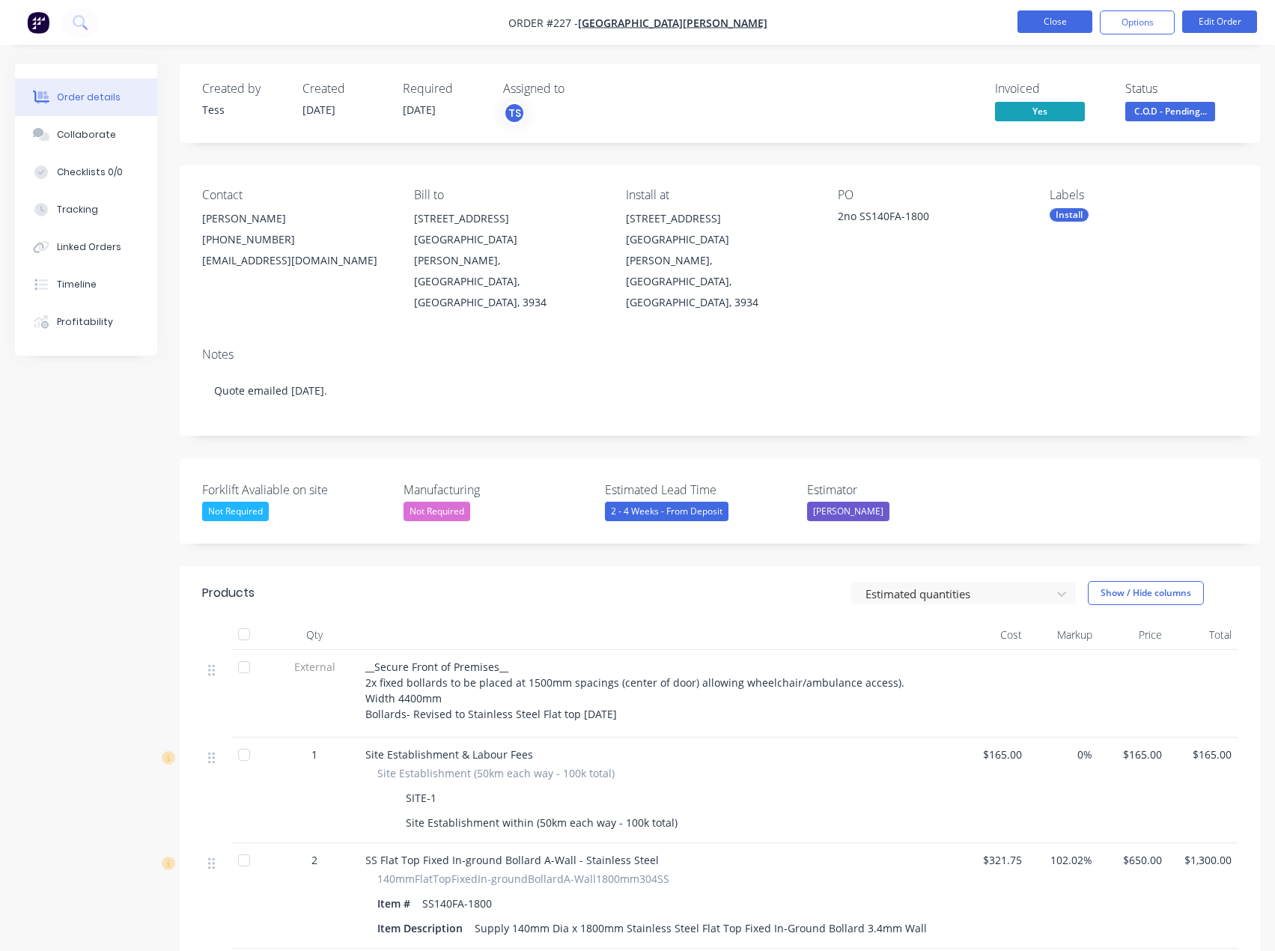
click at [1053, 13] on button "Close" at bounding box center [1055, 21] width 75 height 22
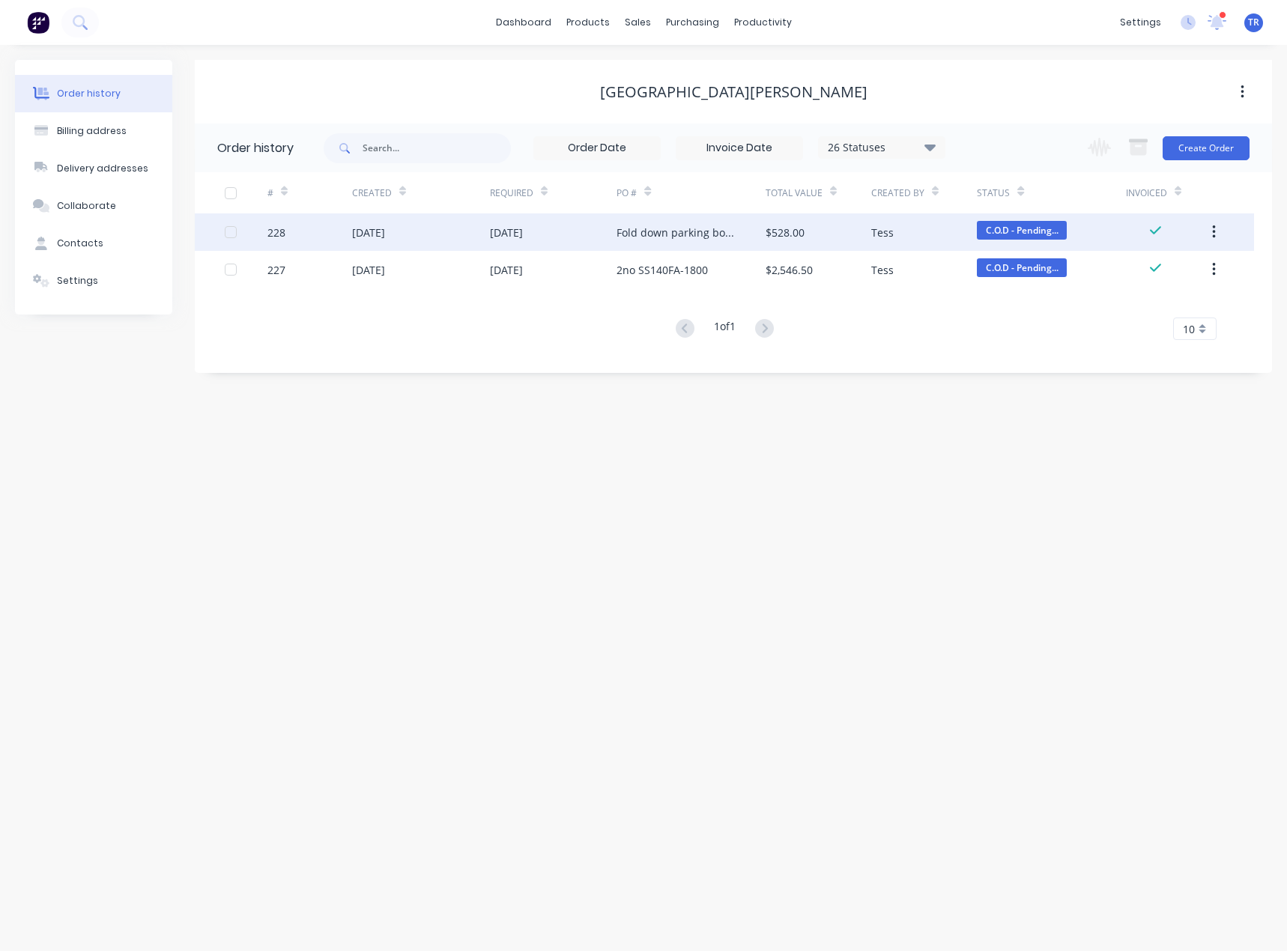
click at [574, 234] on div "14 Aug 2025" at bounding box center [553, 231] width 127 height 37
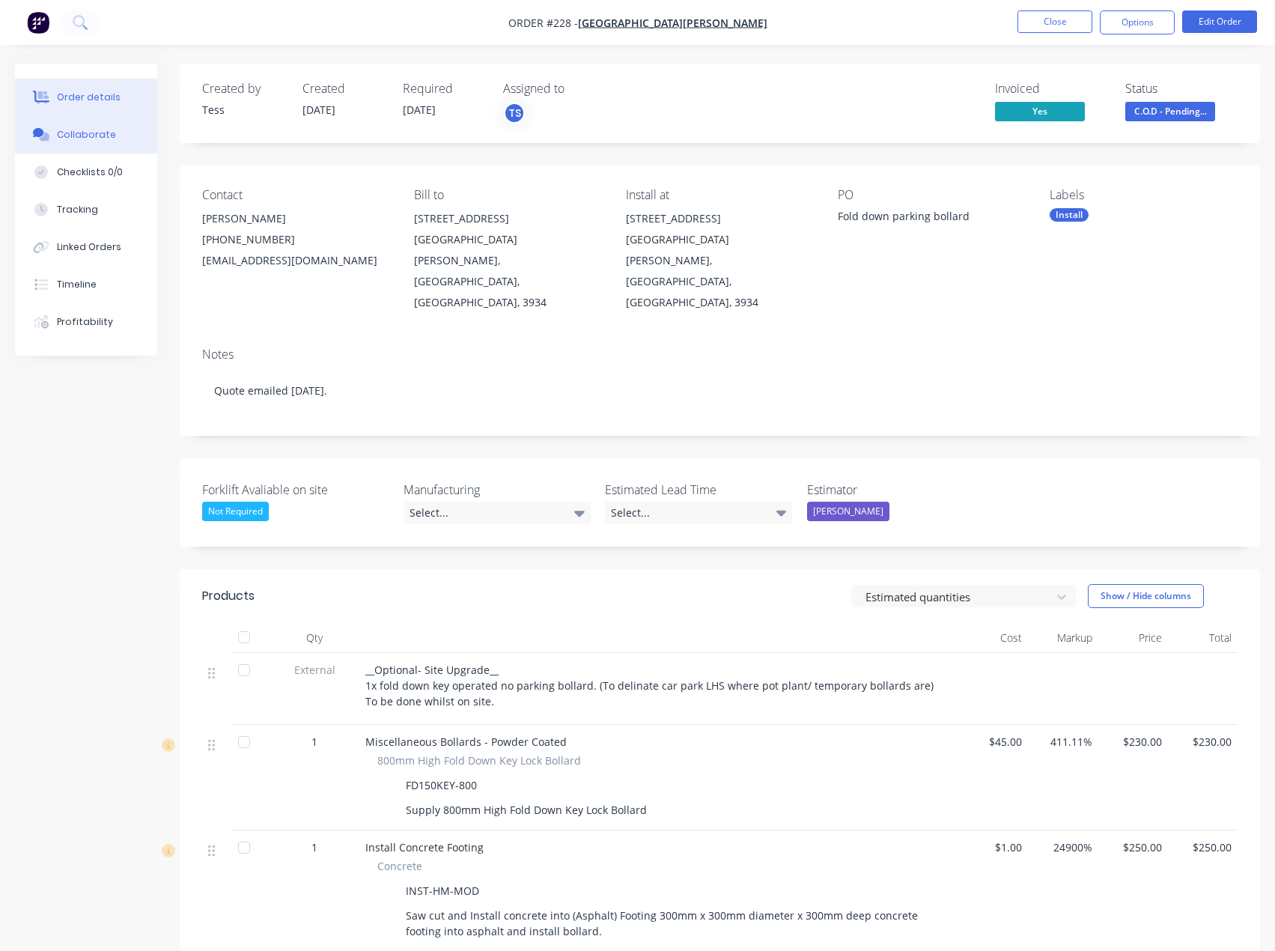
click at [76, 139] on div "Collaborate" at bounding box center [86, 134] width 59 height 13
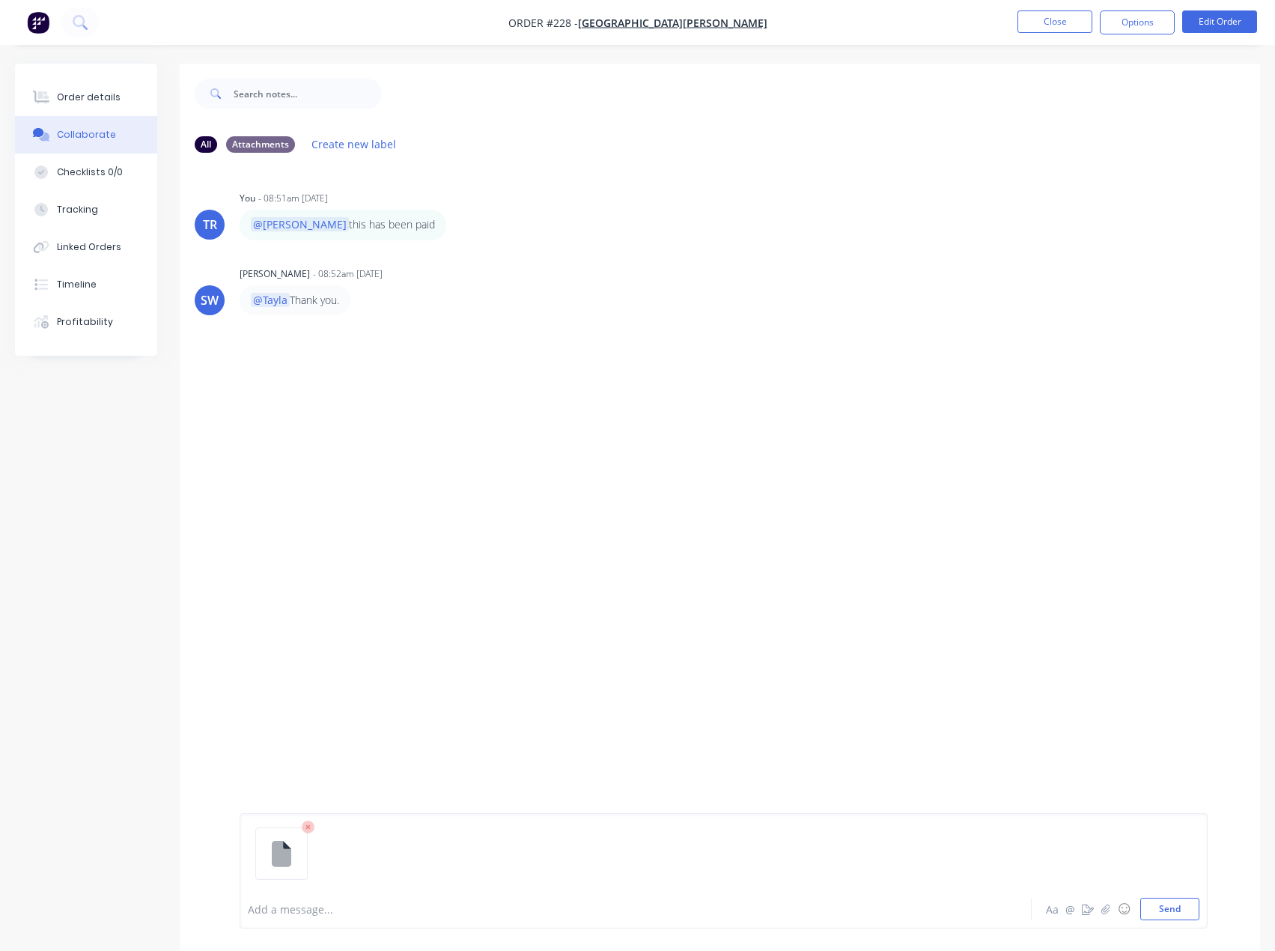
click at [309, 827] on icon at bounding box center [308, 827] width 4 height 4
click at [108, 102] on div "Order details" at bounding box center [89, 97] width 64 height 13
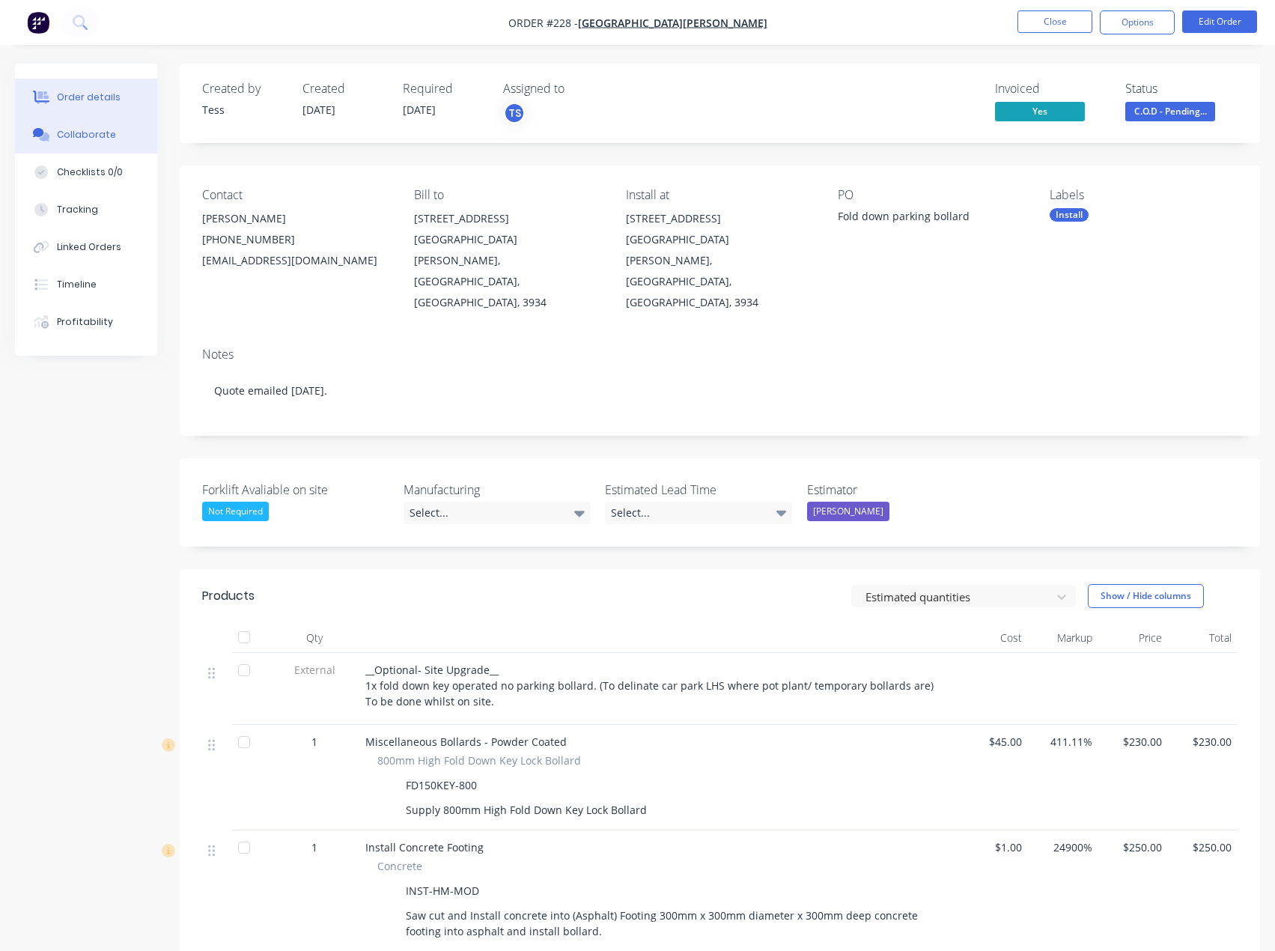
click at [93, 147] on button "Collaborate" at bounding box center [86, 134] width 142 height 37
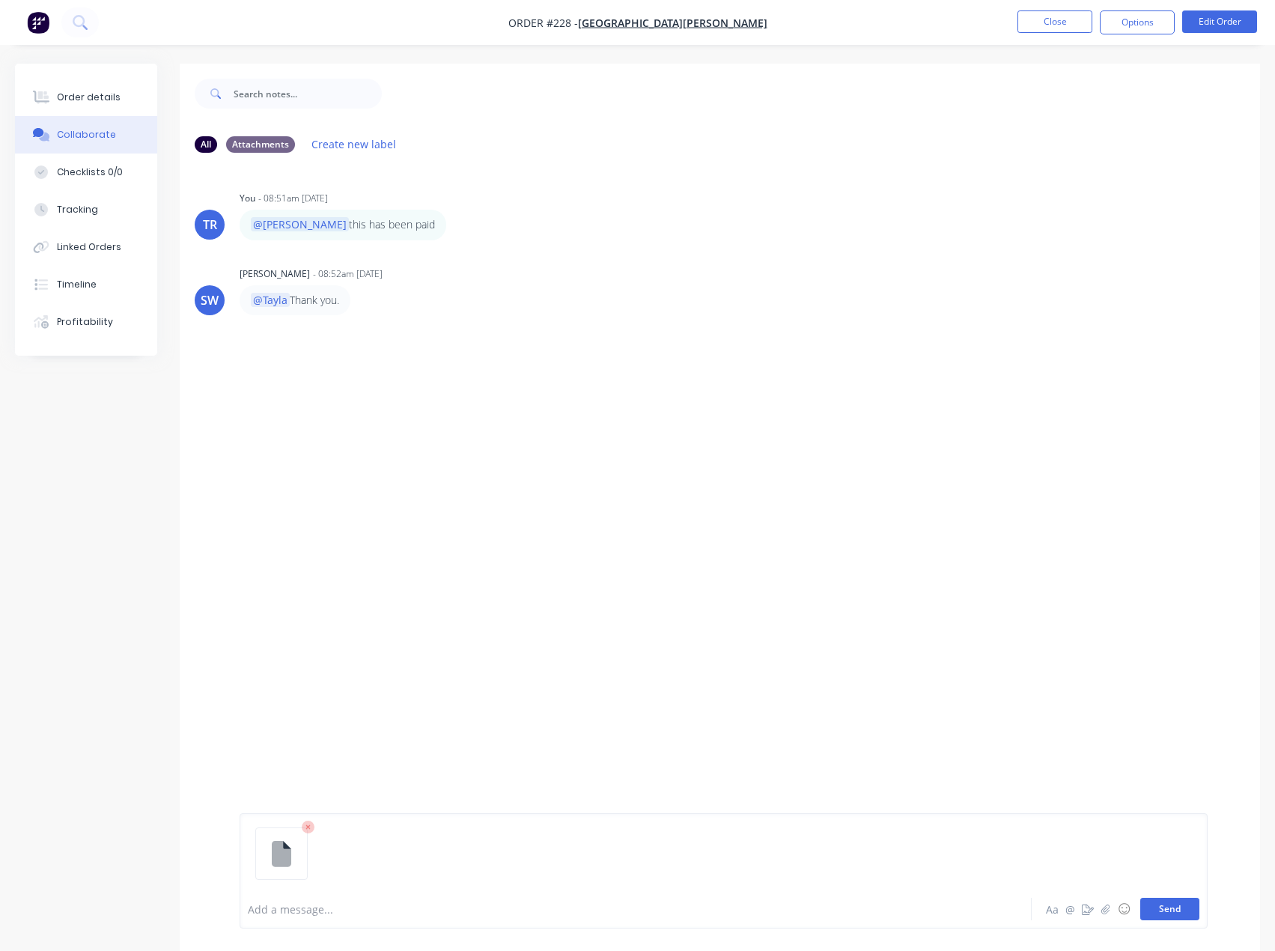
click at [1173, 910] on button "Send" at bounding box center [1169, 909] width 59 height 22
click at [1036, 25] on button "Close" at bounding box center [1055, 21] width 75 height 22
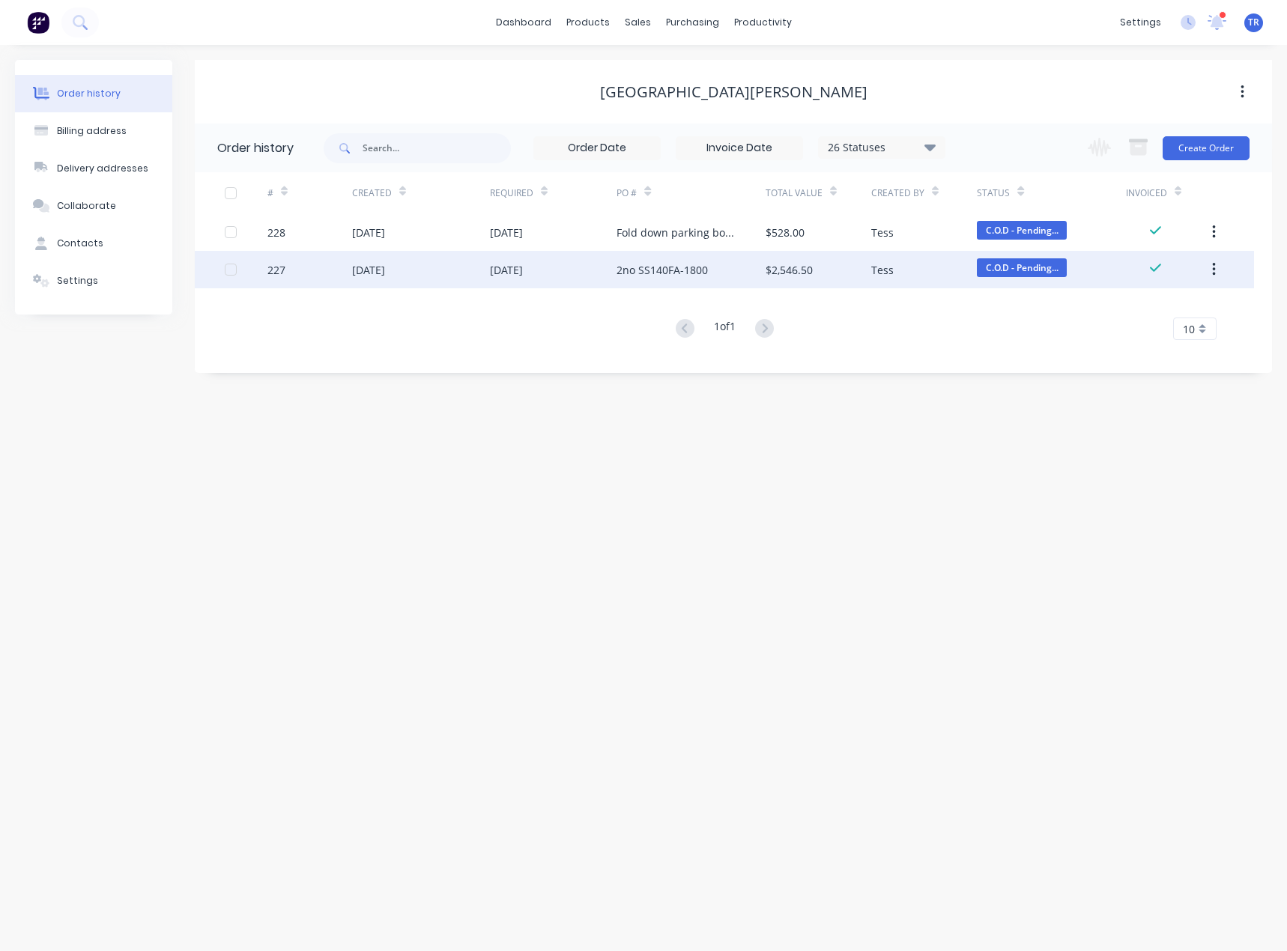
click at [407, 279] on div "[DATE]" at bounding box center [421, 269] width 138 height 37
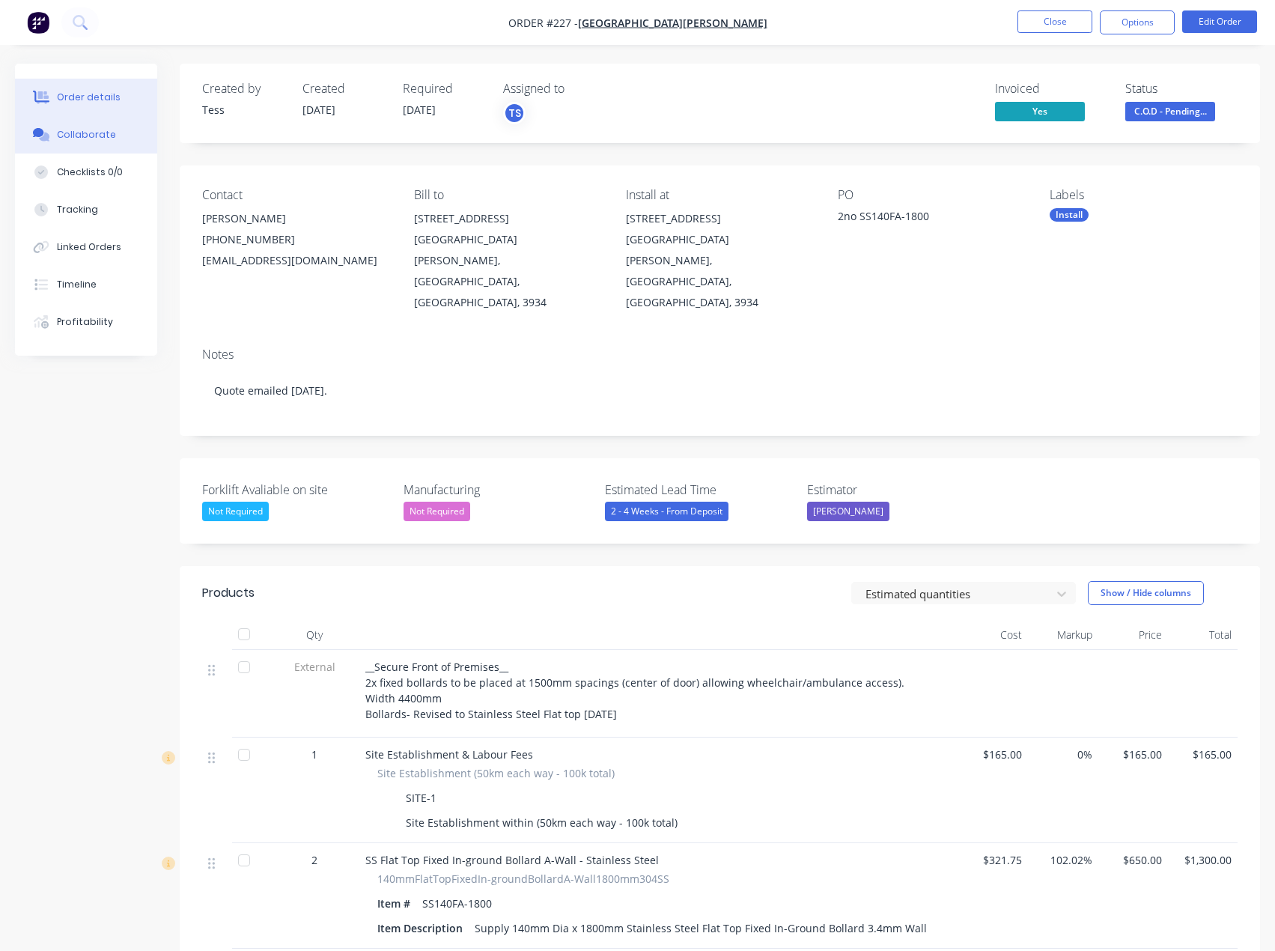
click at [64, 126] on button "Collaborate" at bounding box center [86, 134] width 142 height 37
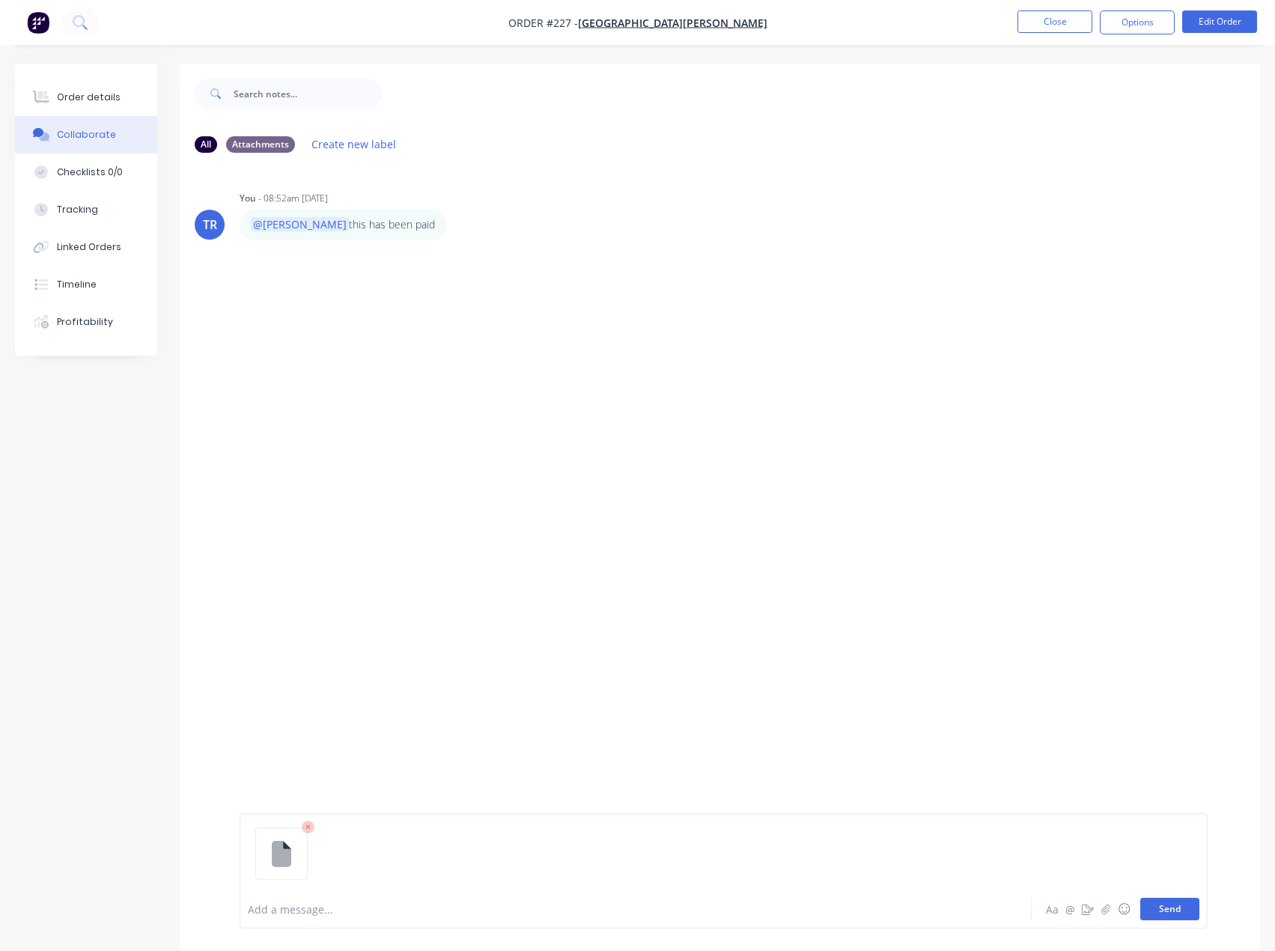
click at [1166, 905] on button "Send" at bounding box center [1169, 909] width 59 height 22
click at [109, 112] on button "Order details" at bounding box center [86, 97] width 142 height 37
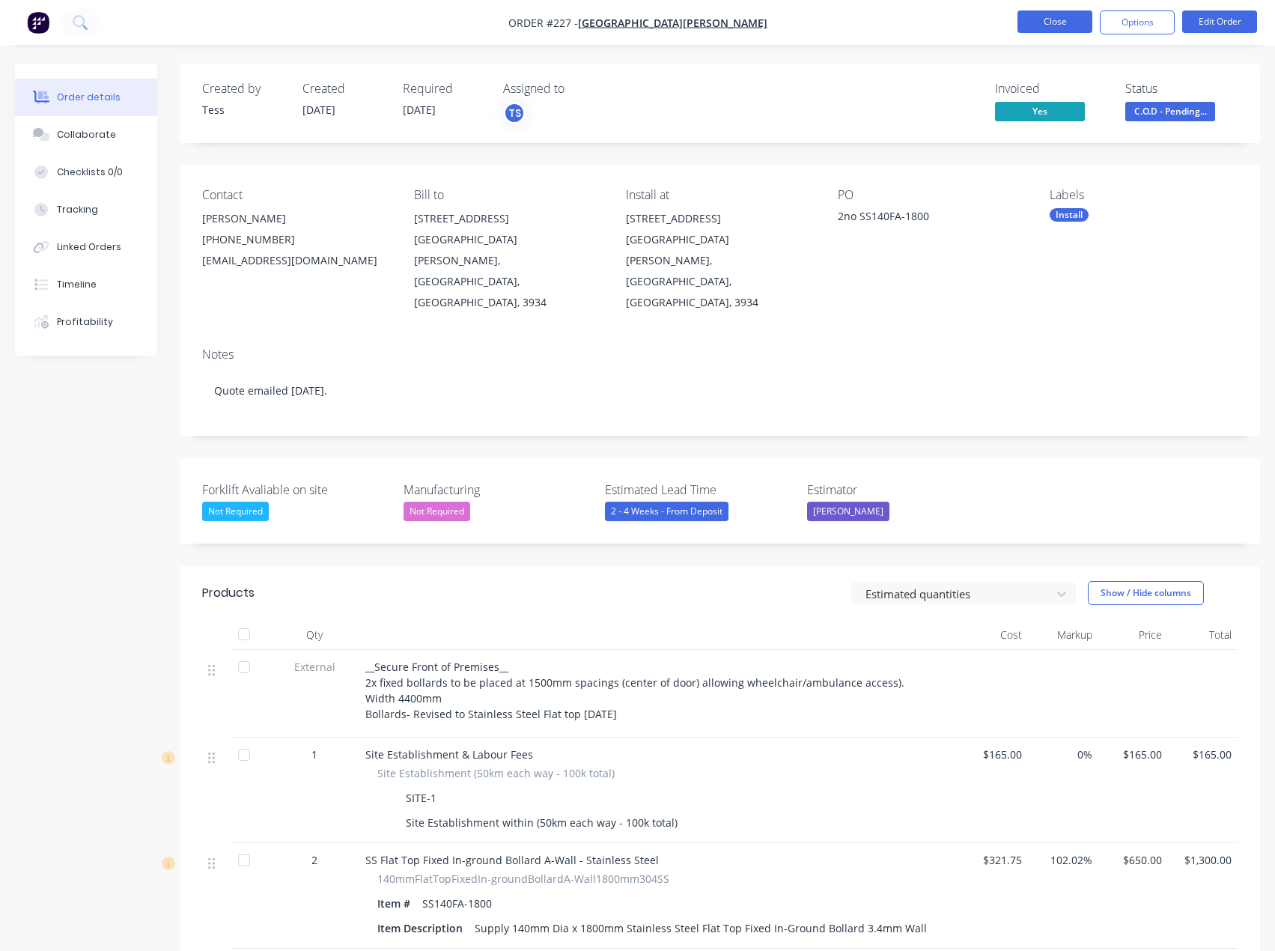
click at [1056, 10] on nav "Order #227 - Mount Martha Village Clinic Close Options Edit Order" at bounding box center [637, 22] width 1275 height 45
click at [1050, 17] on button "Close" at bounding box center [1055, 21] width 75 height 22
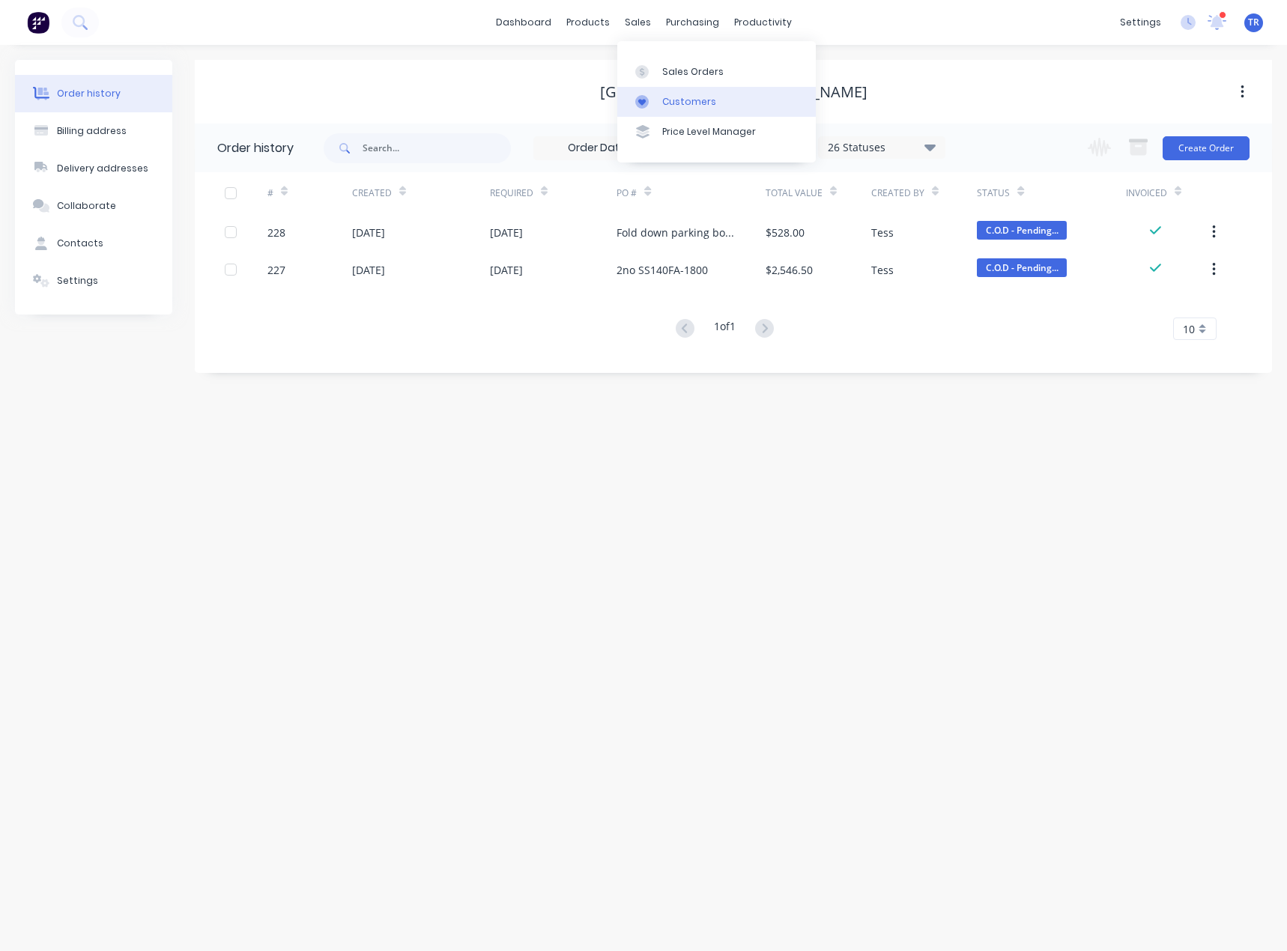
click at [665, 94] on link "Customers" at bounding box center [716, 102] width 198 height 30
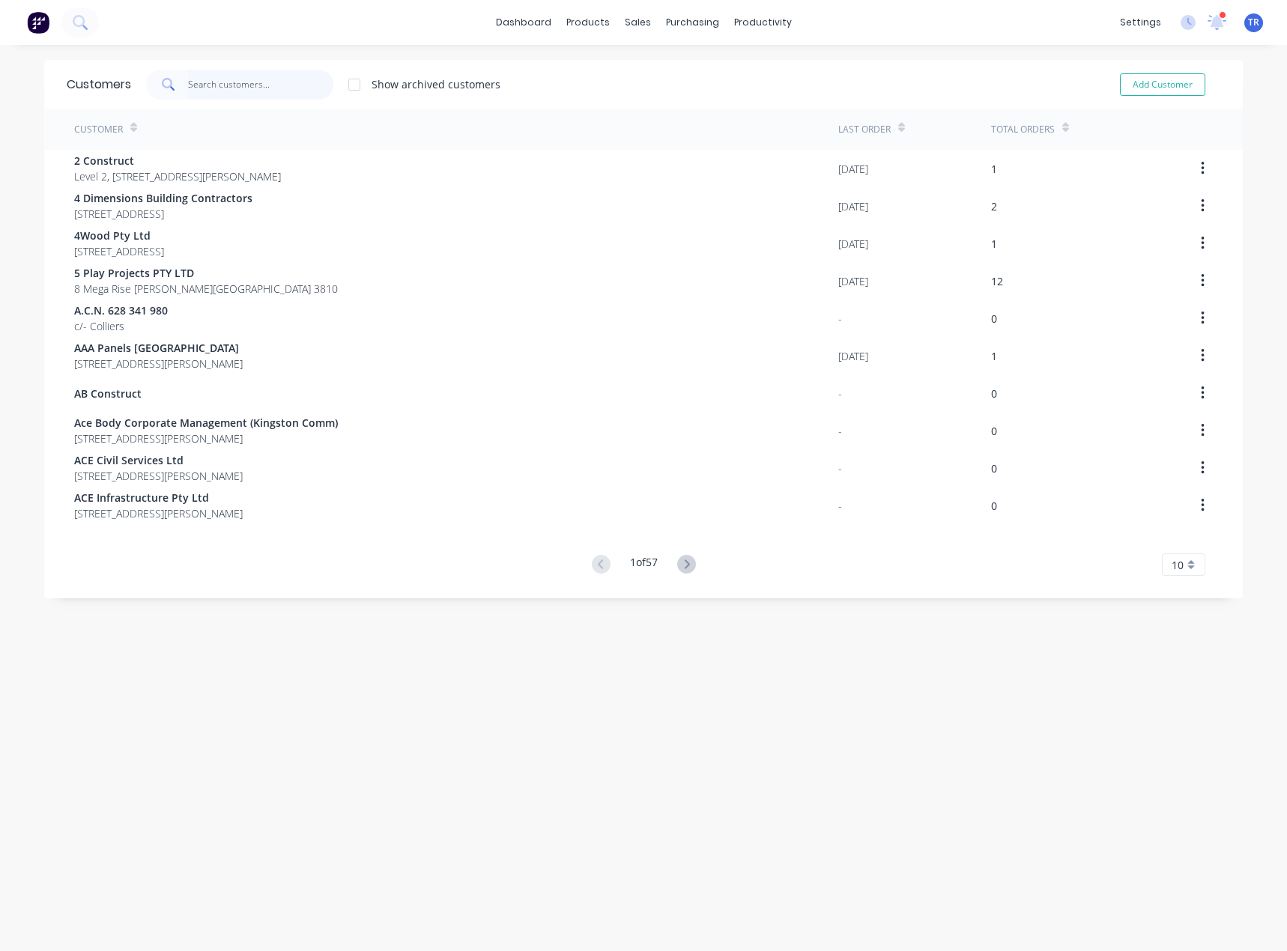
paste input "INV-0214"
click at [250, 84] on input "text" at bounding box center [261, 85] width 146 height 30
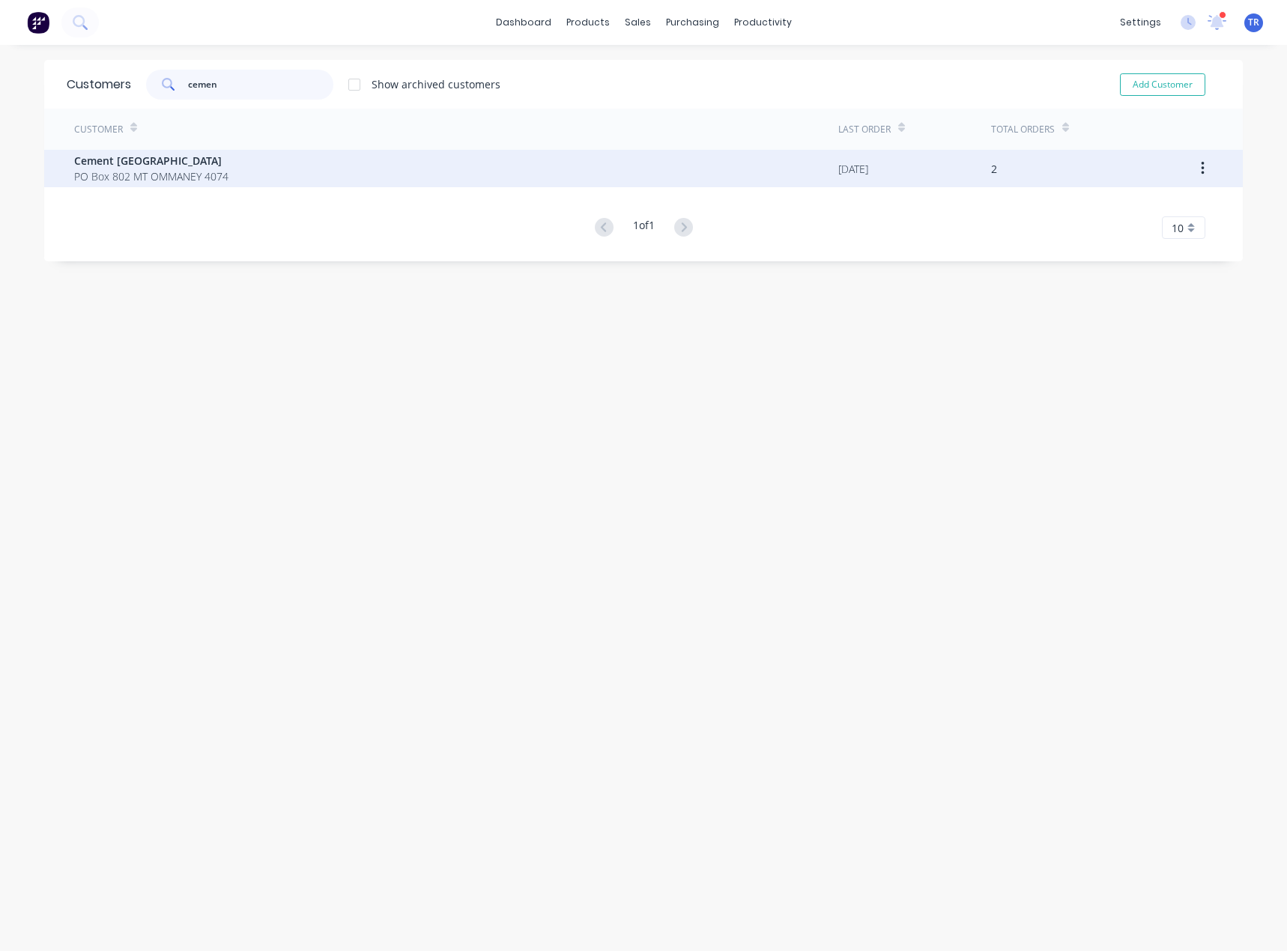
type input "cemen"
click at [301, 183] on div "Cement Australia PO Box 802 MT OMMANEY 4074" at bounding box center [456, 168] width 764 height 37
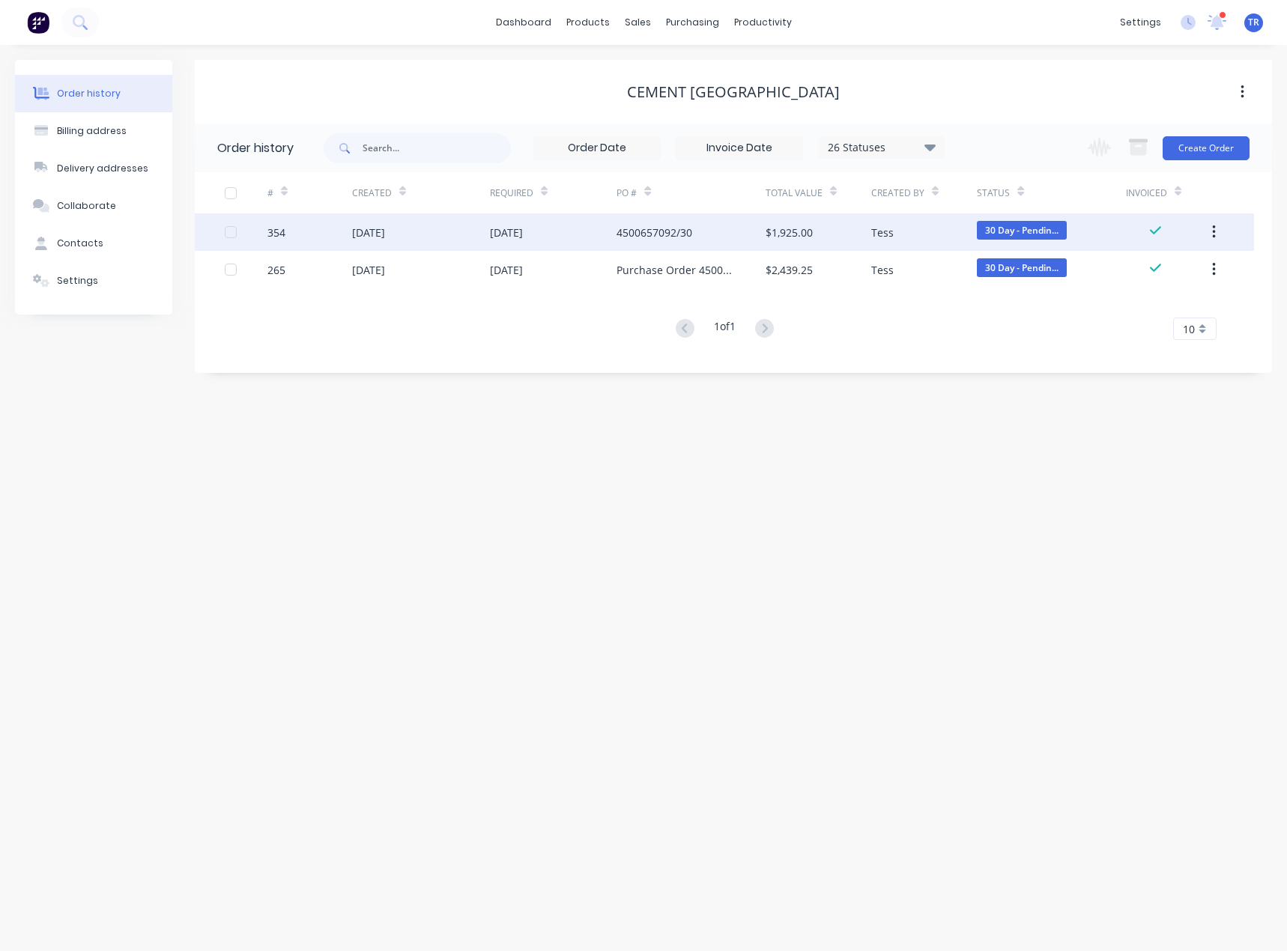
click at [429, 228] on div "[DATE]" at bounding box center [421, 231] width 138 height 37
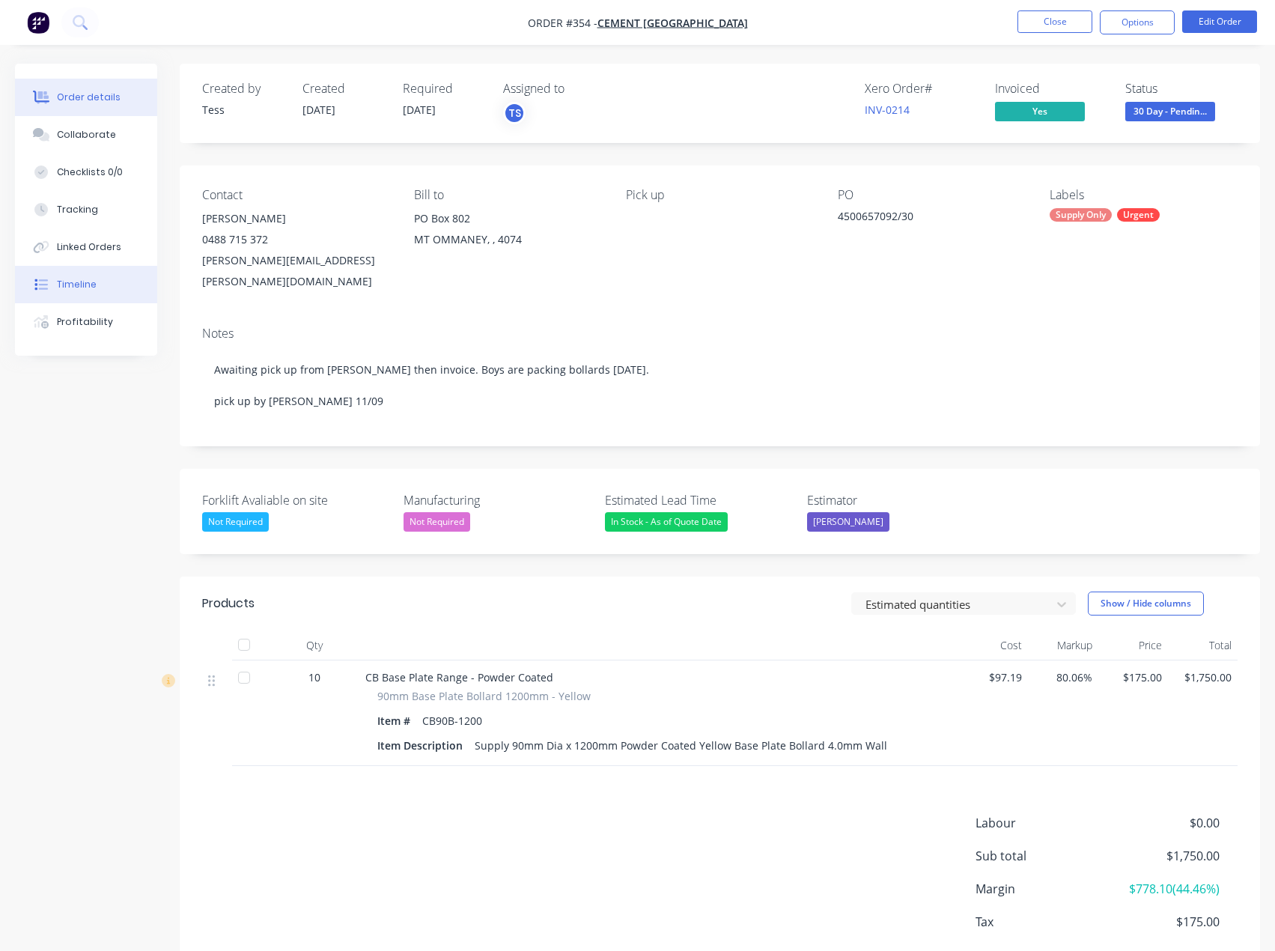
click at [104, 284] on button "Timeline" at bounding box center [86, 284] width 142 height 37
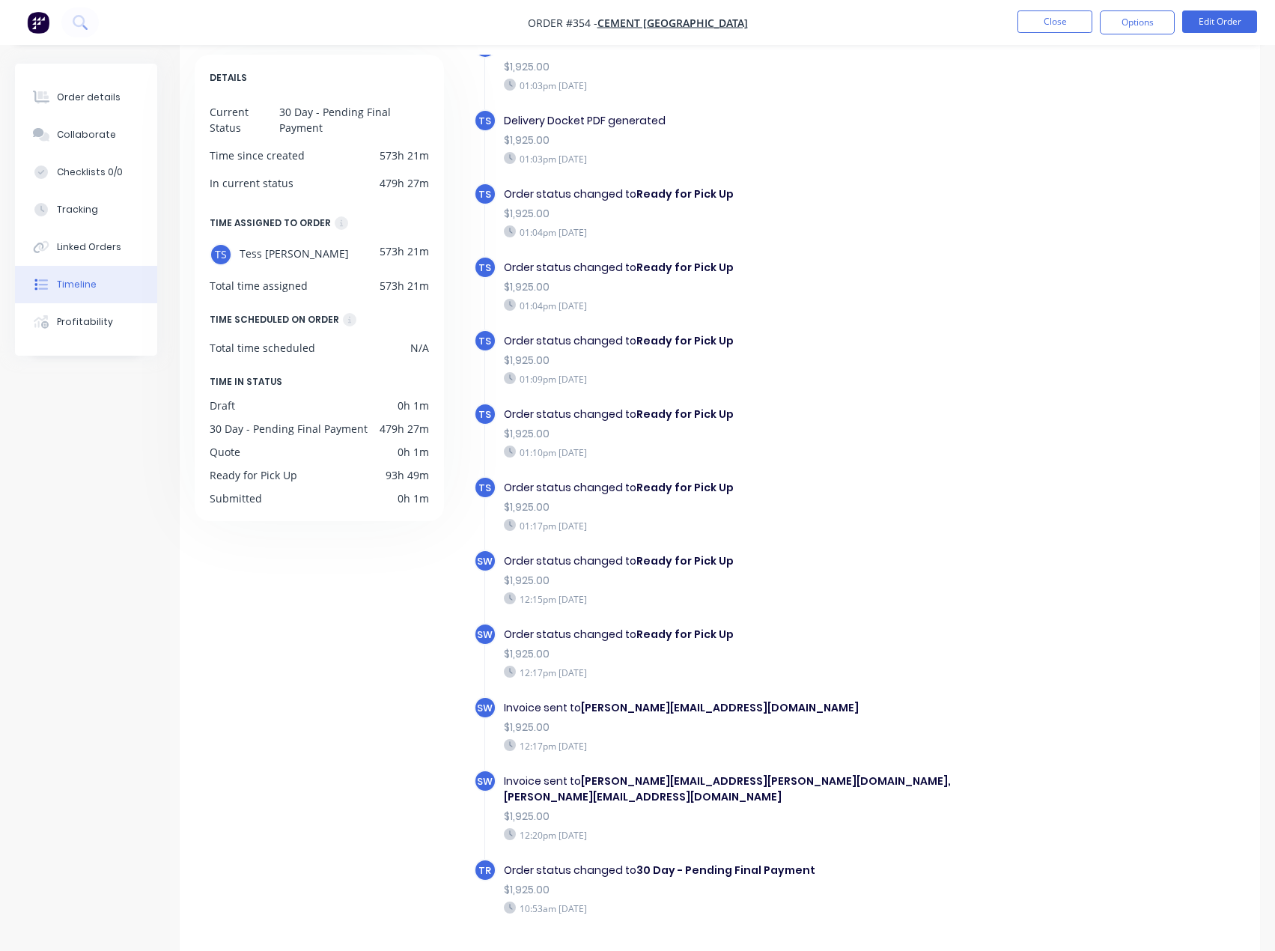
scroll to position [75, 0]
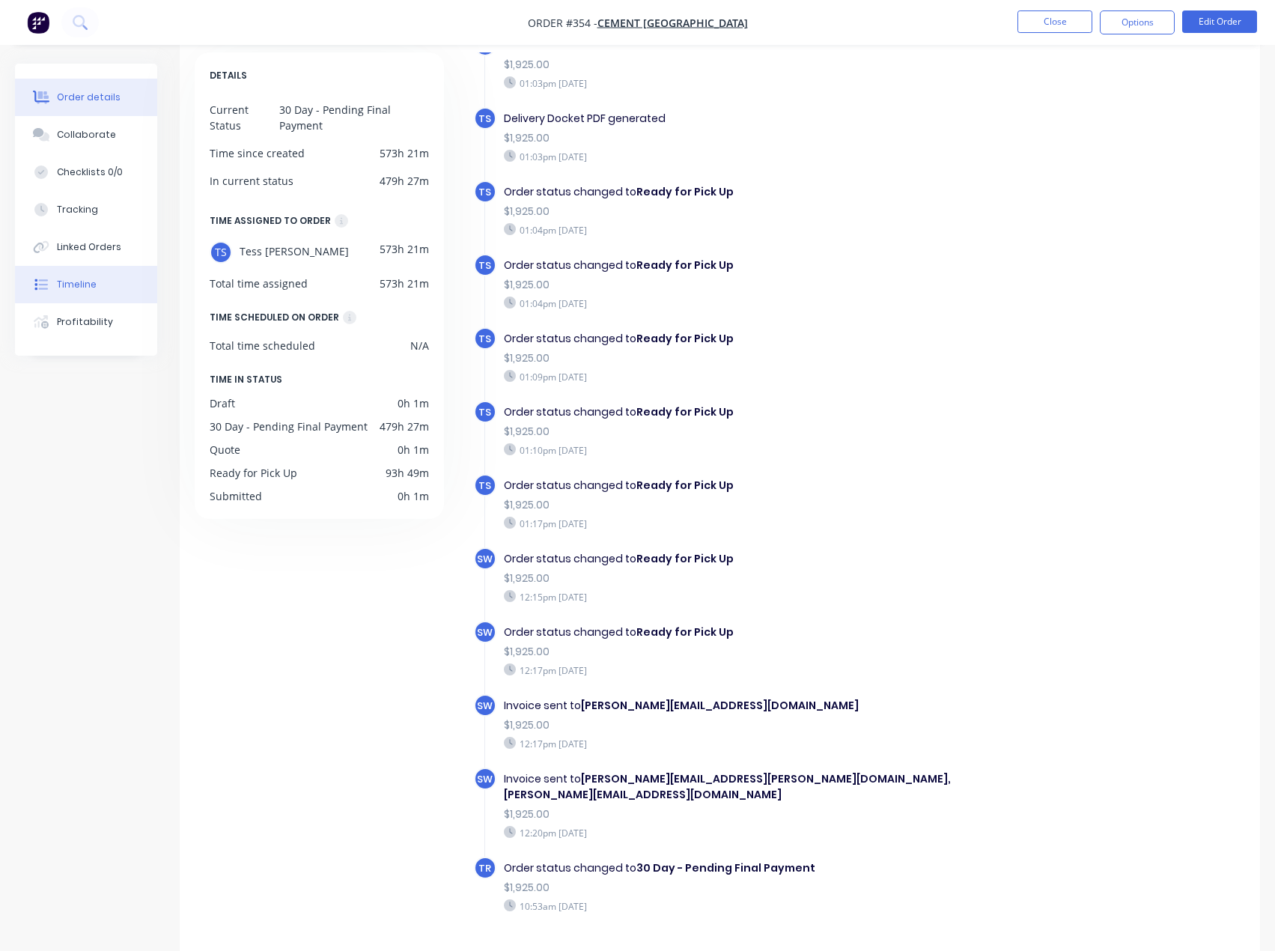
click at [106, 100] on div "Order details" at bounding box center [89, 97] width 64 height 13
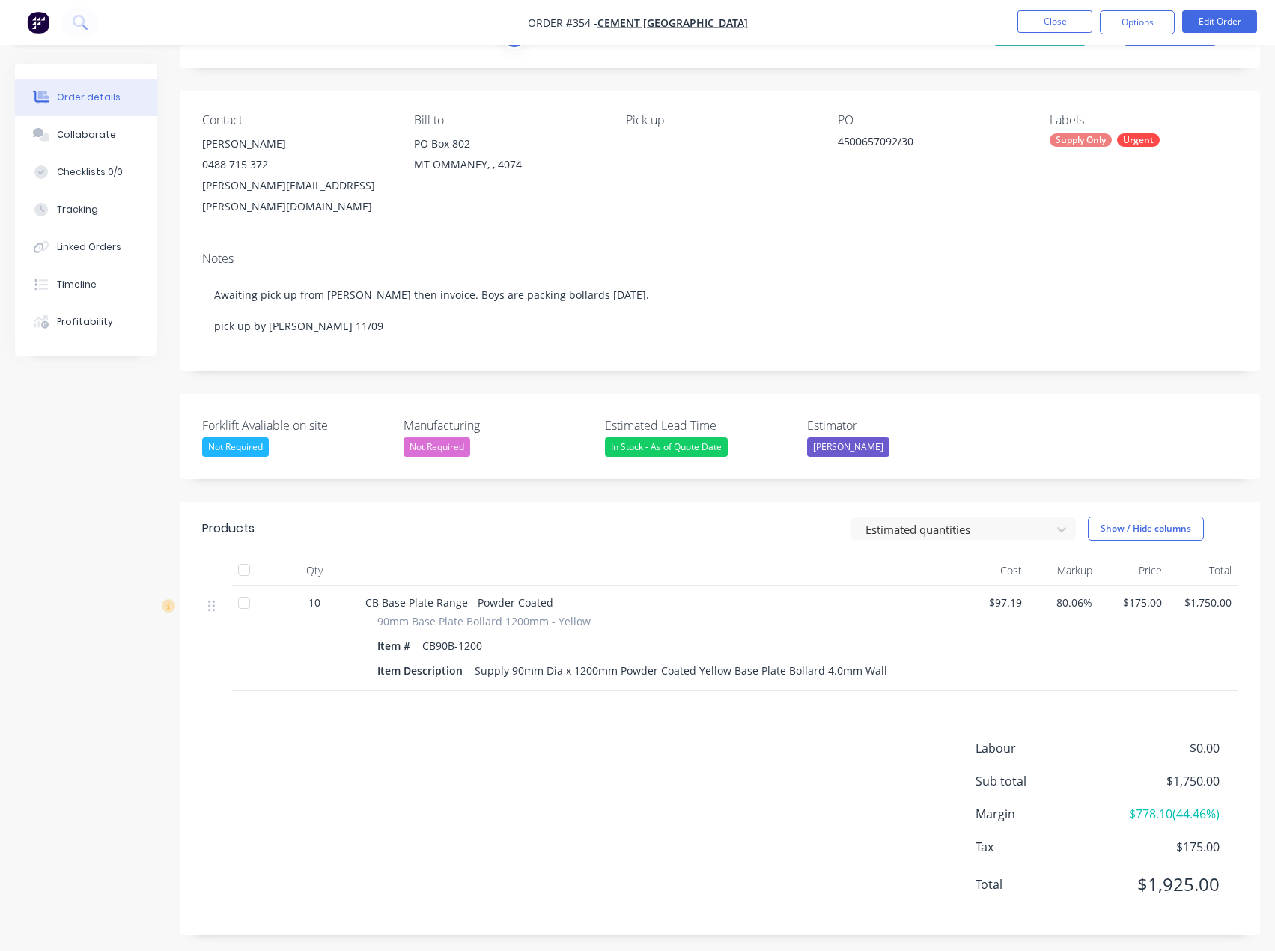
scroll to position [61, 0]
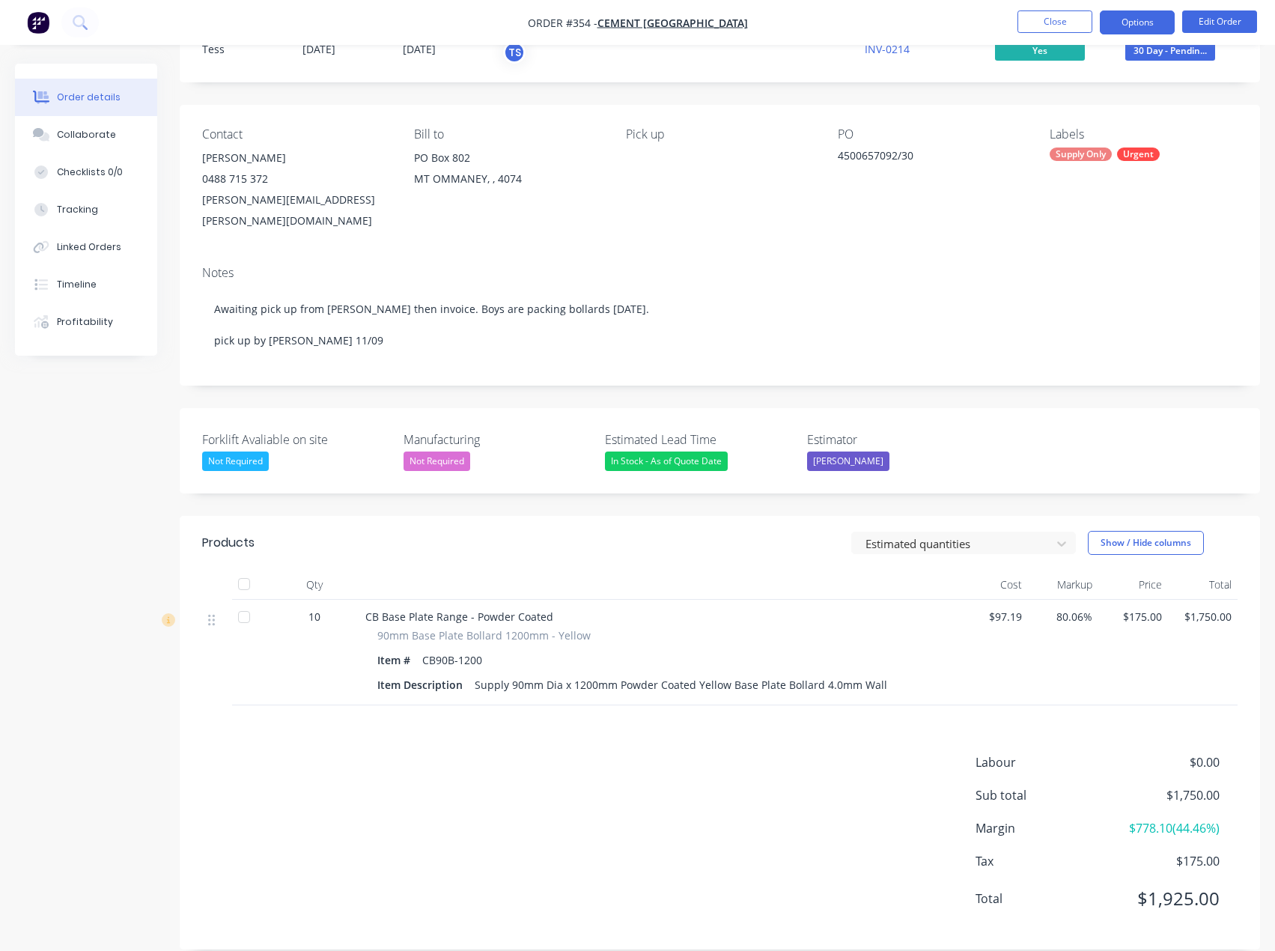
click at [1126, 21] on button "Options" at bounding box center [1137, 22] width 75 height 24
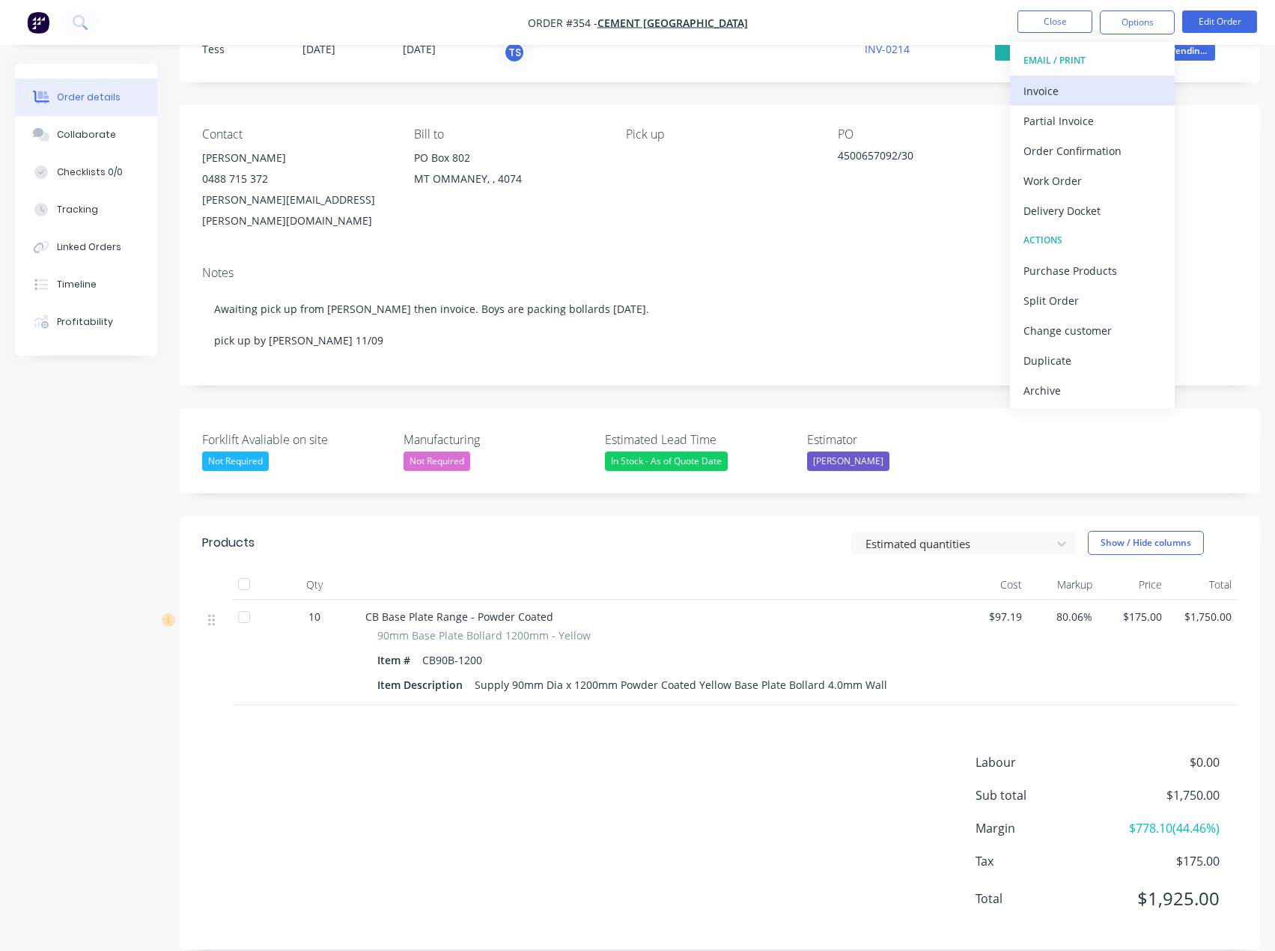
click at [1104, 82] on div "Invoice" at bounding box center [1093, 91] width 138 height 22
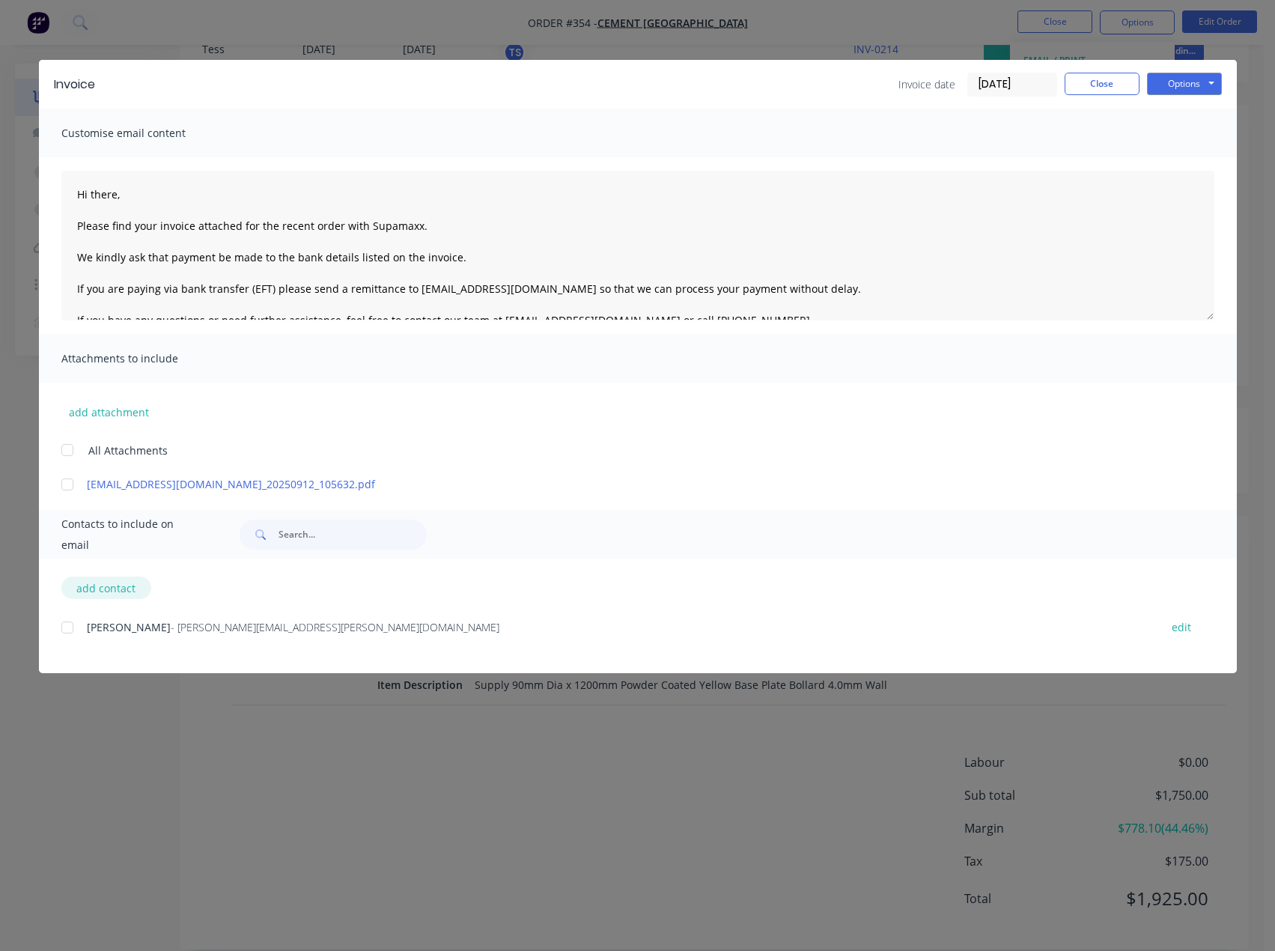
click at [96, 586] on button "add contact" at bounding box center [106, 588] width 90 height 22
select select "AU"
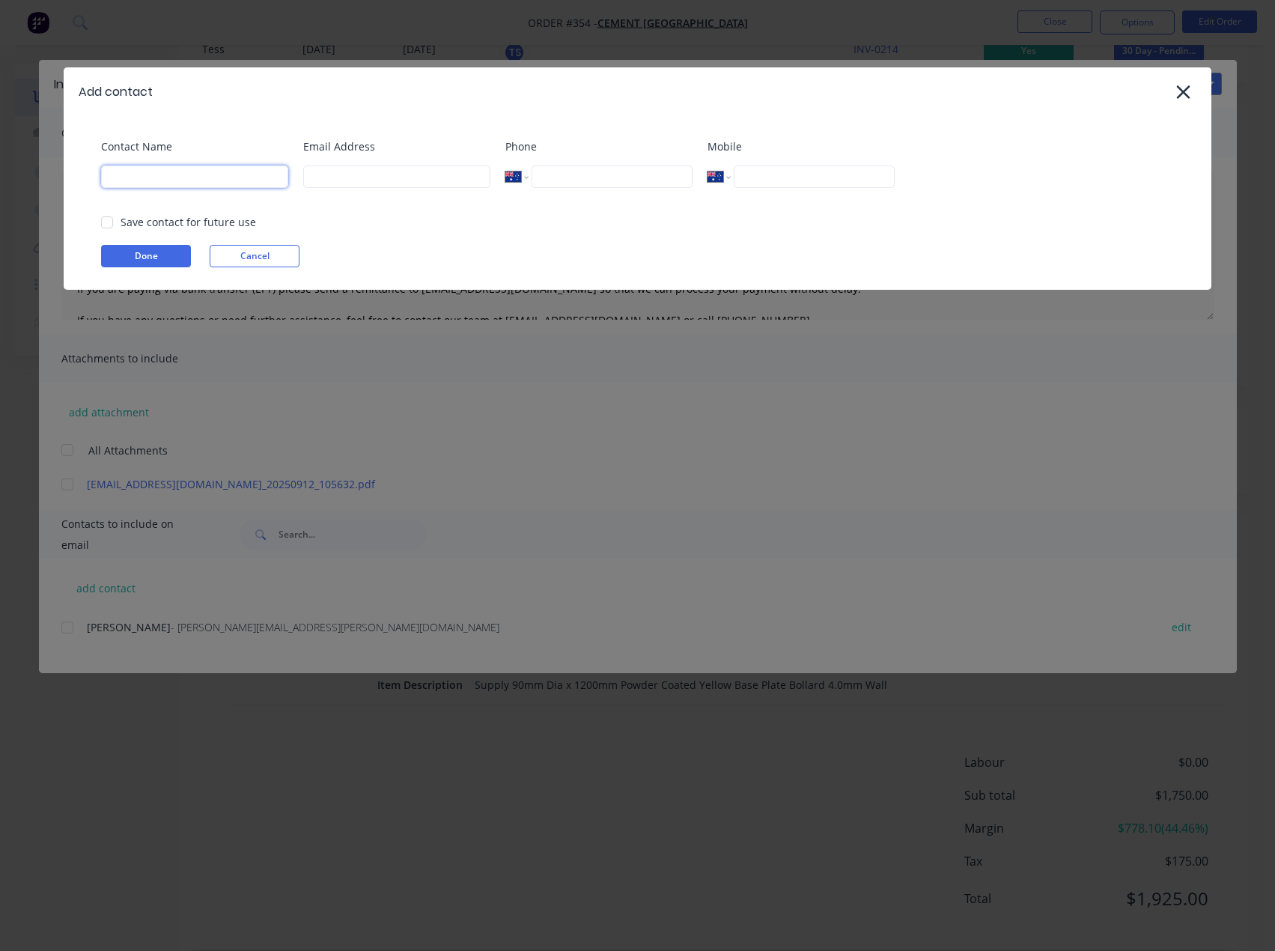
click at [195, 174] on input at bounding box center [194, 176] width 187 height 22
click at [392, 189] on div "Email Address" at bounding box center [396, 169] width 187 height 61
paste input "accounts.payable@cemaust.com.au"
click at [385, 179] on input "accounts.payable@cemaust.com.au" at bounding box center [396, 176] width 187 height 22
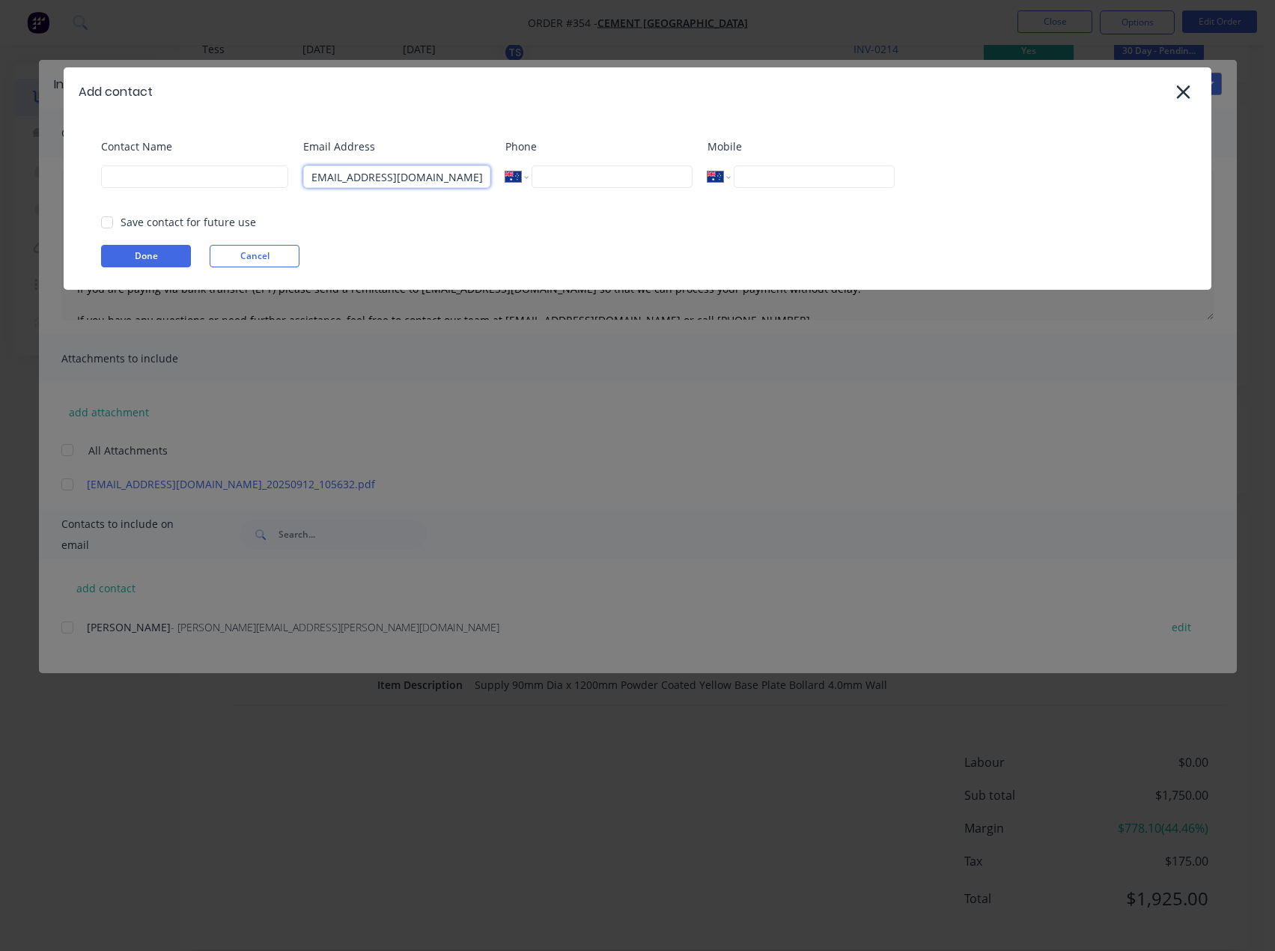
type input "accounts.payable@cemaust.com.au"
click at [160, 177] on input at bounding box center [194, 176] width 187 height 22
click at [109, 228] on div at bounding box center [107, 222] width 30 height 30
type input "Accounts Payable"
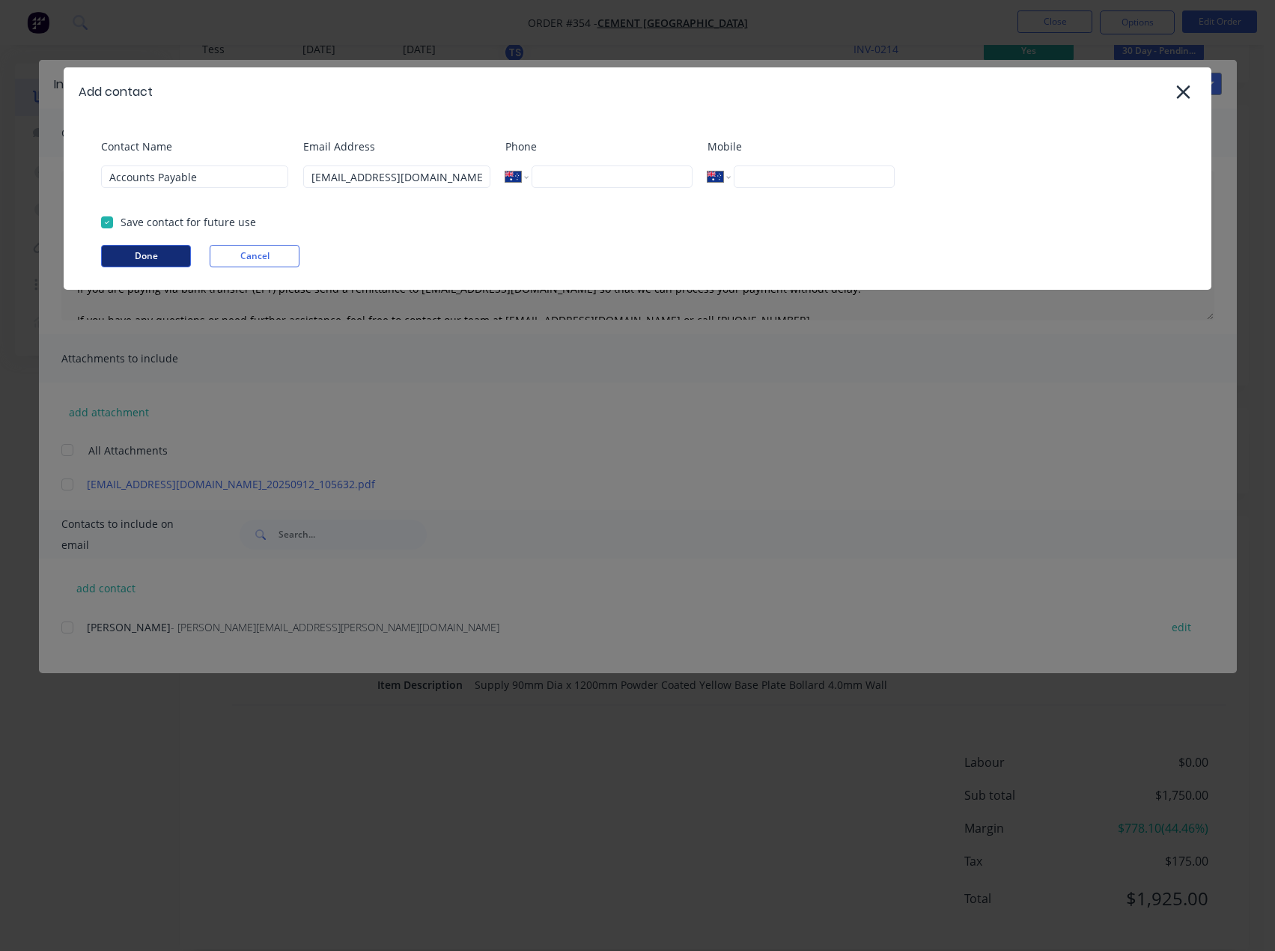
click at [127, 251] on button "Done" at bounding box center [146, 256] width 90 height 22
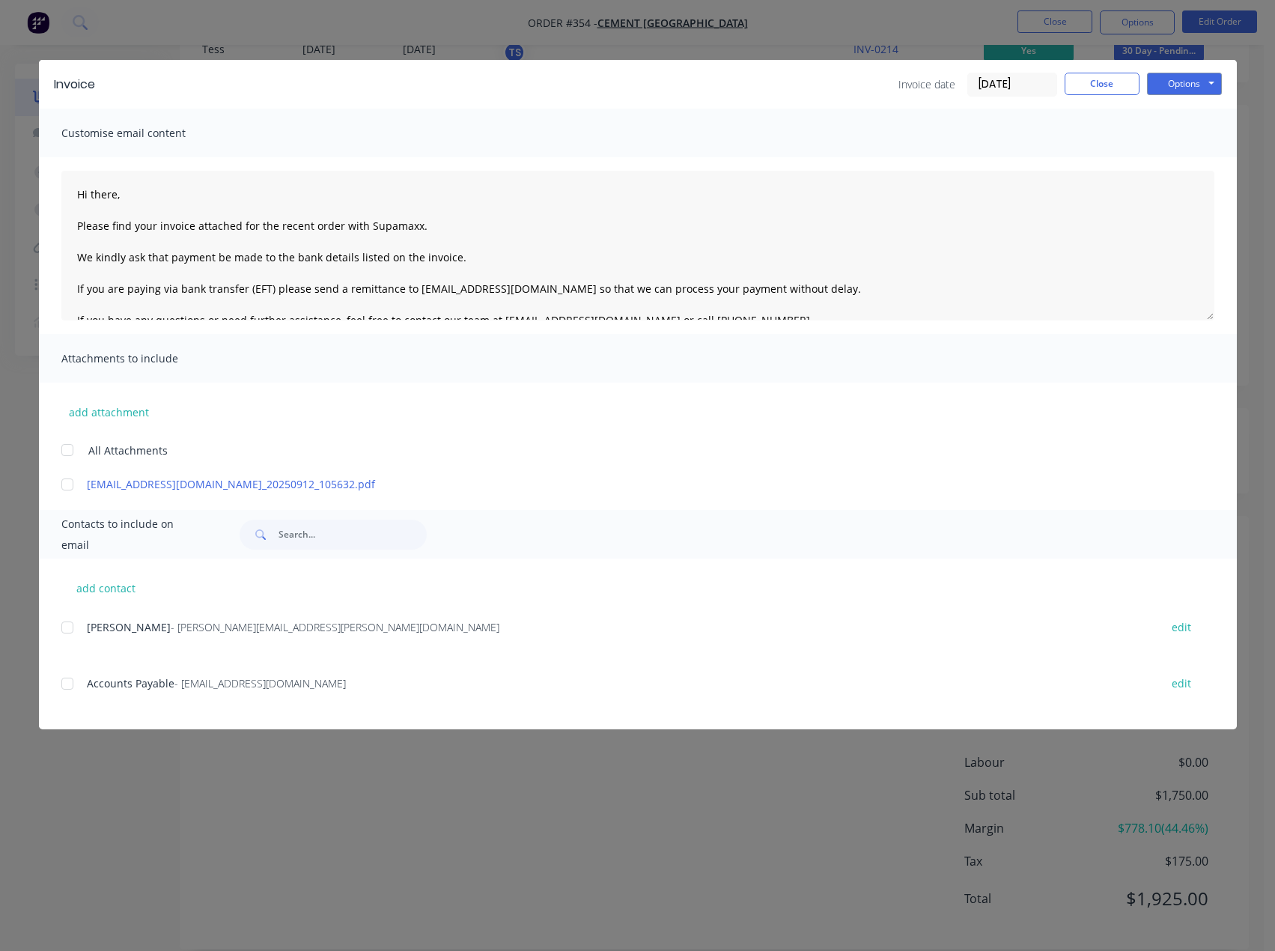
click at [70, 687] on div at bounding box center [67, 684] width 30 height 30
click at [1097, 79] on button "Close" at bounding box center [1102, 84] width 75 height 22
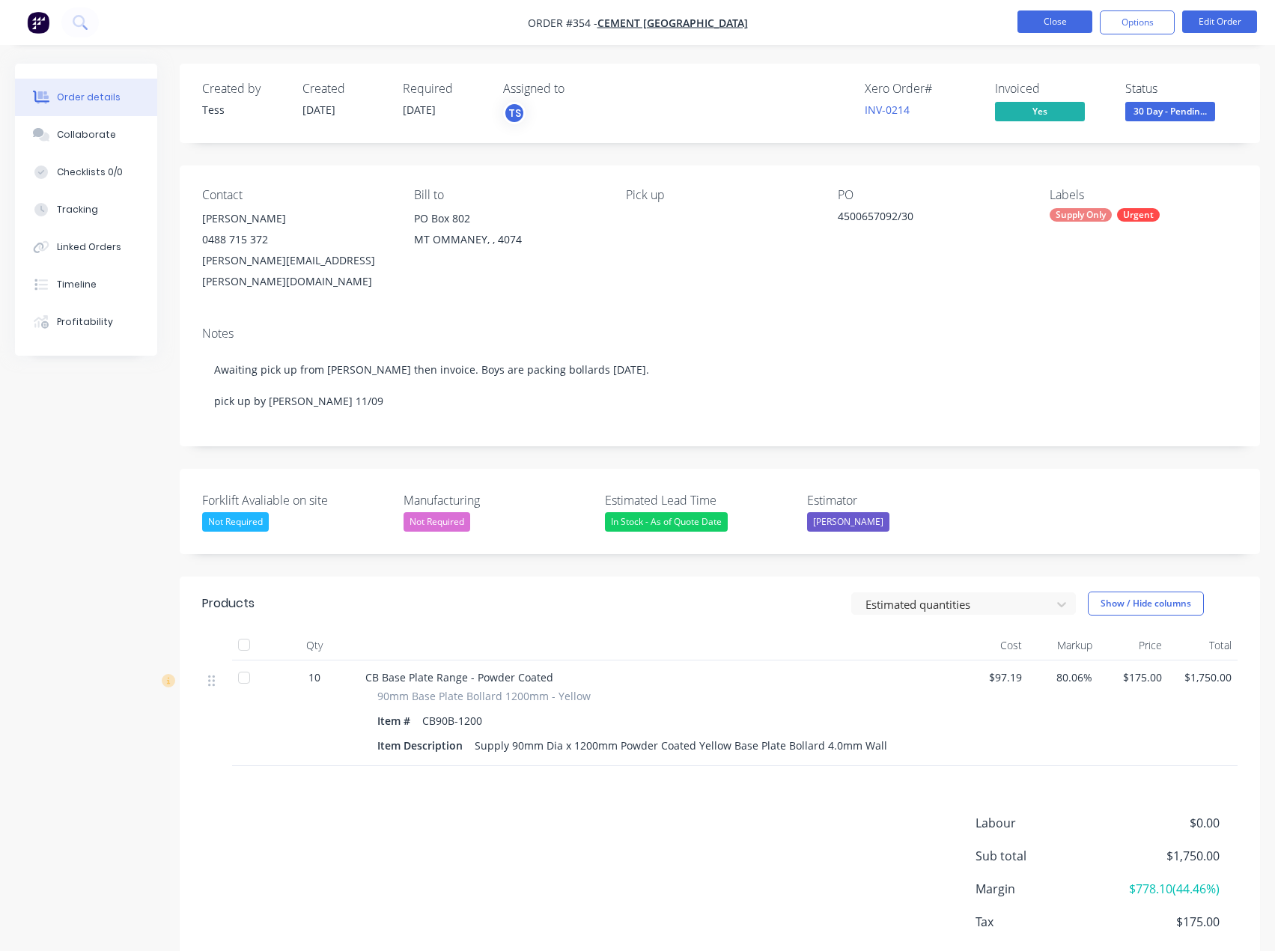
click at [1084, 26] on button "Close" at bounding box center [1055, 21] width 75 height 22
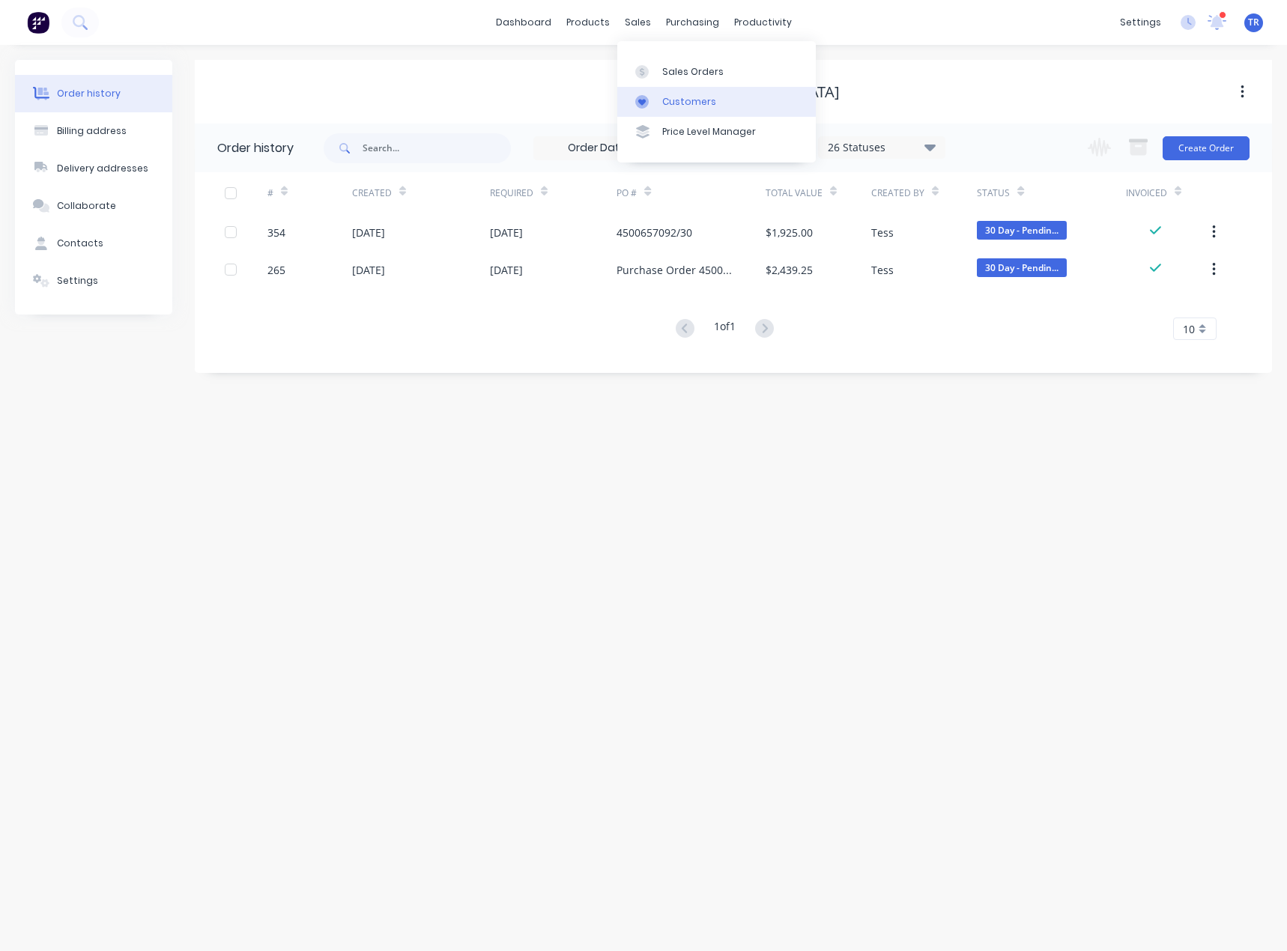
click at [669, 88] on link "Customers" at bounding box center [716, 102] width 198 height 30
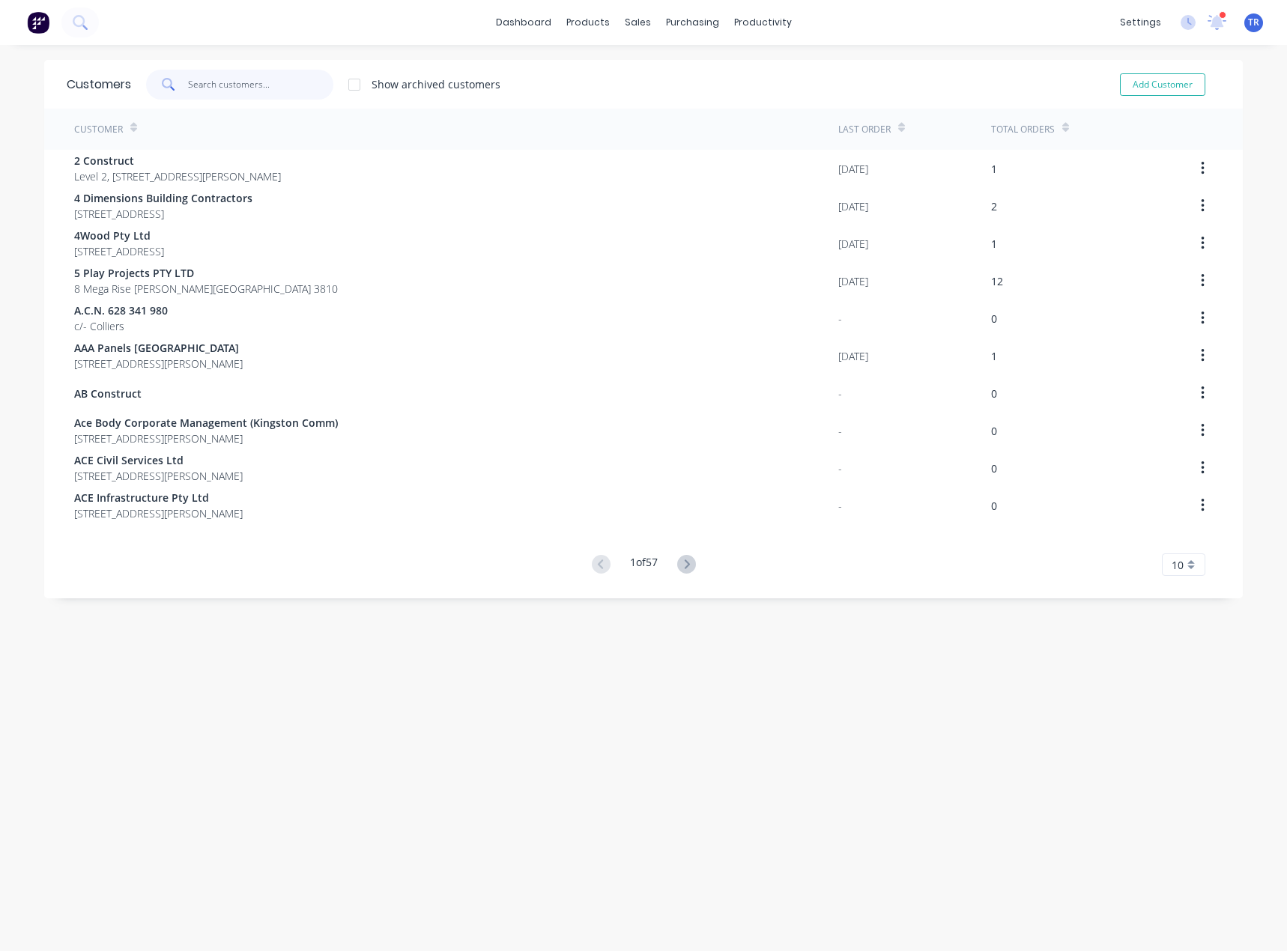
click at [264, 87] on input "text" at bounding box center [261, 85] width 146 height 30
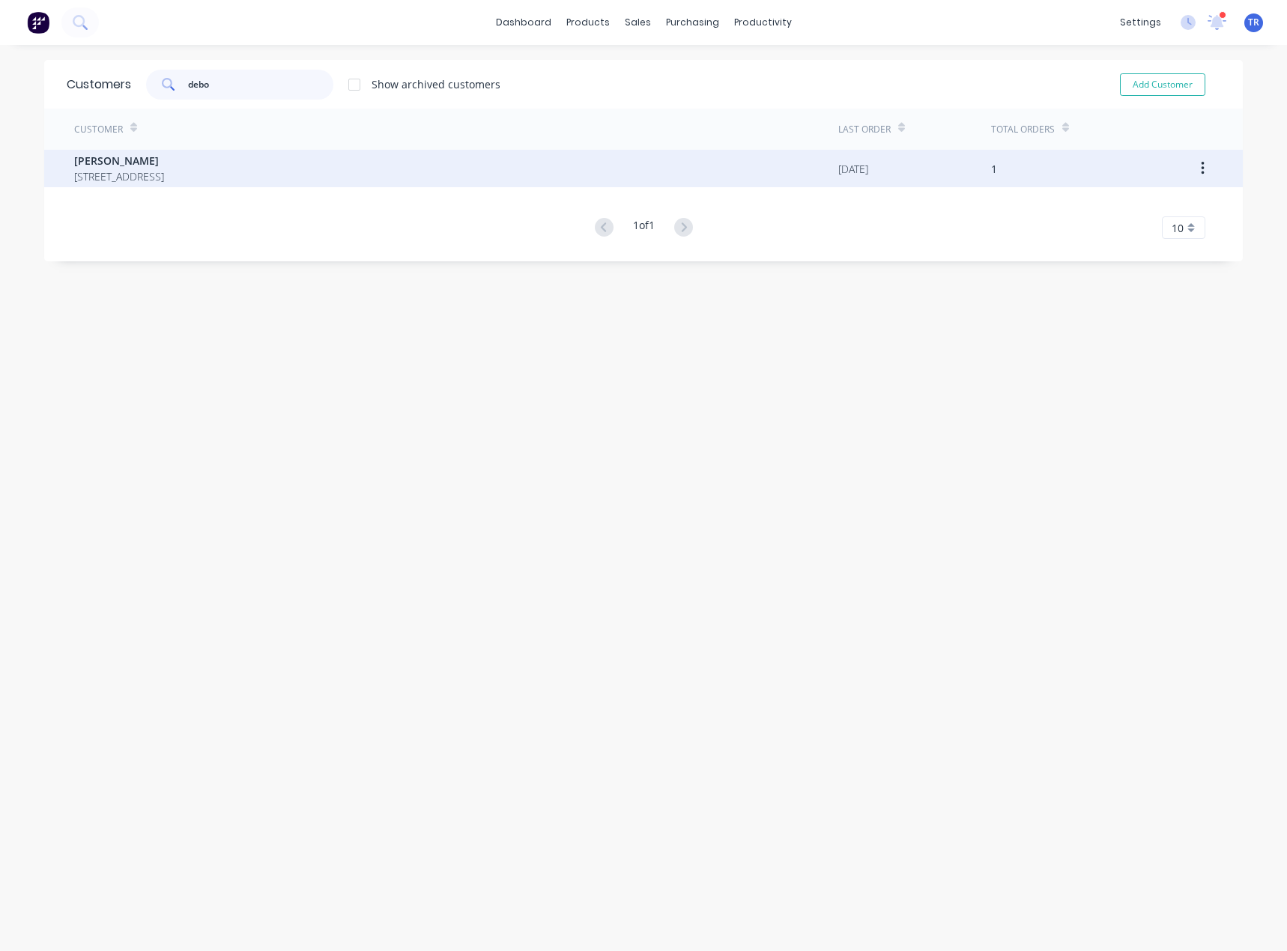
type input "debo"
click at [164, 157] on span "[PERSON_NAME]" at bounding box center [119, 161] width 90 height 16
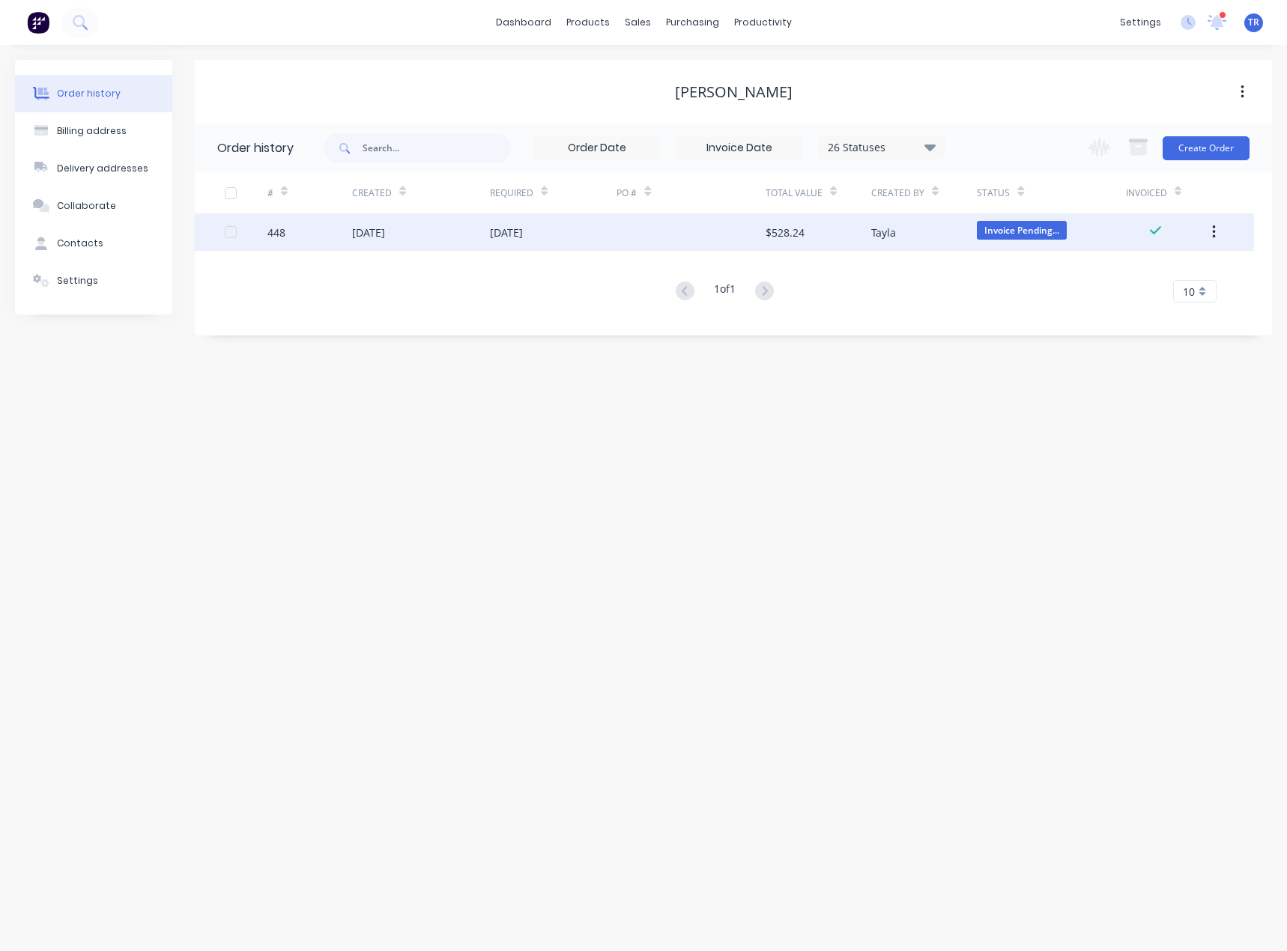
click at [385, 234] on div "[DATE]" at bounding box center [368, 233] width 33 height 16
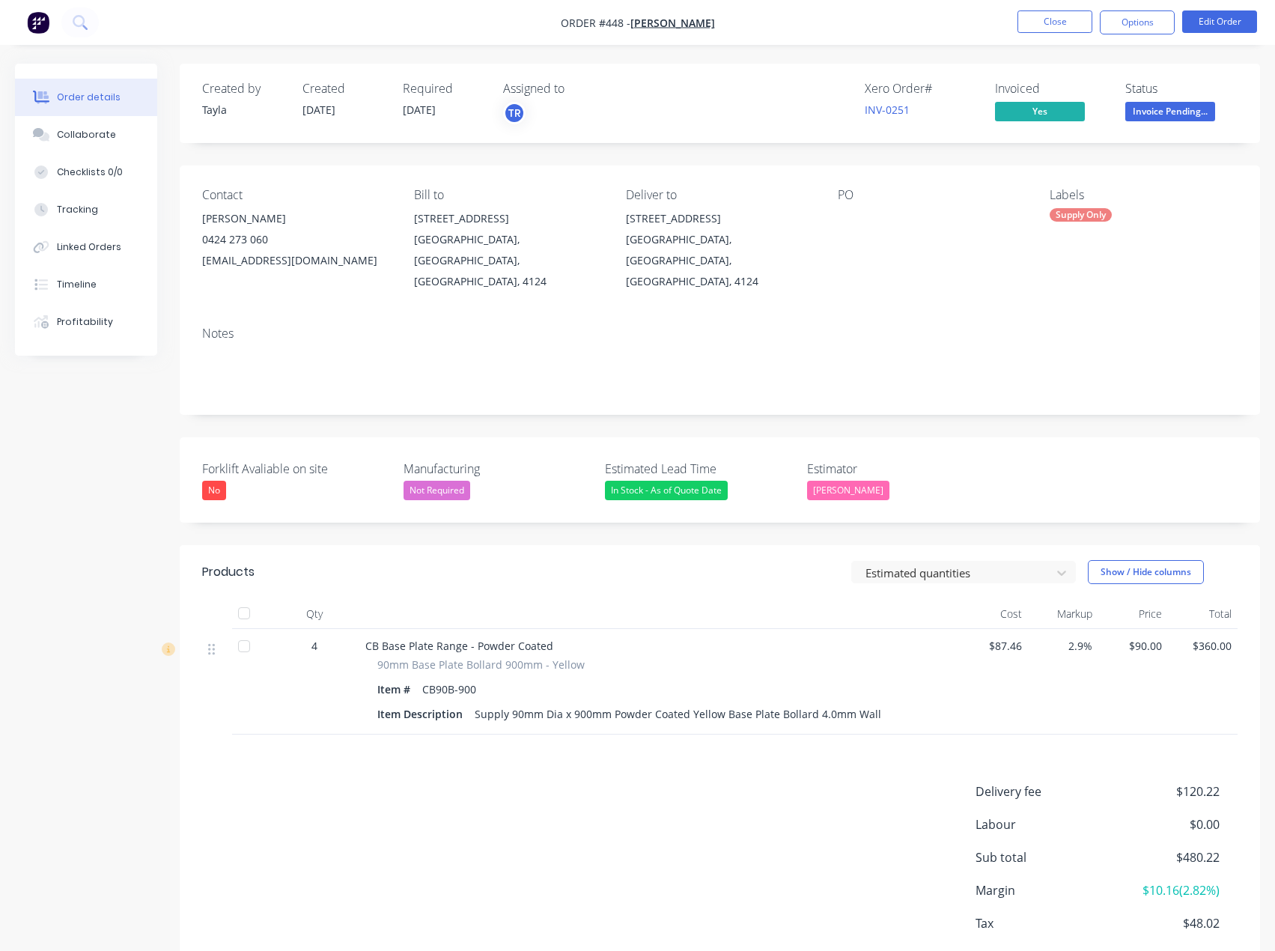
scroll to position [62, 0]
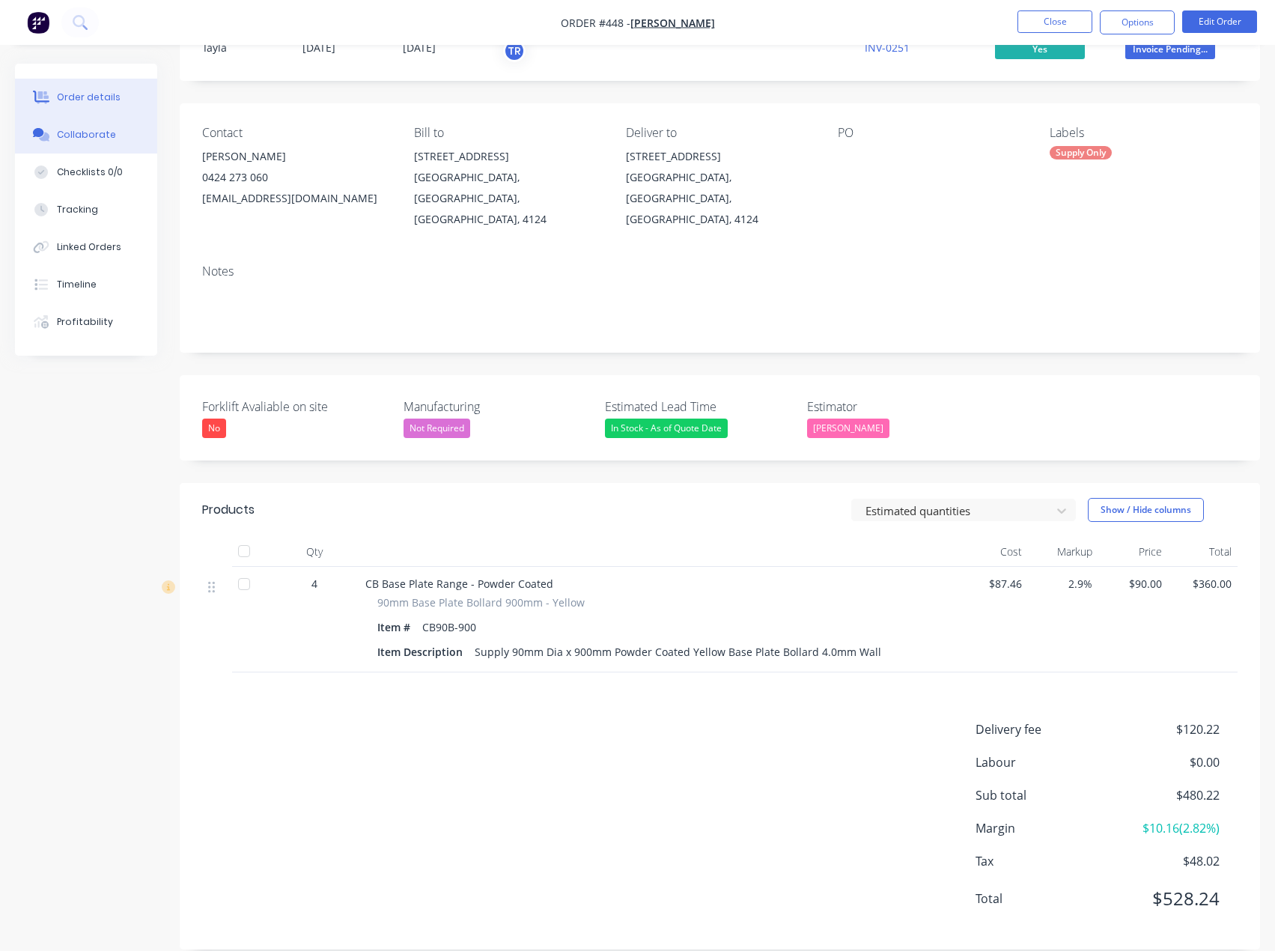
click at [84, 142] on button "Collaborate" at bounding box center [86, 134] width 142 height 37
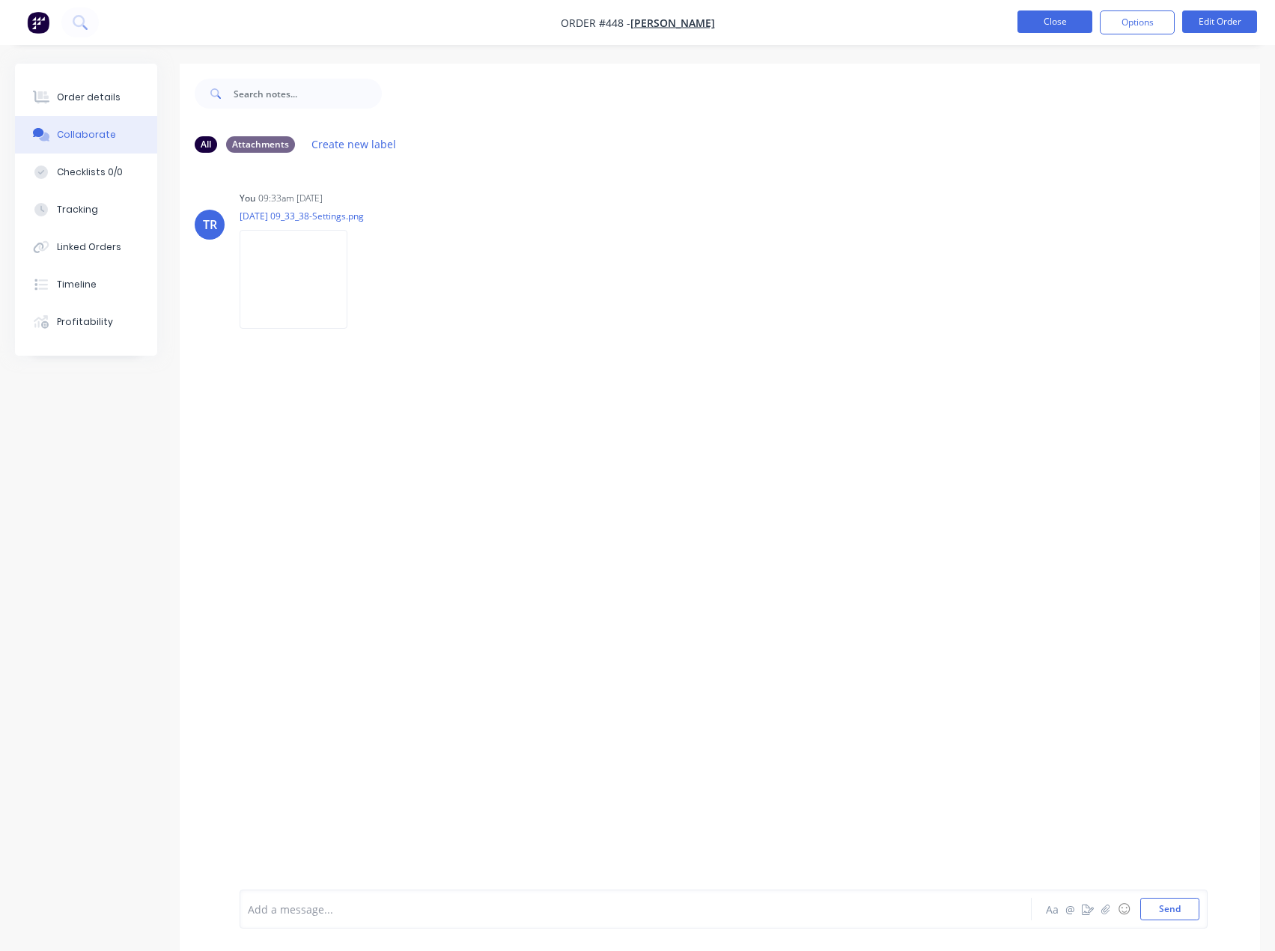
click at [1057, 26] on button "Close" at bounding box center [1055, 21] width 75 height 22
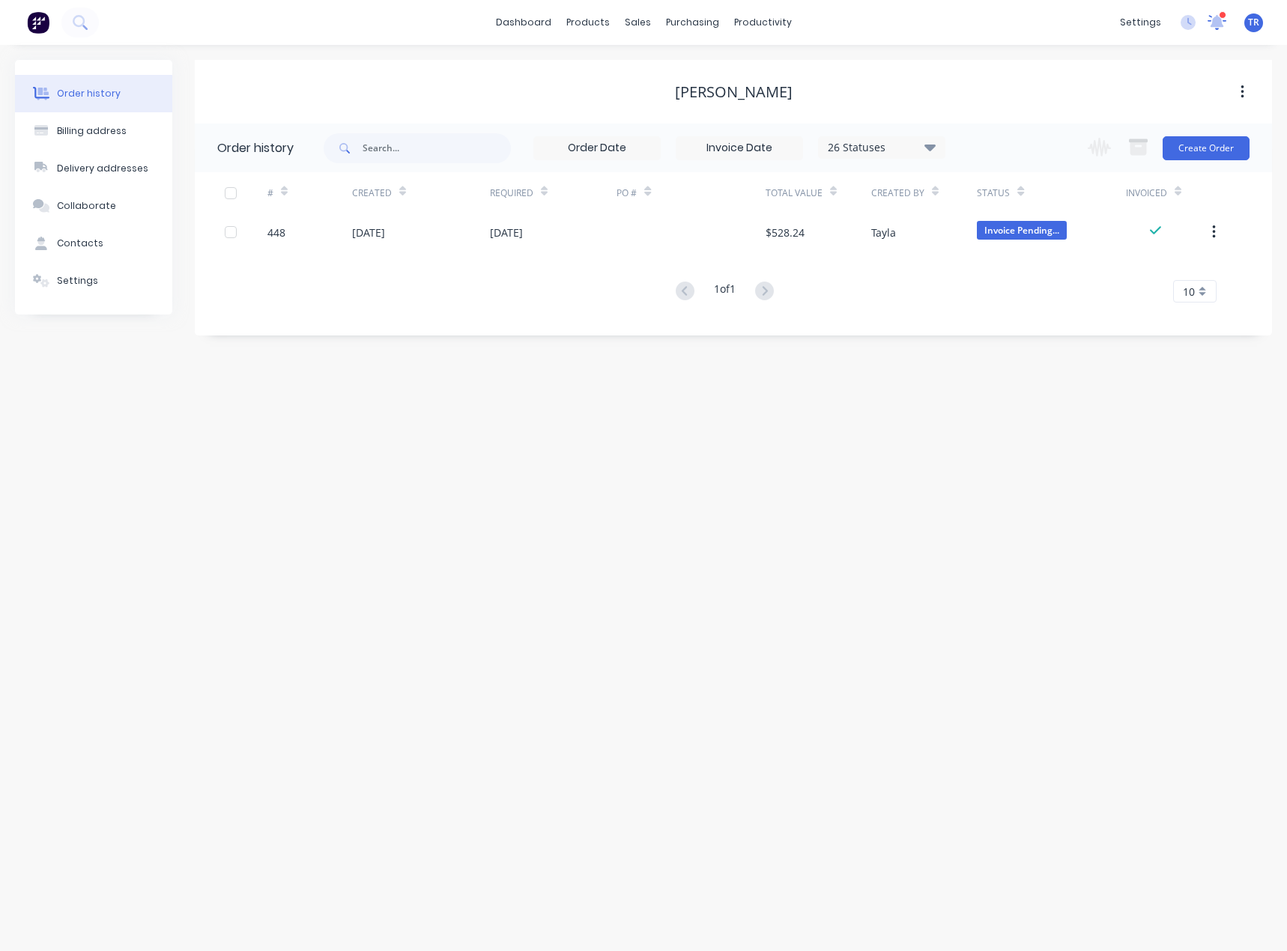
click at [1213, 28] on icon at bounding box center [1216, 22] width 19 height 15
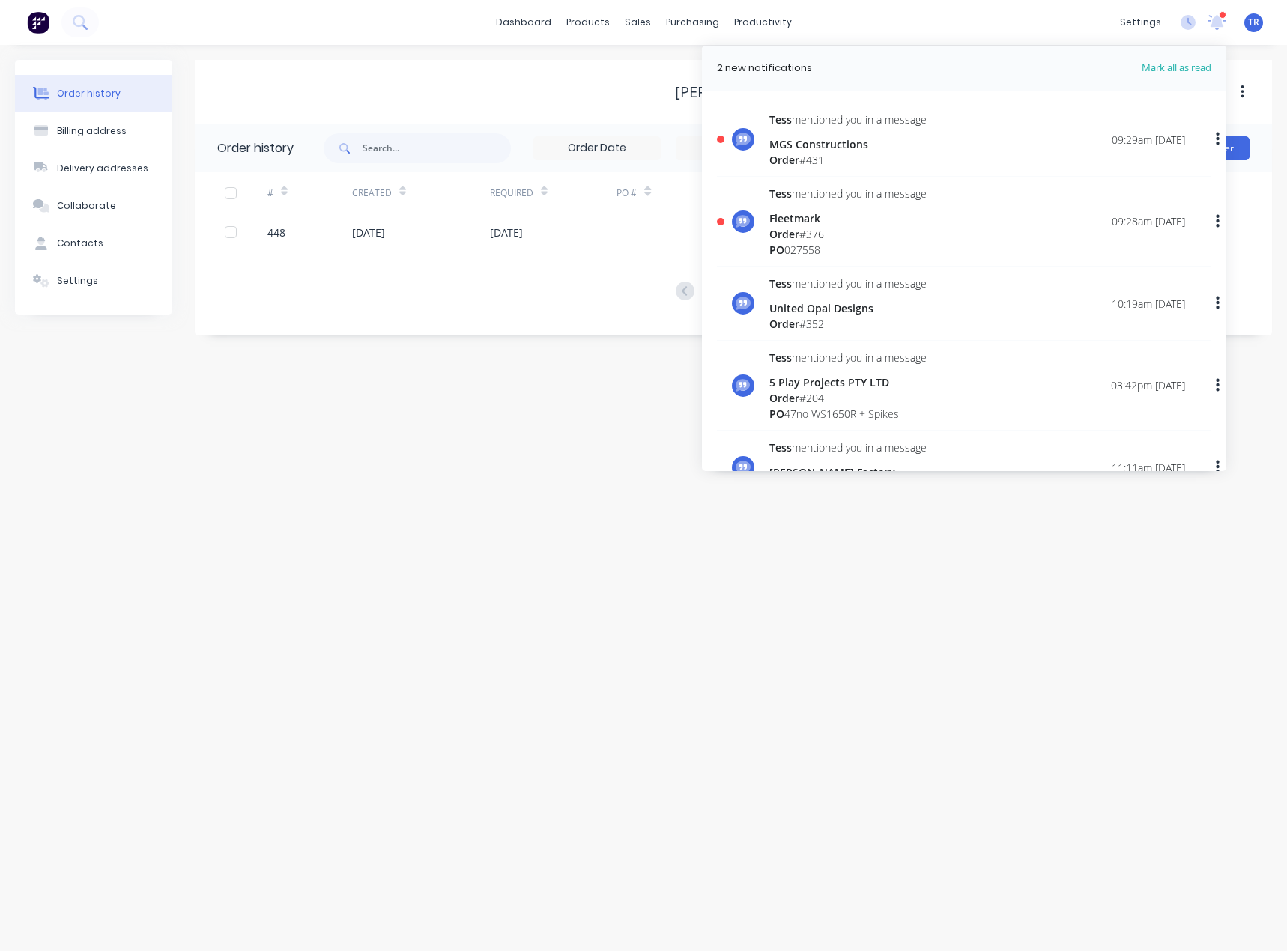
click at [985, 154] on div "Tess mentioned you in a message MGS Constructions Order # 431 09:29am 02/10/25" at bounding box center [977, 140] width 416 height 56
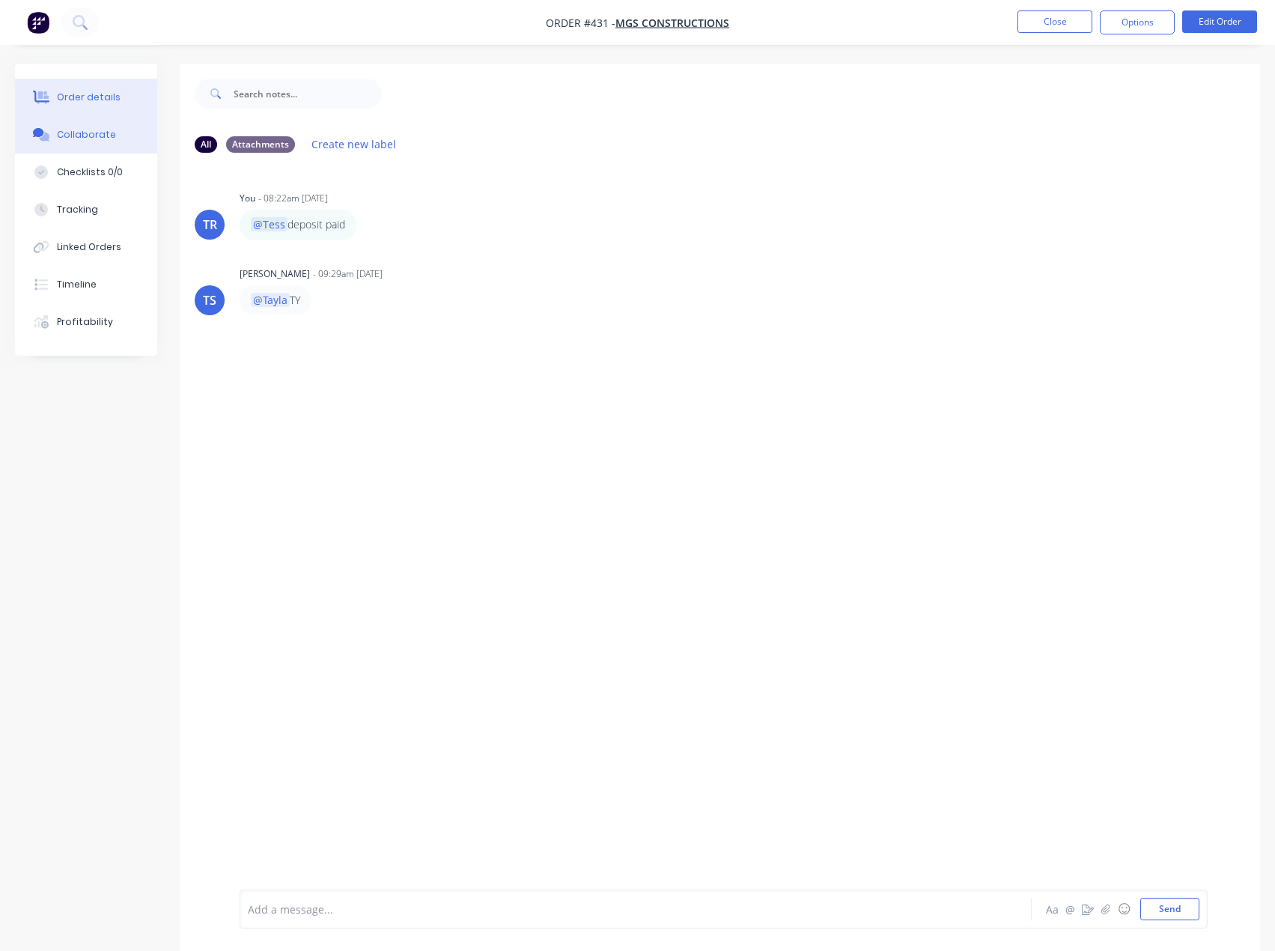
click at [114, 107] on button "Order details" at bounding box center [86, 97] width 142 height 37
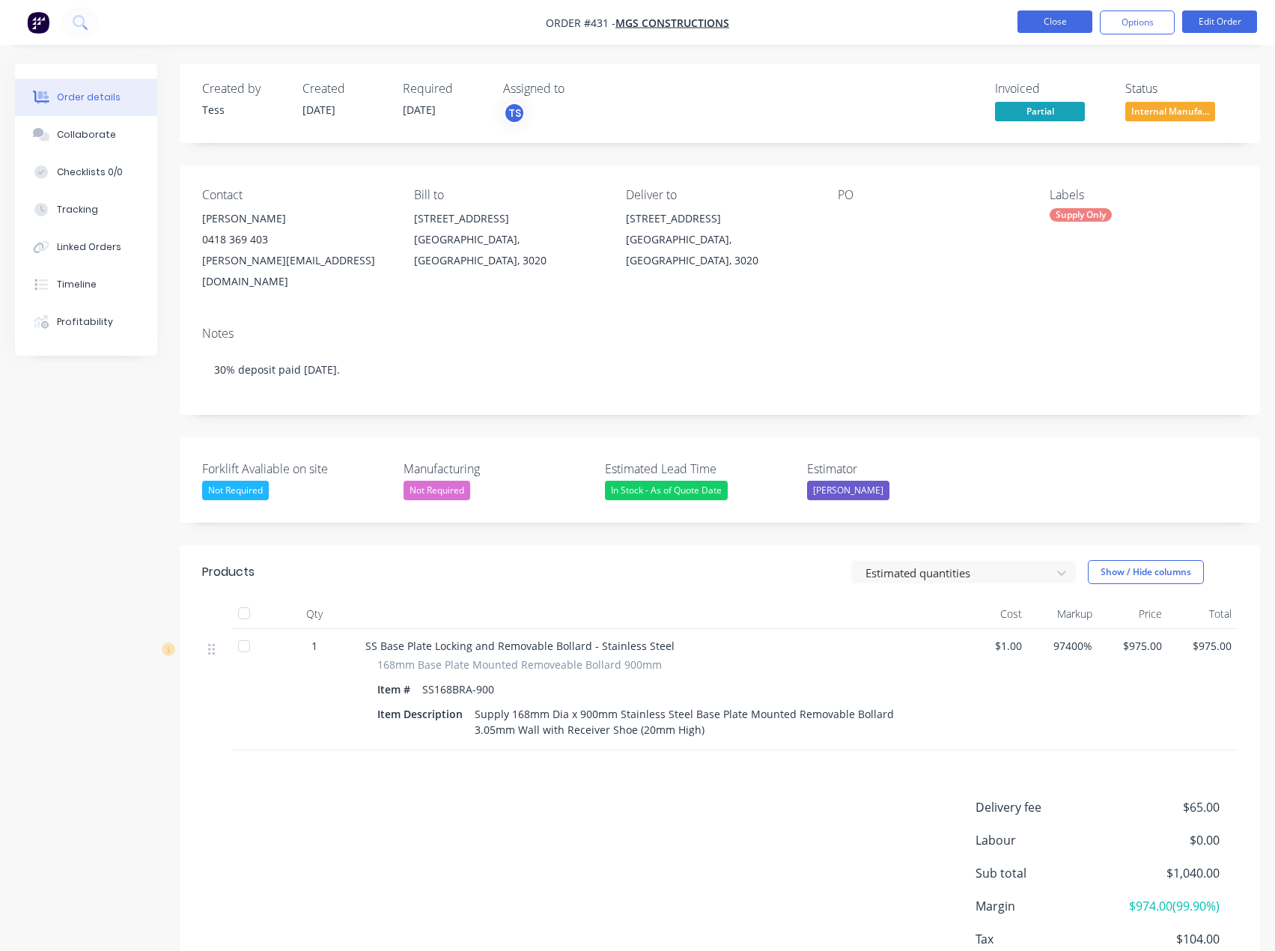
click at [1054, 31] on button "Close" at bounding box center [1055, 21] width 75 height 22
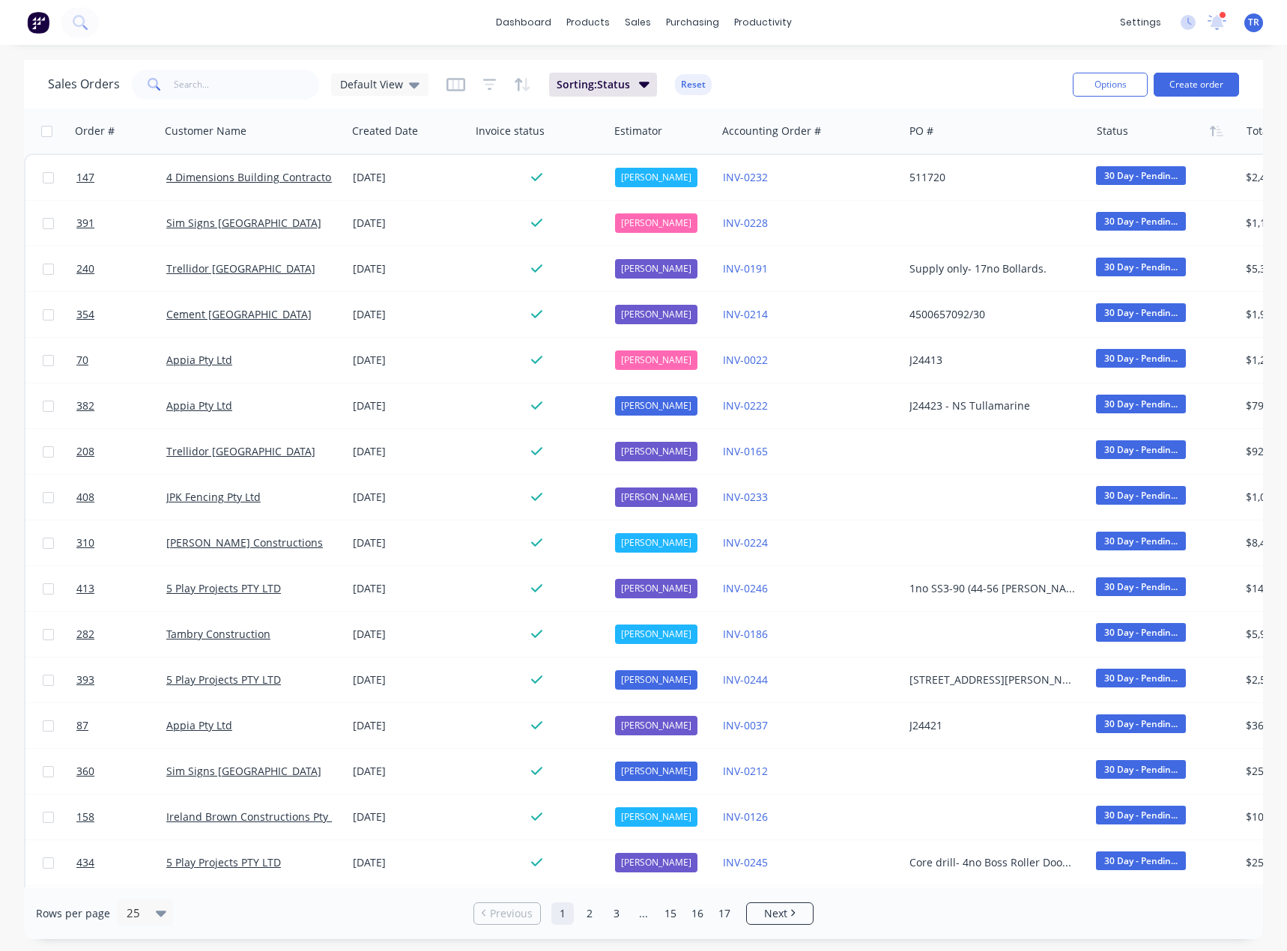
click at [1205, 22] on div "settings 1 new notifications Mark all as read Tess mentioned you in a message M…" at bounding box center [1199, 22] width 174 height 22
click at [1210, 29] on icon at bounding box center [1216, 22] width 19 height 15
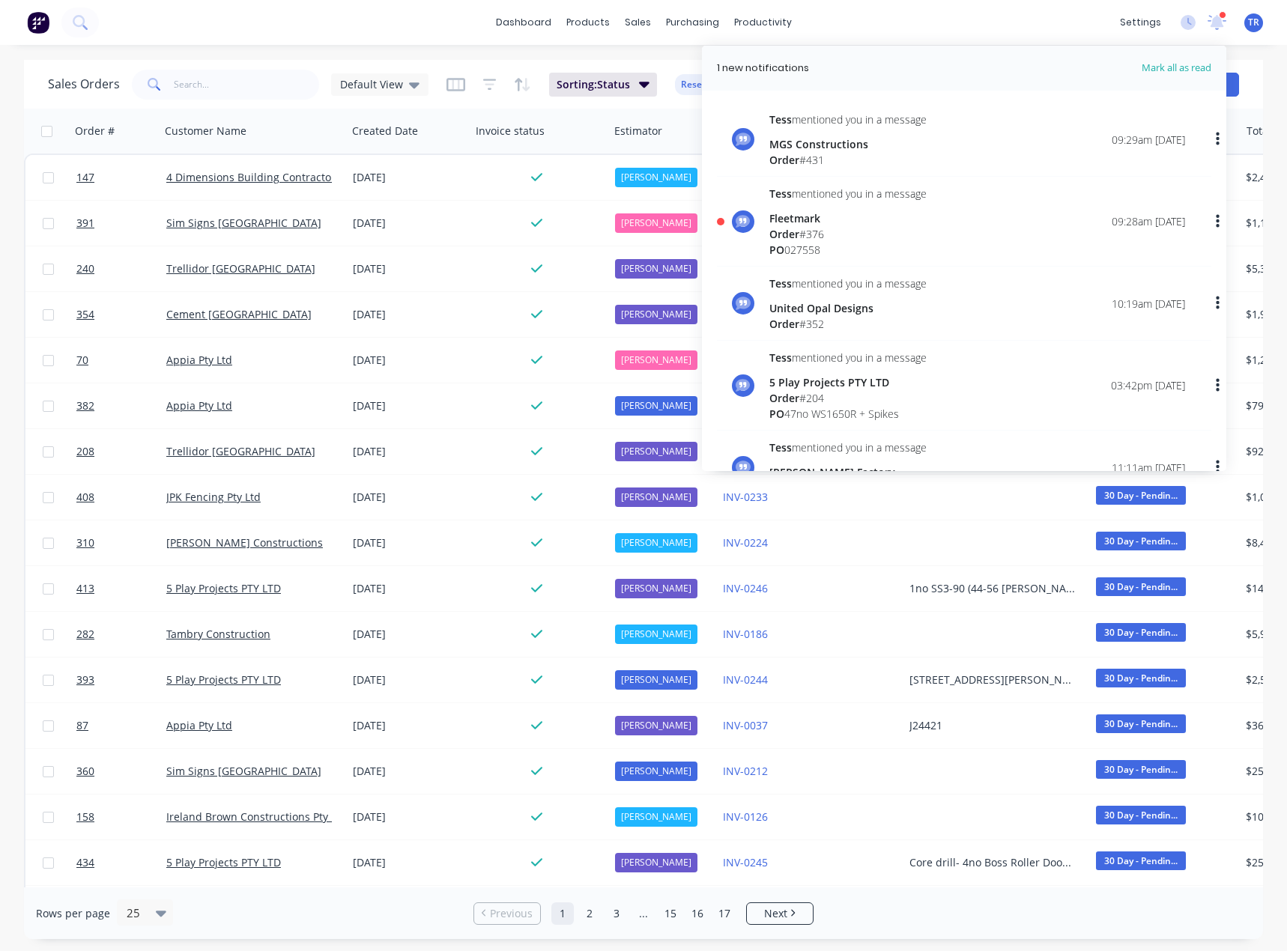
click at [926, 222] on div "Fleetmark" at bounding box center [847, 218] width 157 height 16
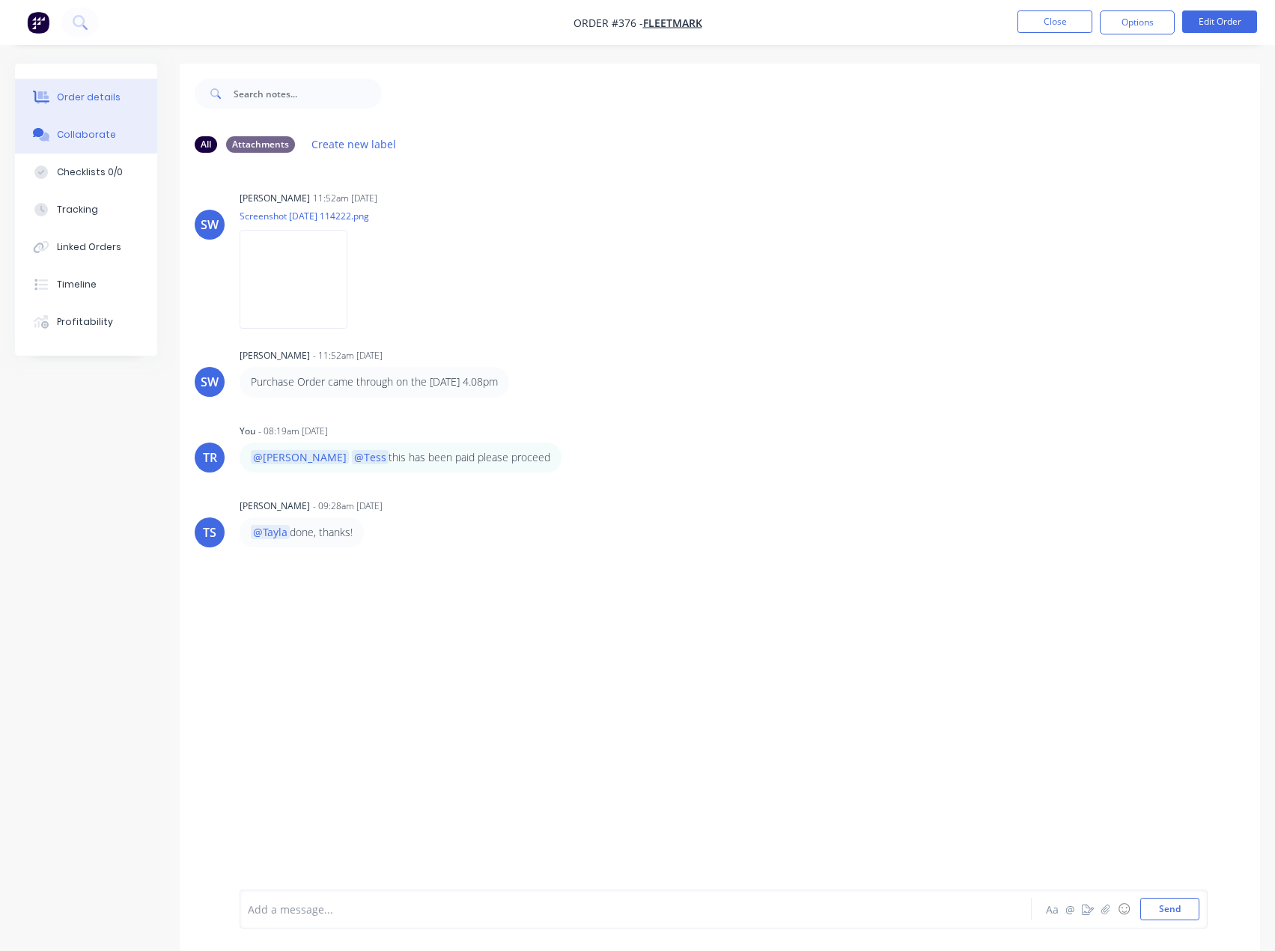
click at [109, 97] on div "Order details" at bounding box center [89, 97] width 64 height 13
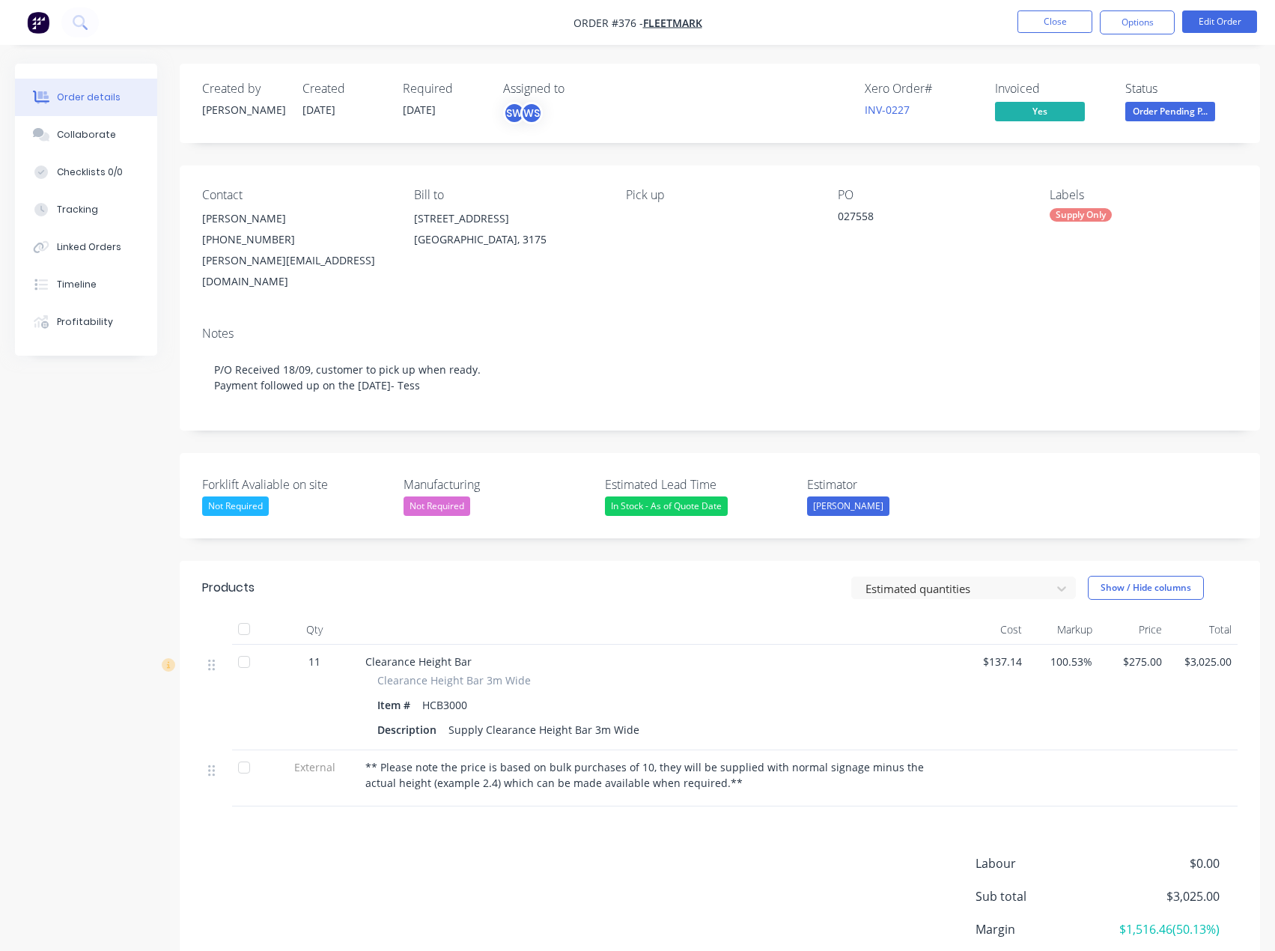
click at [1036, 37] on nav "Order #376 - Fleetmark Close Options Edit Order" at bounding box center [637, 22] width 1275 height 45
click at [1037, 30] on button "Close" at bounding box center [1055, 21] width 75 height 22
